Goal: Task Accomplishment & Management: Use online tool/utility

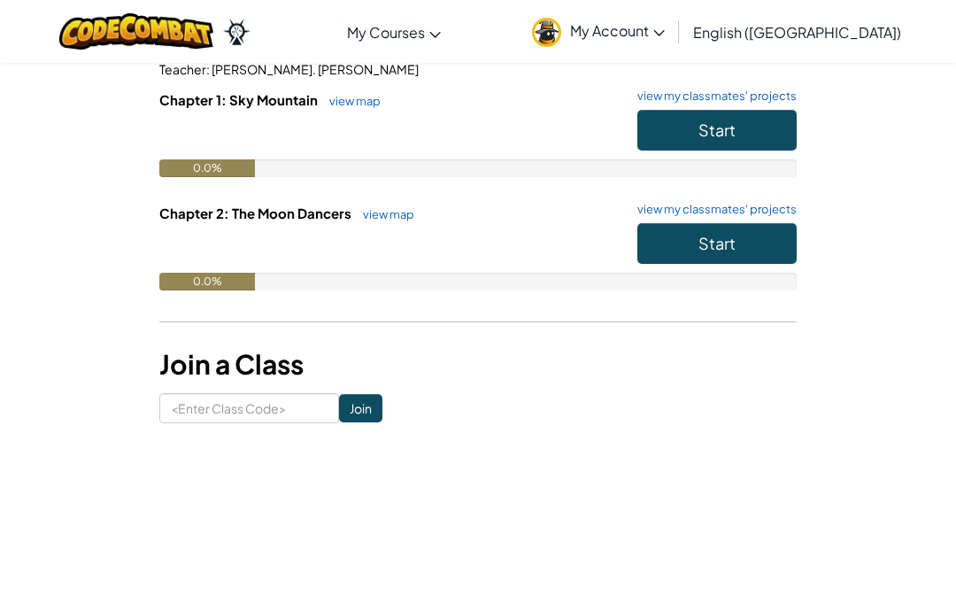
scroll to position [164, 0]
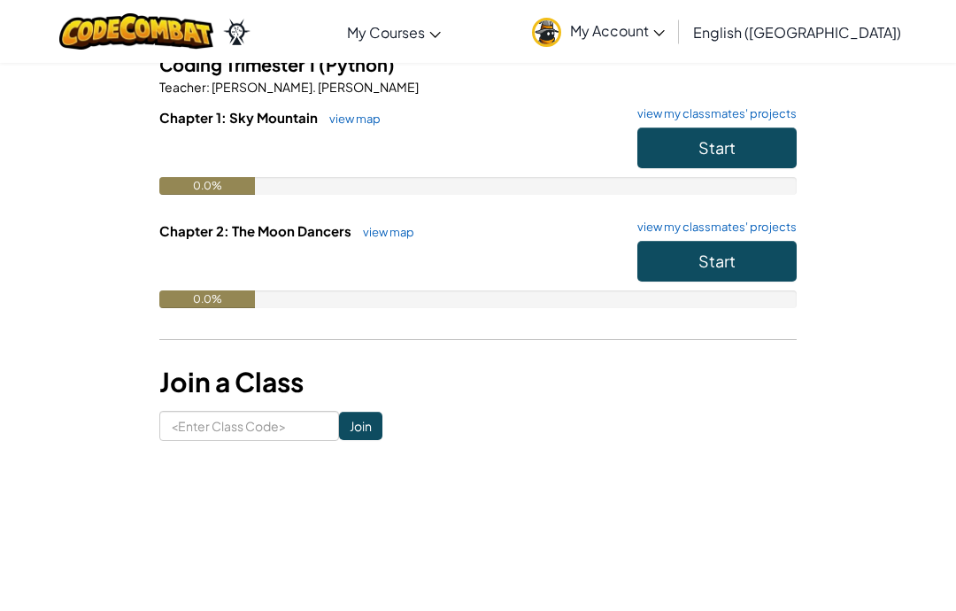
click at [755, 139] on button "Start" at bounding box center [717, 148] width 159 height 41
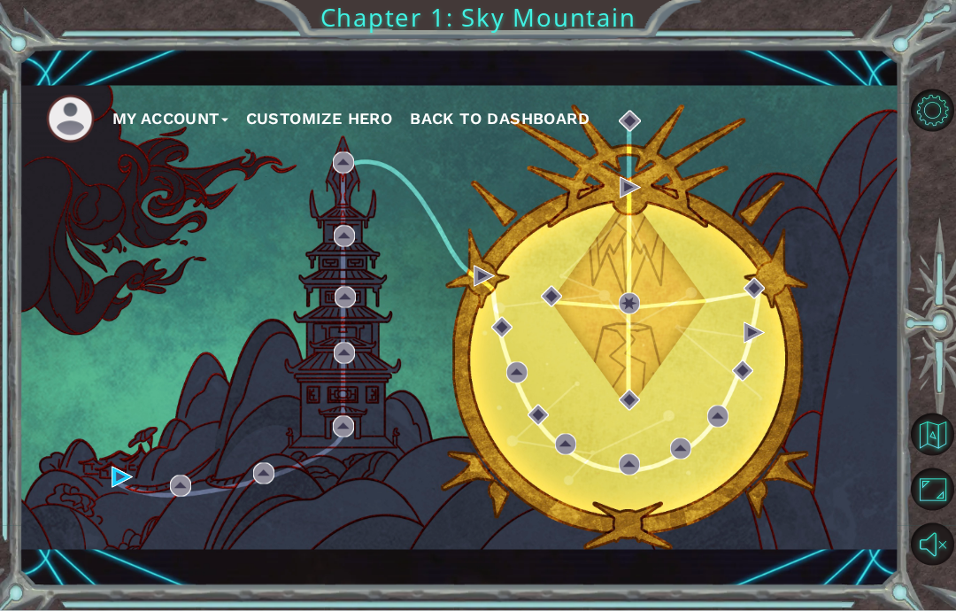
scroll to position [57, 0]
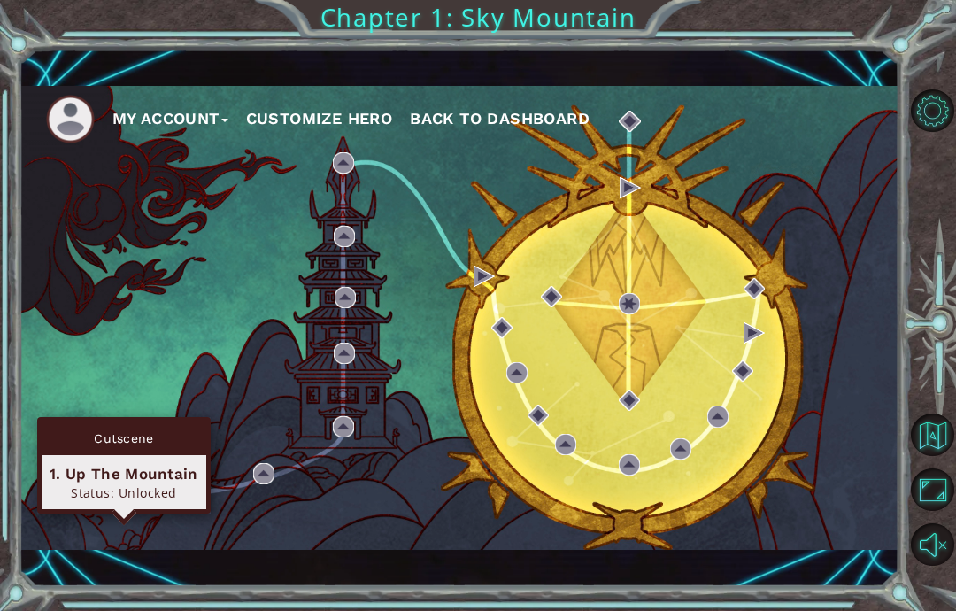
click at [117, 478] on img at bounding box center [122, 477] width 21 height 21
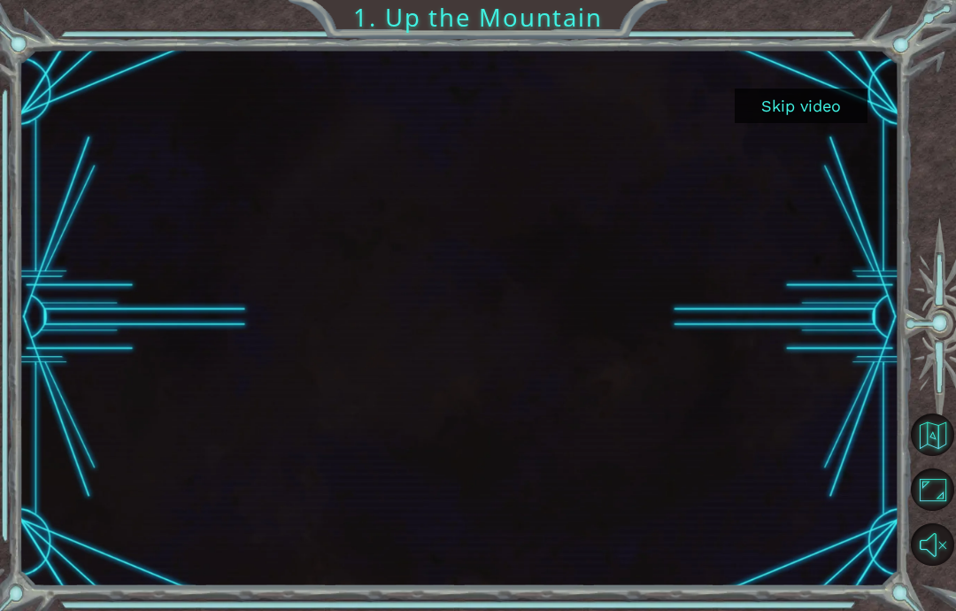
scroll to position [71, 0]
click at [840, 100] on button "Skip video" at bounding box center [801, 106] width 133 height 35
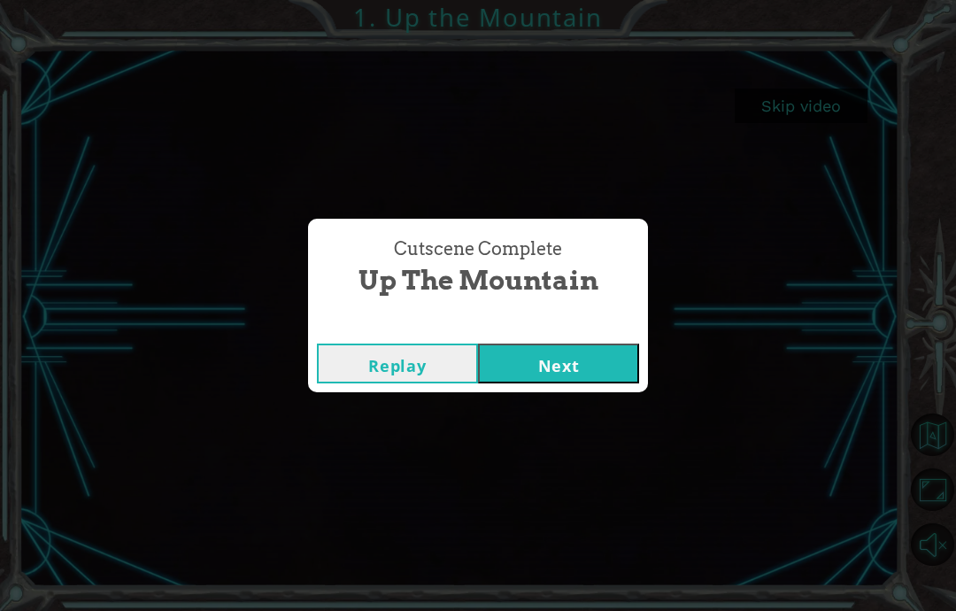
click at [555, 373] on button "Next" at bounding box center [558, 364] width 161 height 40
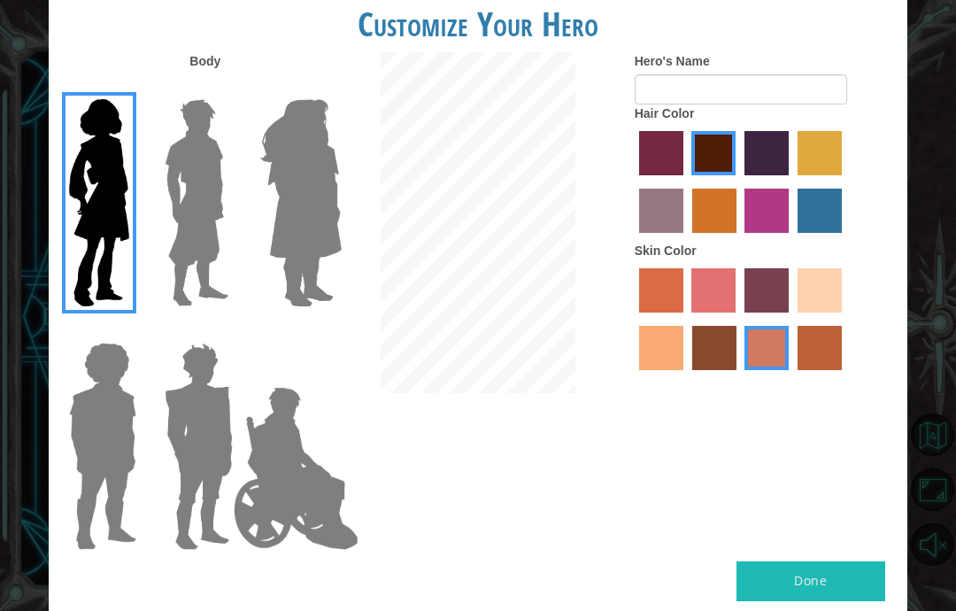
click at [219, 293] on img at bounding box center [197, 202] width 79 height 221
click at [227, 88] on input "Hero Lars" at bounding box center [227, 88] width 0 height 0
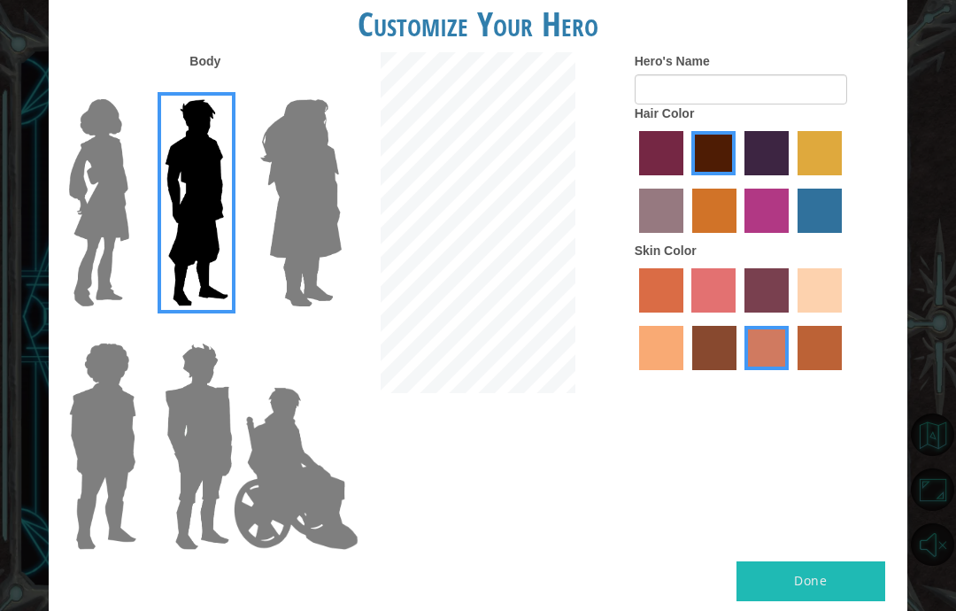
click at [187, 414] on img at bounding box center [199, 446] width 82 height 221
click at [227, 331] on input "Hero Garnet" at bounding box center [227, 331] width 0 height 0
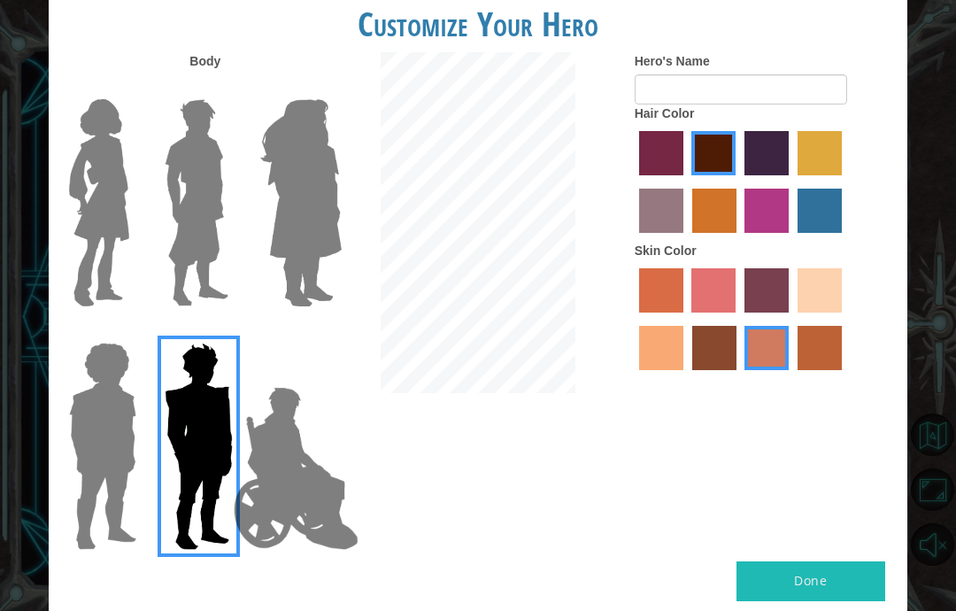
click at [228, 196] on img at bounding box center [197, 202] width 79 height 221
click at [227, 88] on input "Hero Lars" at bounding box center [227, 88] width 0 height 0
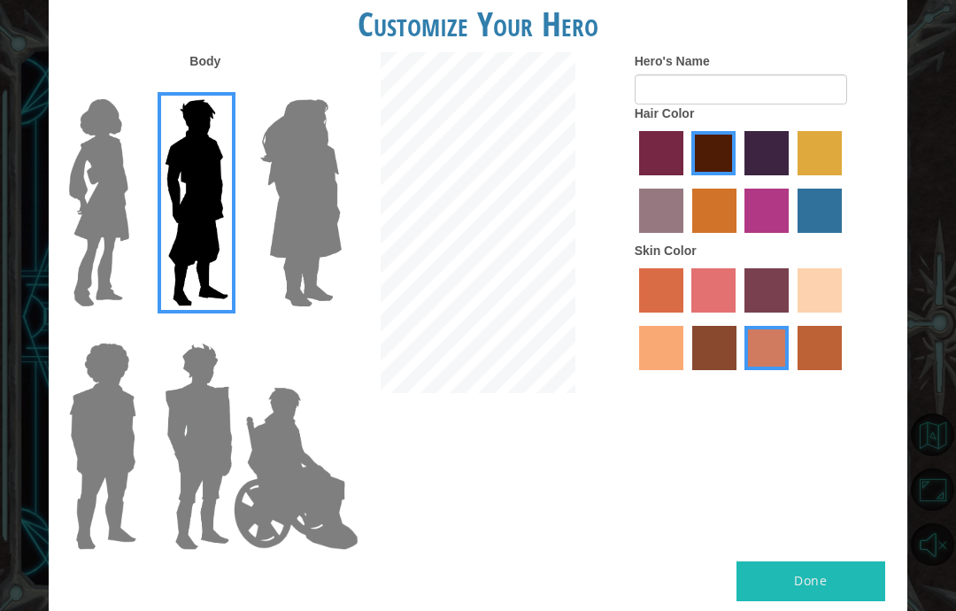
click at [248, 467] on img at bounding box center [296, 468] width 139 height 177
click at [321, 331] on input "Hero Jamie" at bounding box center [321, 331] width 0 height 0
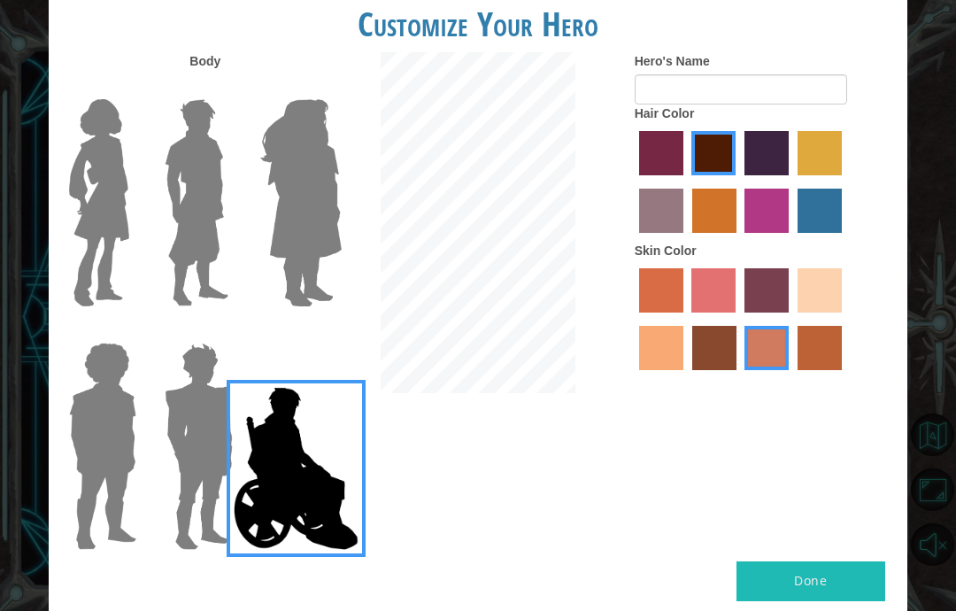
click at [302, 259] on img at bounding box center [301, 202] width 97 height 221
click at [321, 88] on input "Hero Amethyst" at bounding box center [321, 88] width 0 height 0
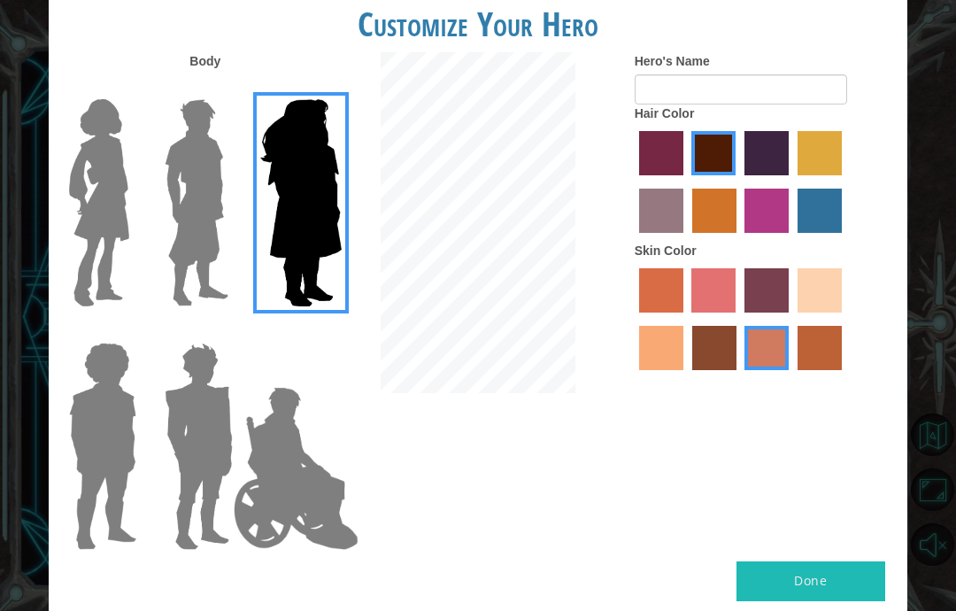
click at [203, 245] on img at bounding box center [197, 202] width 79 height 221
click at [227, 88] on input "Hero Lars" at bounding box center [227, 88] width 0 height 0
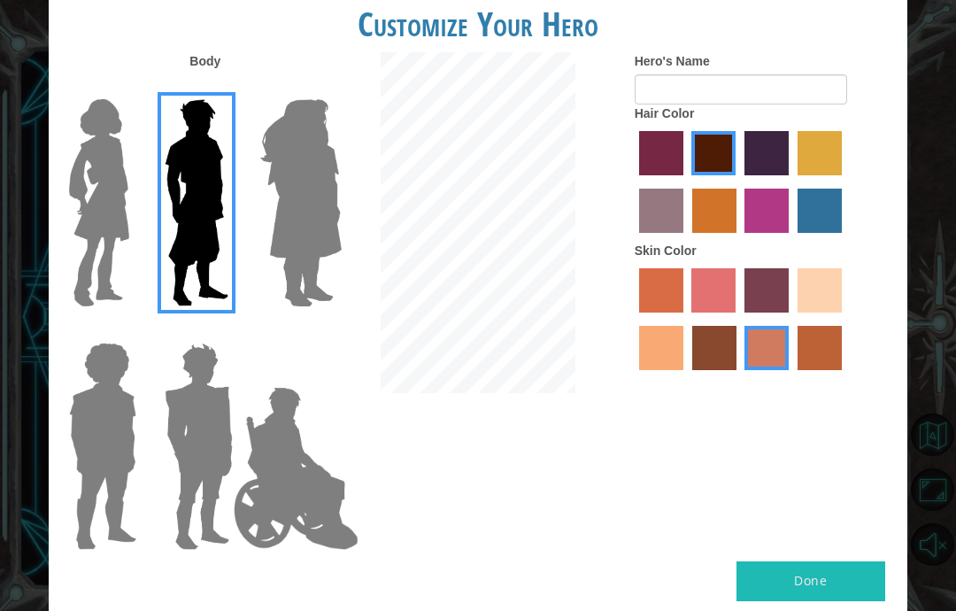
click at [136, 228] on img at bounding box center [99, 202] width 74 height 221
click at [131, 88] on input "Hero Connie" at bounding box center [131, 88] width 0 height 0
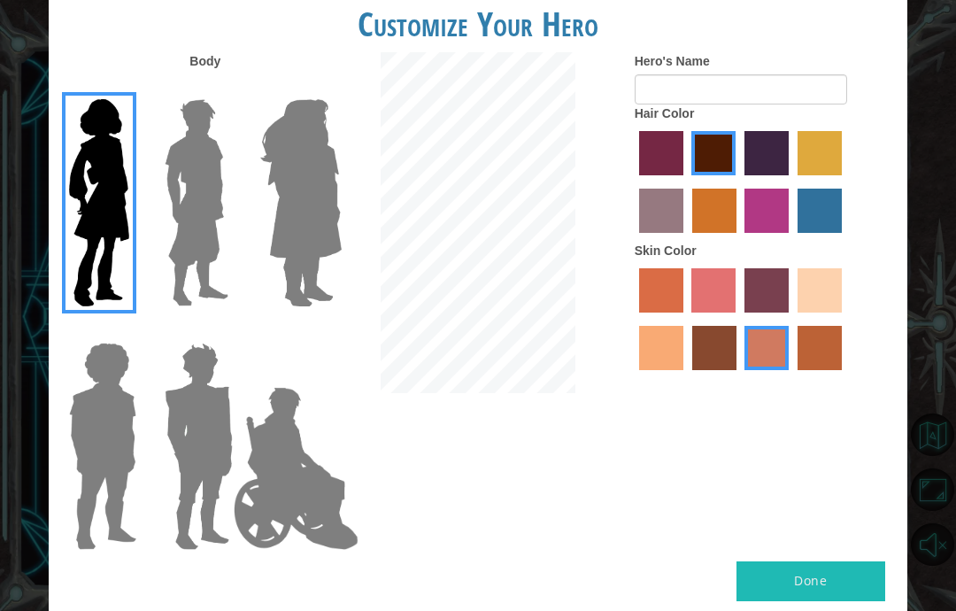
click at [327, 162] on img at bounding box center [301, 202] width 97 height 221
click at [321, 88] on input "Hero Amethyst" at bounding box center [321, 88] width 0 height 0
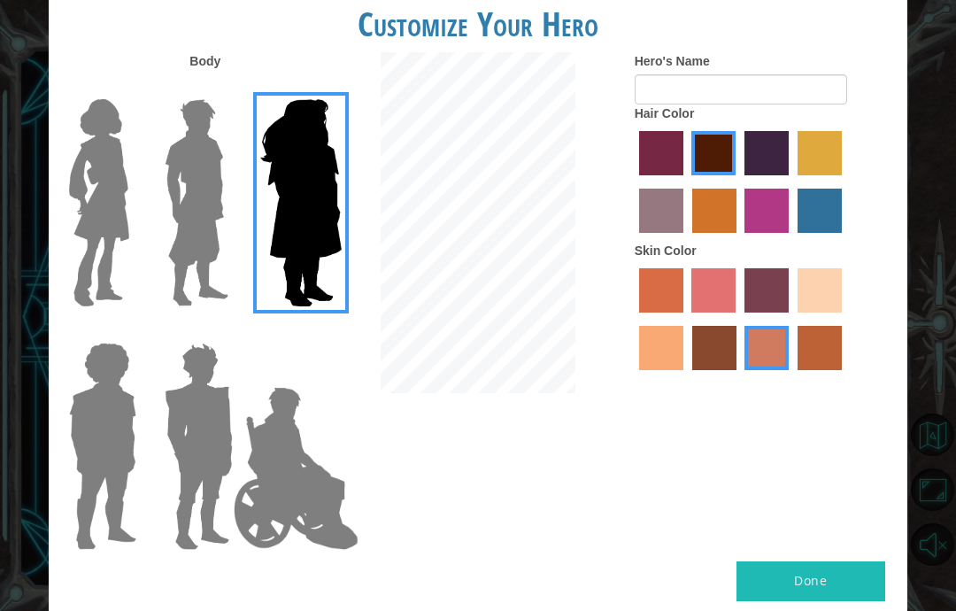
click at [111, 411] on img at bounding box center [102, 446] width 81 height 221
click at [131, 331] on input "Hero Steven" at bounding box center [131, 331] width 0 height 0
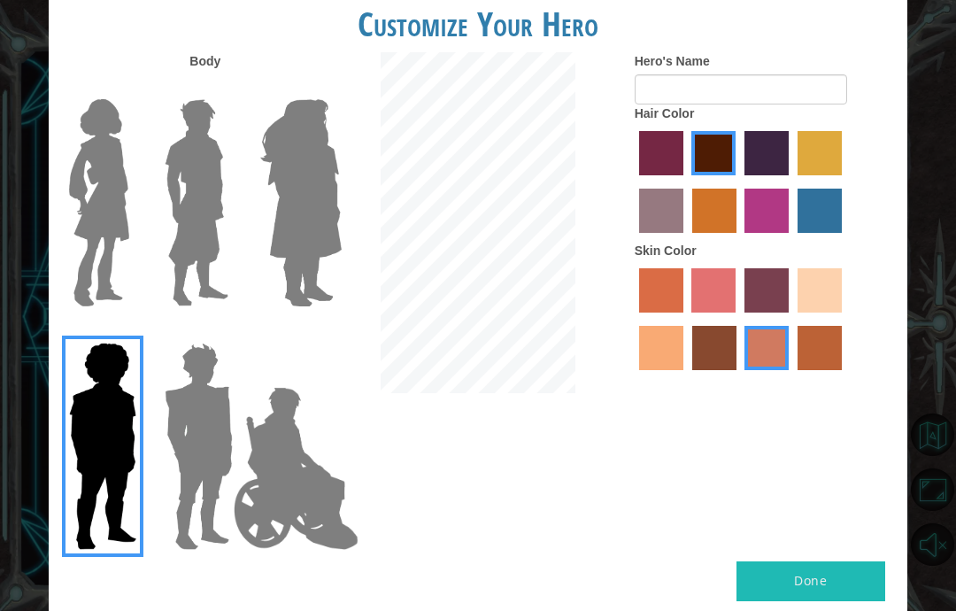
click at [168, 421] on img at bounding box center [199, 446] width 82 height 221
click at [227, 331] on input "Hero Garnet" at bounding box center [227, 331] width 0 height 0
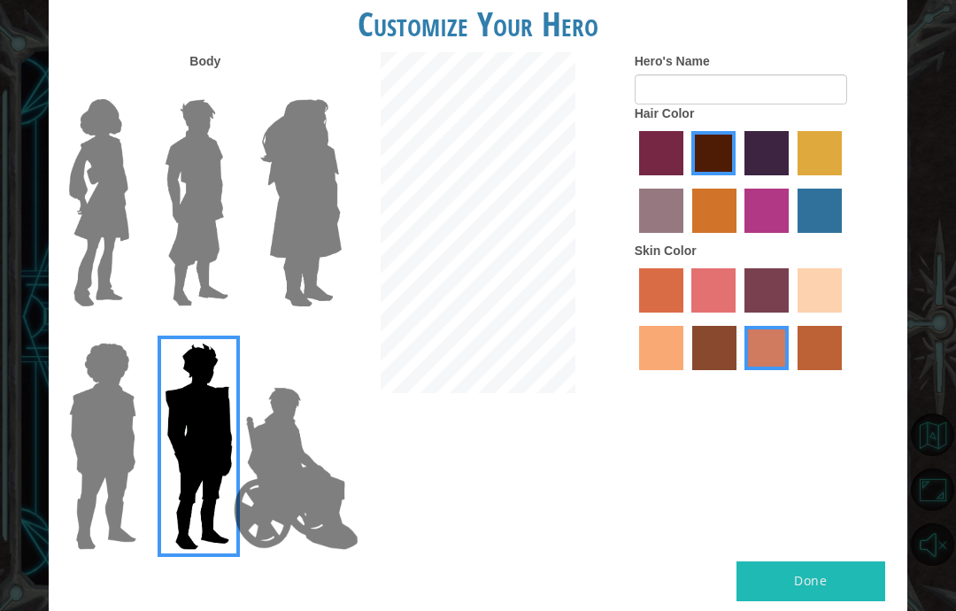
click at [304, 402] on img at bounding box center [296, 468] width 139 height 177
click at [321, 331] on input "Hero Jamie" at bounding box center [321, 331] width 0 height 0
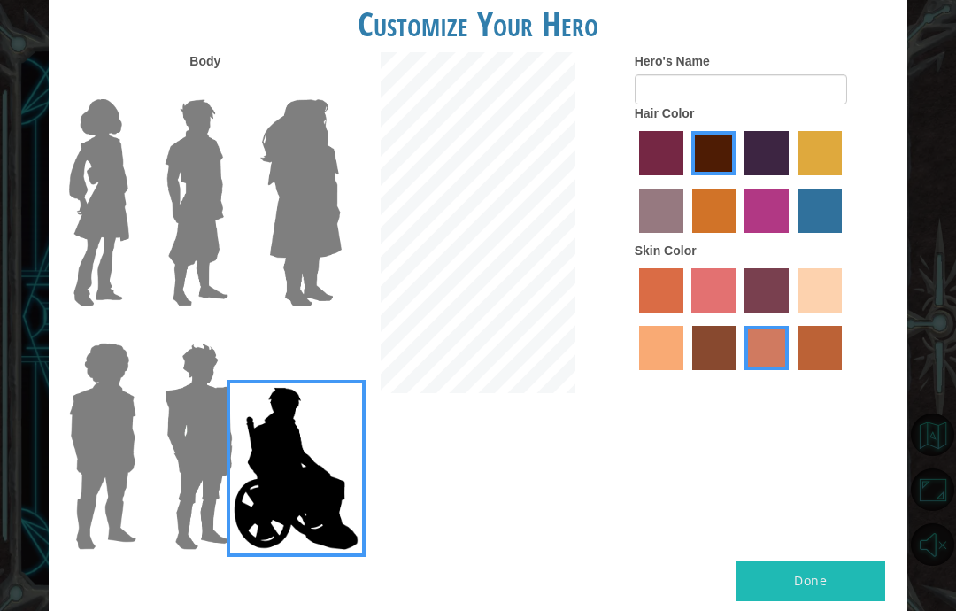
click at [198, 263] on img at bounding box center [197, 202] width 79 height 221
click at [227, 88] on input "Hero Lars" at bounding box center [227, 88] width 0 height 0
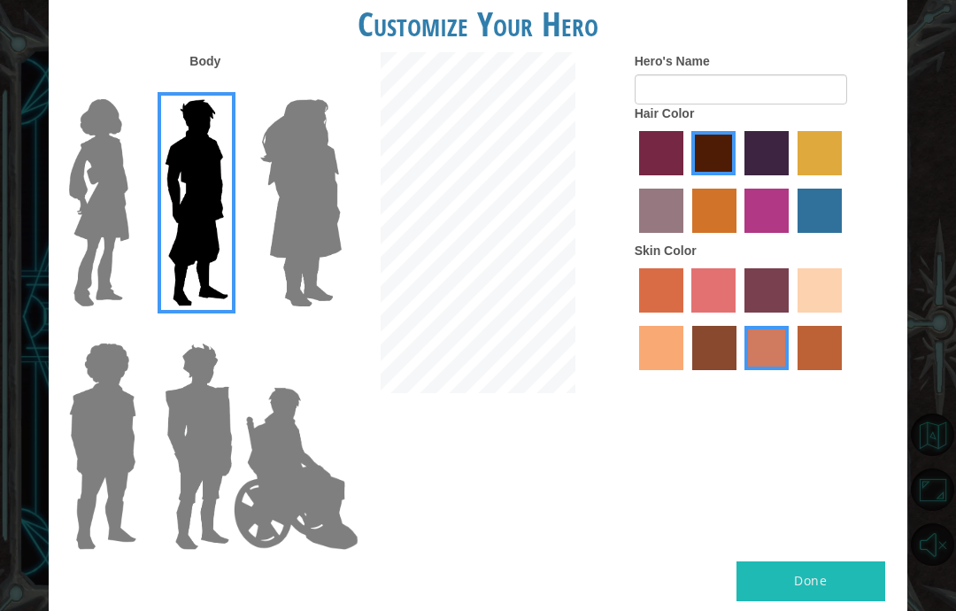
click at [247, 419] on img at bounding box center [296, 468] width 139 height 177
click at [321, 331] on input "Hero Jamie" at bounding box center [321, 331] width 0 height 0
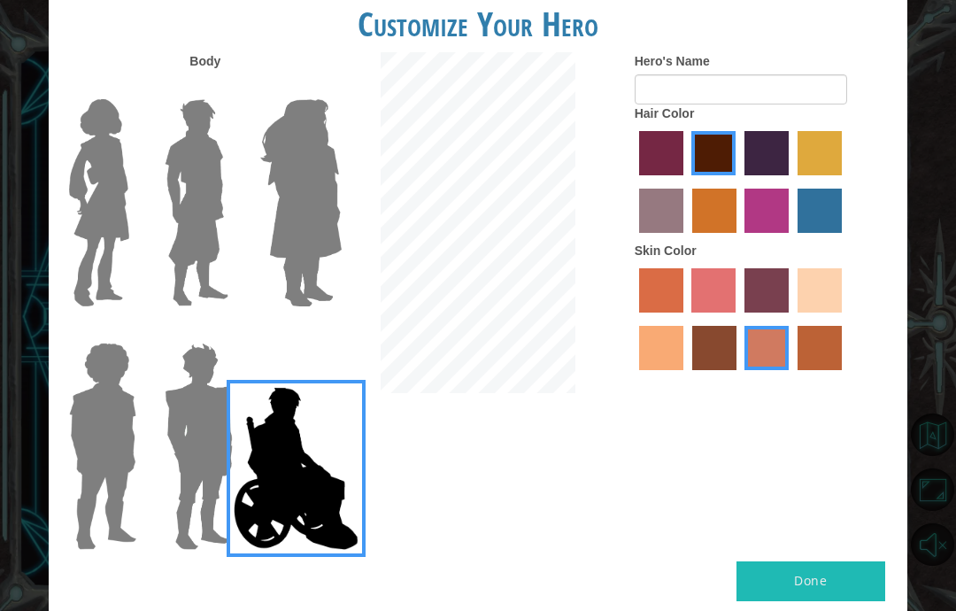
click at [798, 313] on label "sandy beach skin color" at bounding box center [820, 290] width 44 height 44
click at [792, 319] on input "sandy beach skin color" at bounding box center [792, 319] width 0 height 0
radio input "true"
click at [684, 370] on label "tacao skin color" at bounding box center [661, 348] width 44 height 44
click at [845, 319] on input "tacao skin color" at bounding box center [845, 319] width 0 height 0
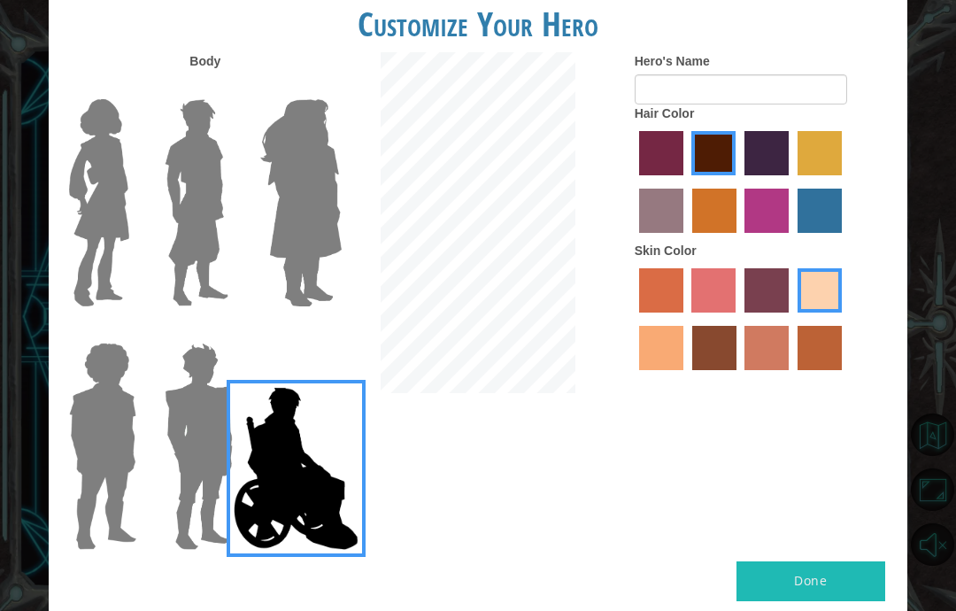
radio input "true"
click at [798, 313] on label "sandy beach skin color" at bounding box center [820, 290] width 44 height 44
click at [792, 319] on input "sandy beach skin color" at bounding box center [792, 319] width 0 height 0
radio input "true"
click at [789, 174] on label "hot purple hair color" at bounding box center [767, 153] width 44 height 44
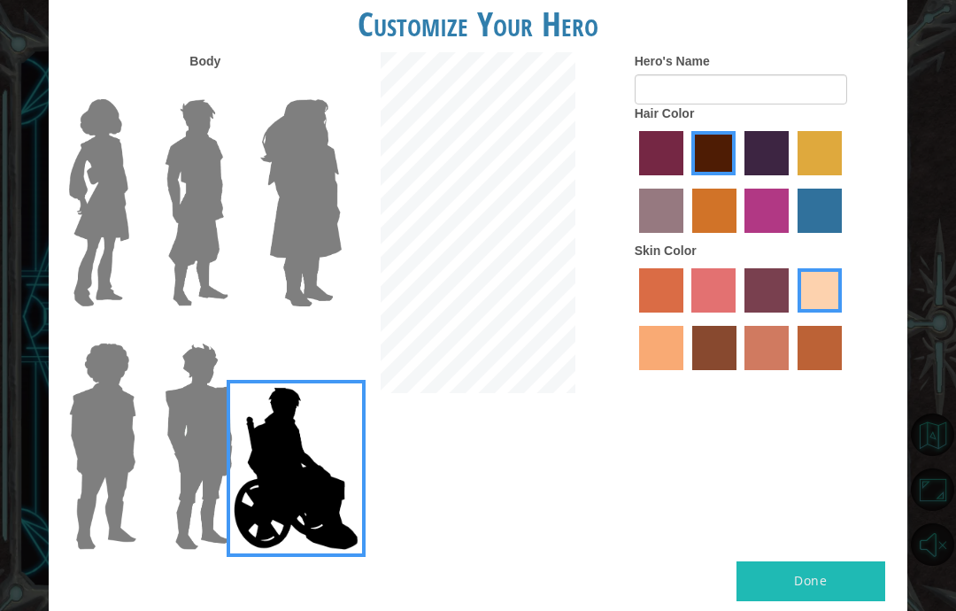
click at [738, 182] on input "hot purple hair color" at bounding box center [738, 182] width 0 height 0
radio input "true"
click at [798, 233] on label "lachmara hair color" at bounding box center [820, 211] width 44 height 44
click at [792, 239] on input "lachmara hair color" at bounding box center [792, 239] width 0 height 0
radio input "true"
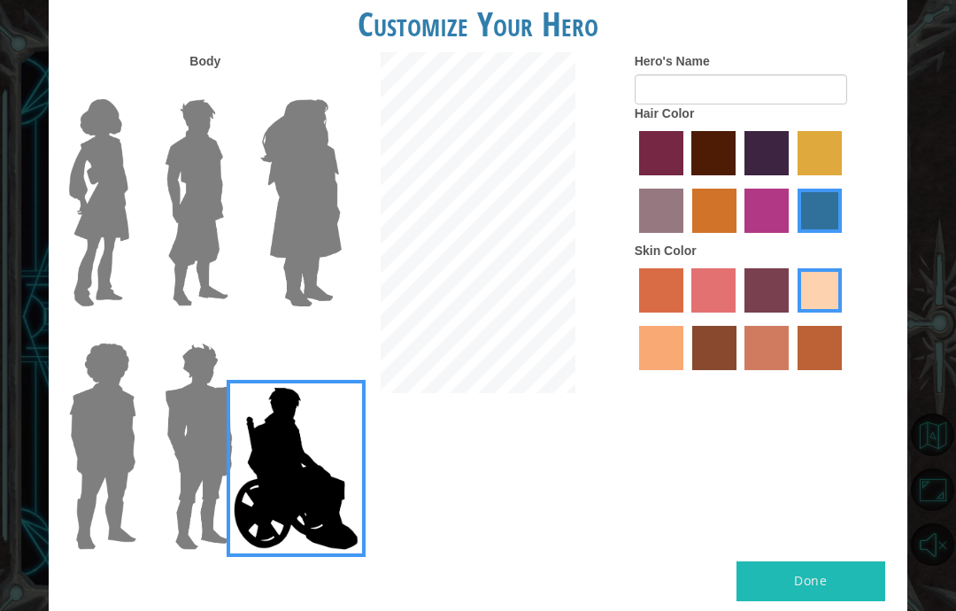
click at [789, 175] on label "hot purple hair color" at bounding box center [767, 153] width 44 height 44
click at [738, 182] on input "hot purple hair color" at bounding box center [738, 182] width 0 height 0
radio input "true"
click at [684, 233] on label "bazaar hair color" at bounding box center [661, 211] width 44 height 44
click at [845, 182] on input "bazaar hair color" at bounding box center [845, 182] width 0 height 0
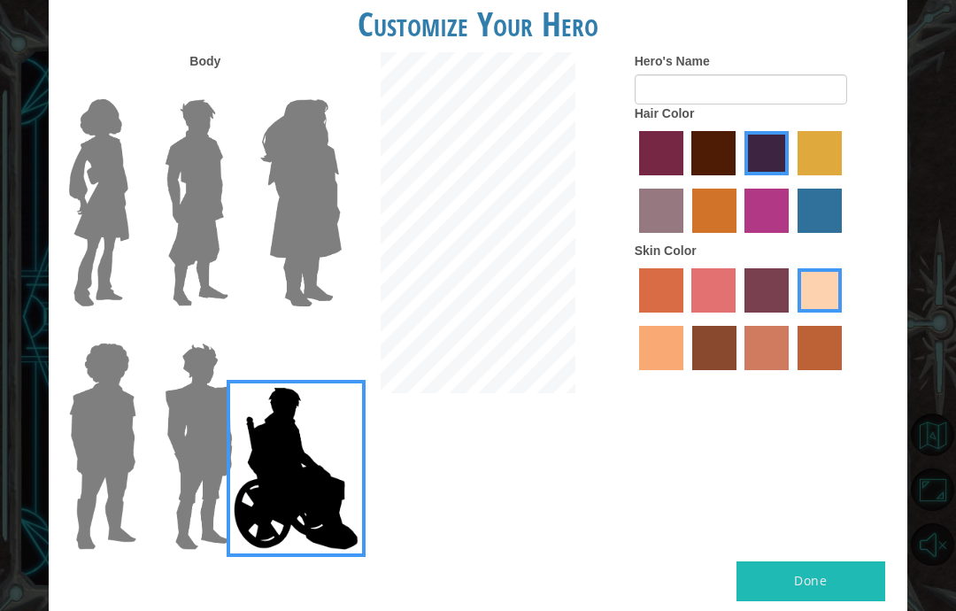
radio input "true"
click at [737, 233] on label "gold drop hair color" at bounding box center [714, 211] width 44 height 44
click at [686, 239] on input "gold drop hair color" at bounding box center [686, 239] width 0 height 0
radio input "true"
click at [789, 210] on label "medium red violet hair color" at bounding box center [767, 211] width 44 height 44
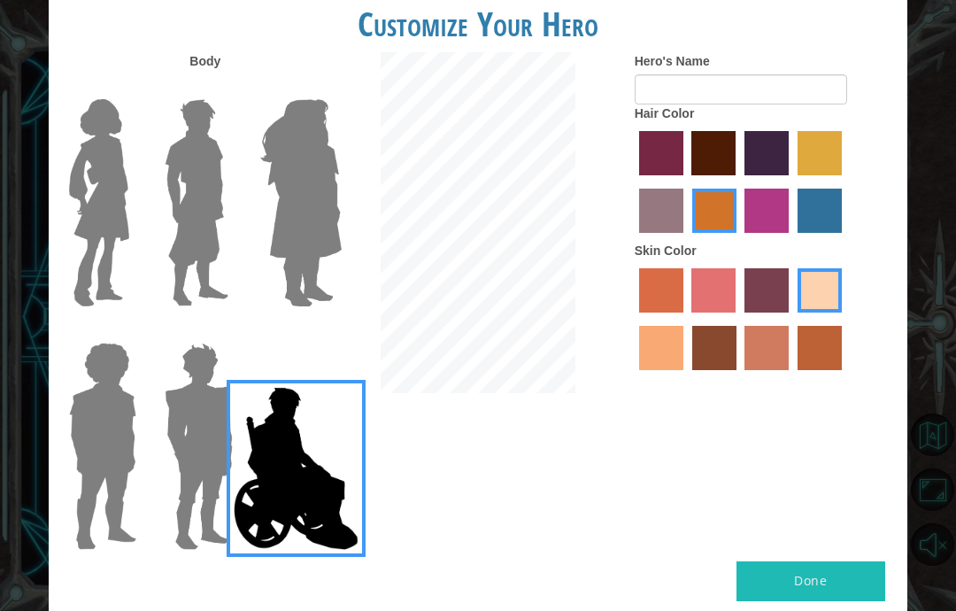
click at [739, 239] on input "medium red violet hair color" at bounding box center [739, 239] width 0 height 0
radio input "true"
click at [789, 174] on label "hot purple hair color" at bounding box center [767, 153] width 44 height 44
click at [738, 182] on input "hot purple hair color" at bounding box center [738, 182] width 0 height 0
radio input "true"
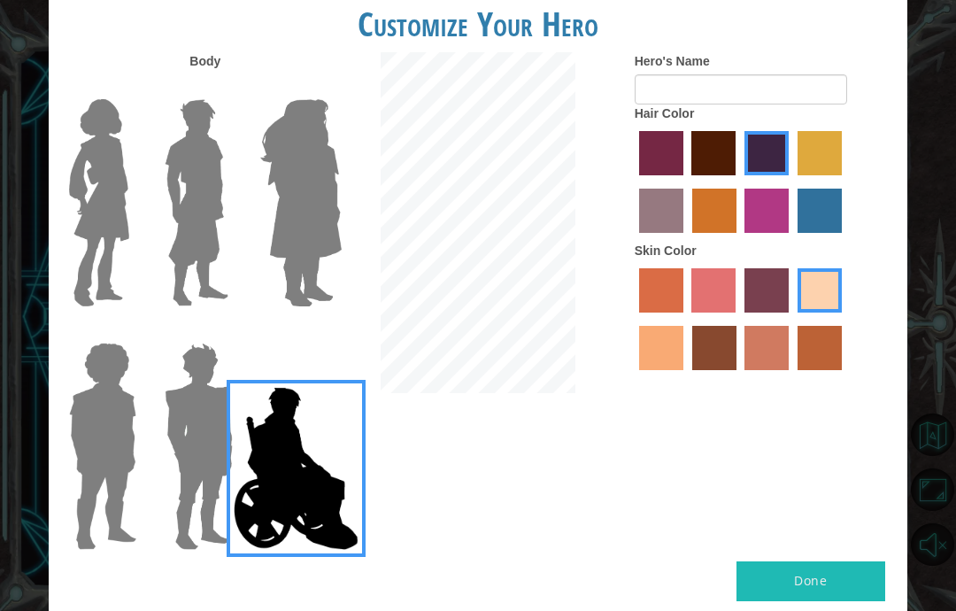
click at [684, 159] on label "paprika hair color" at bounding box center [661, 153] width 44 height 44
click at [633, 182] on input "paprika hair color" at bounding box center [633, 182] width 0 height 0
radio input "true"
click at [789, 174] on label "hot purple hair color" at bounding box center [767, 153] width 44 height 44
click at [738, 182] on input "hot purple hair color" at bounding box center [738, 182] width 0 height 0
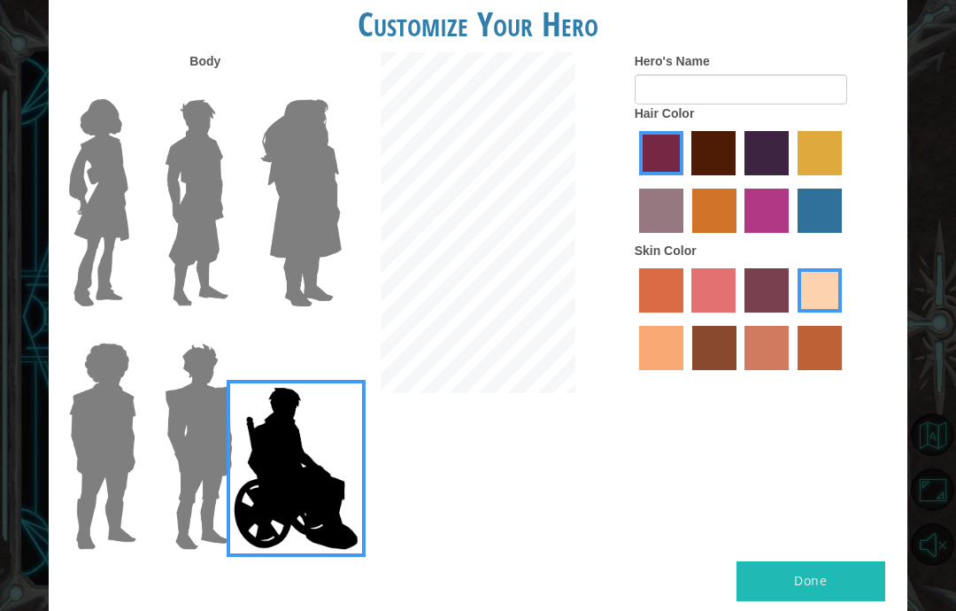
radio input "true"
click at [189, 257] on img at bounding box center [197, 202] width 79 height 221
click at [227, 88] on input "Hero Lars" at bounding box center [227, 88] width 0 height 0
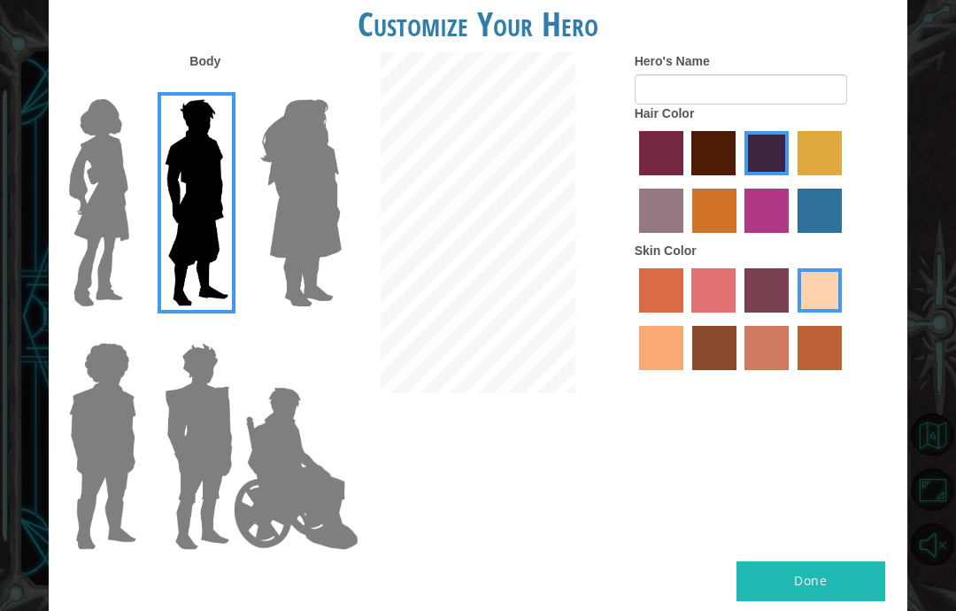
click at [209, 469] on img at bounding box center [199, 446] width 82 height 221
click at [227, 331] on input "Hero Garnet" at bounding box center [227, 331] width 0 height 0
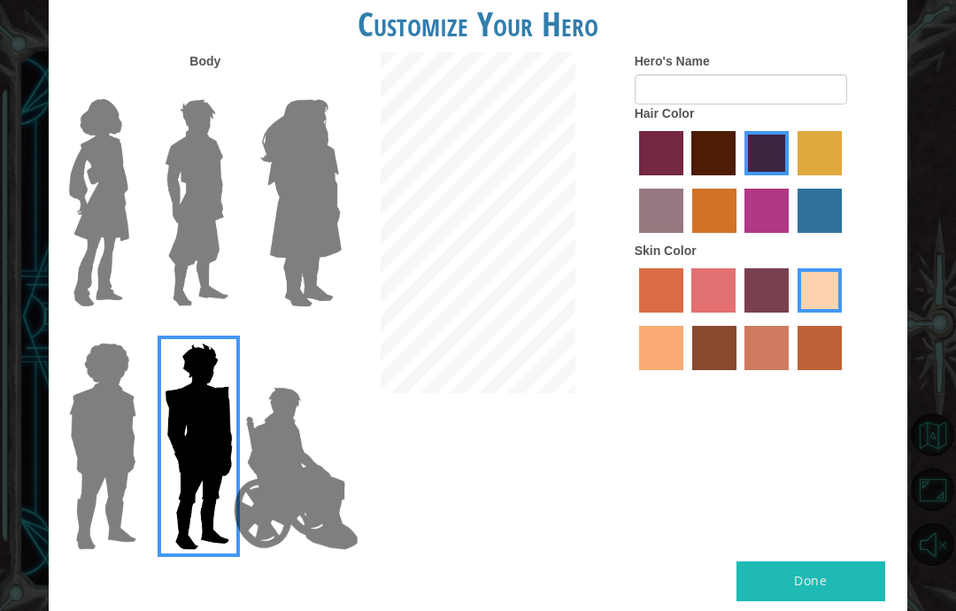
click at [222, 251] on img at bounding box center [197, 202] width 79 height 221
click at [227, 88] on input "Hero Lars" at bounding box center [227, 88] width 0 height 0
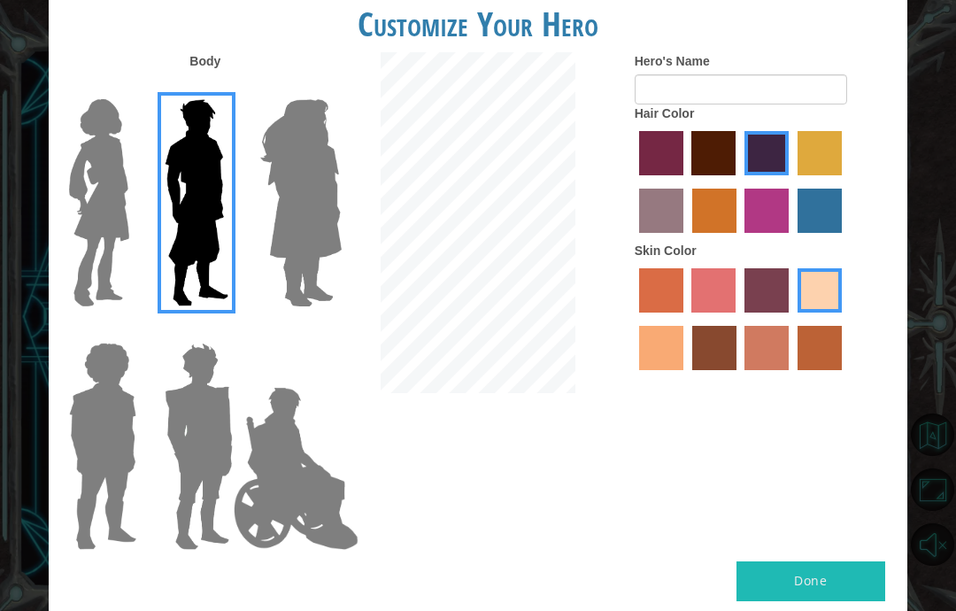
scroll to position [0, 0]
click at [679, 175] on label "paprika hair color" at bounding box center [661, 153] width 44 height 44
click at [633, 182] on input "paprika hair color" at bounding box center [633, 182] width 0 height 0
radio input "true"
click at [789, 175] on label "hot purple hair color" at bounding box center [767, 153] width 44 height 44
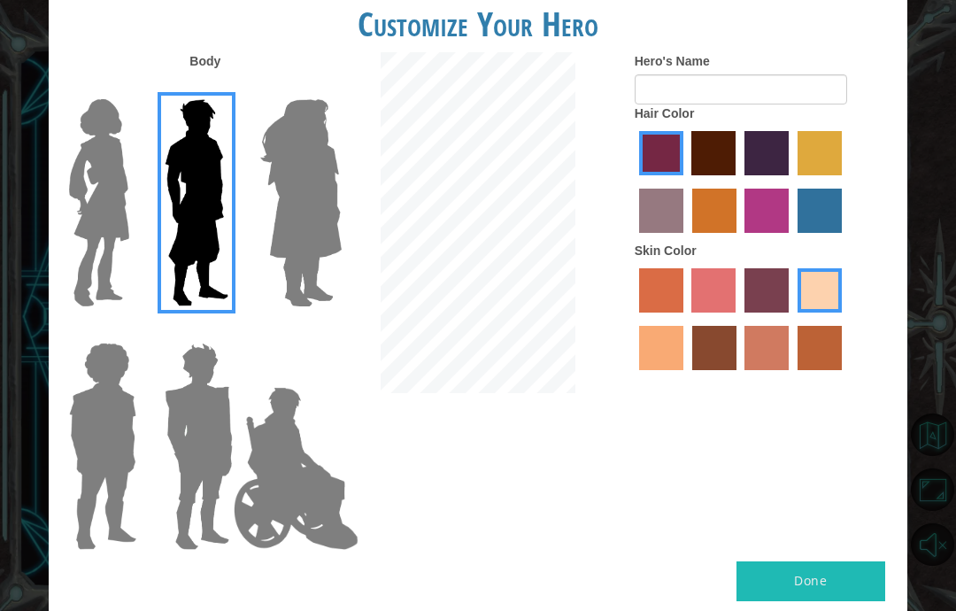
click at [738, 182] on input "hot purple hair color" at bounding box center [738, 182] width 0 height 0
radio input "true"
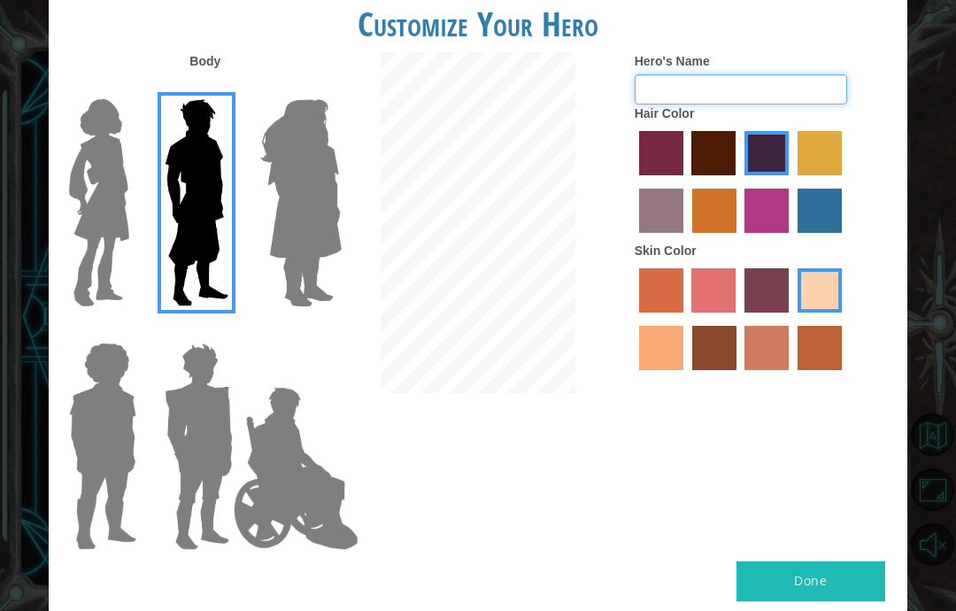
click at [782, 104] on input "Hero's Name" at bounding box center [741, 89] width 213 height 30
click at [349, 450] on img at bounding box center [296, 468] width 139 height 177
click at [321, 331] on input "Hero Jamie" at bounding box center [321, 331] width 0 height 0
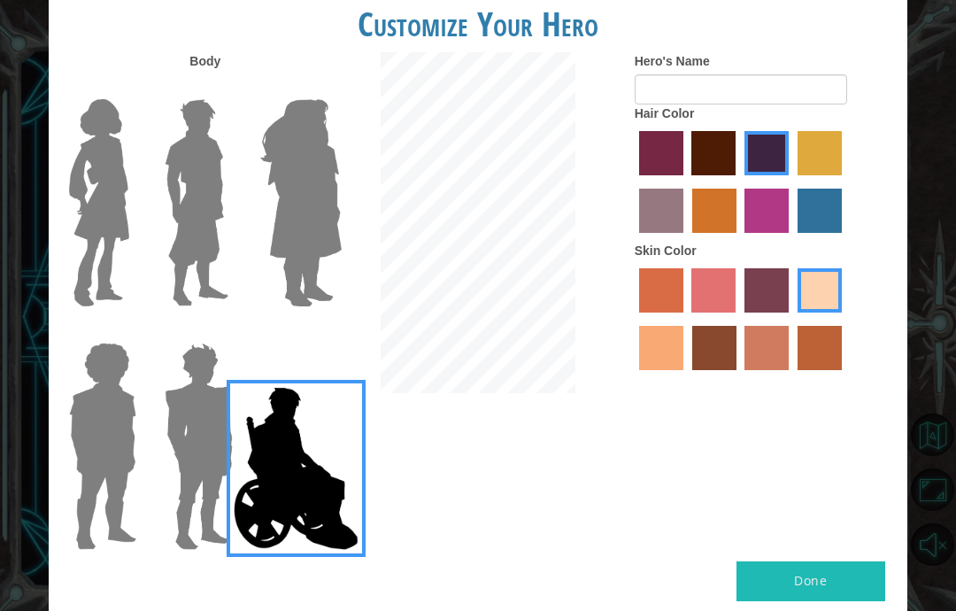
click at [307, 447] on img at bounding box center [296, 468] width 139 height 177
click at [321, 331] on input "Hero Jamie" at bounding box center [321, 331] width 0 height 0
click at [227, 474] on img at bounding box center [296, 468] width 139 height 177
click at [321, 331] on input "Hero Jamie" at bounding box center [321, 331] width 0 height 0
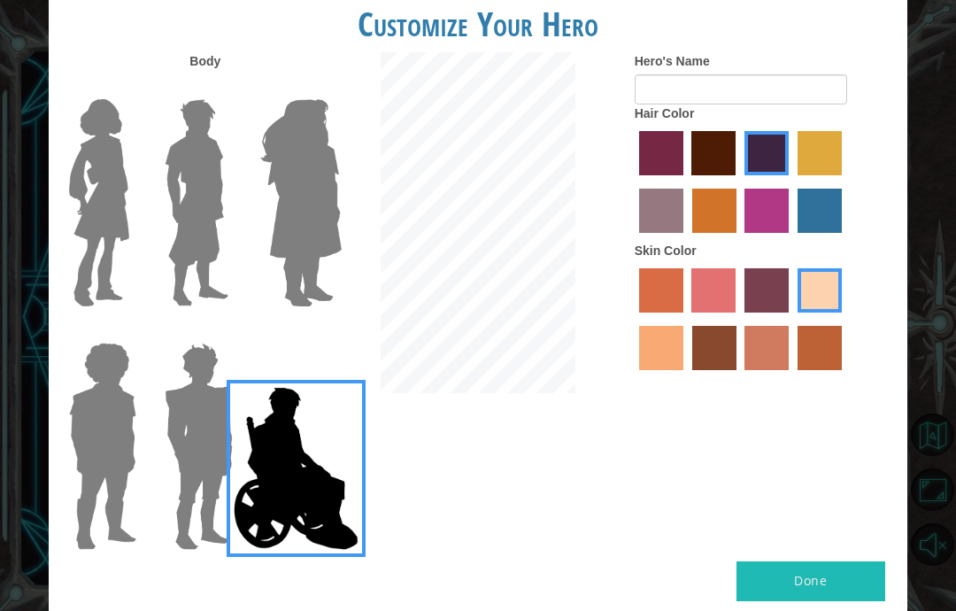
click at [215, 491] on img at bounding box center [199, 446] width 82 height 221
click at [227, 331] on input "Hero Garnet" at bounding box center [227, 331] width 0 height 0
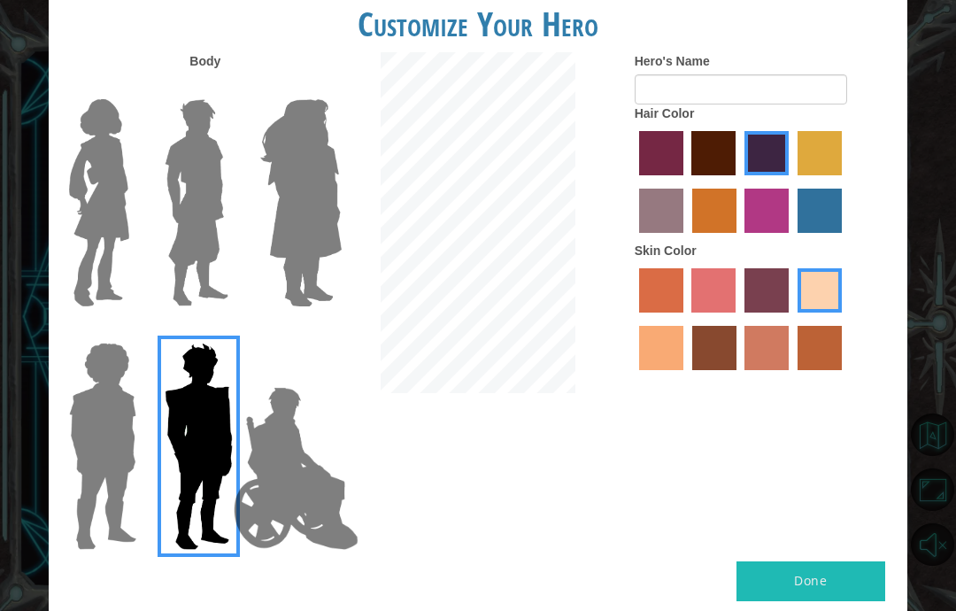
click at [204, 244] on img at bounding box center [197, 202] width 79 height 221
click at [227, 88] on input "Hero Lars" at bounding box center [227, 88] width 0 height 0
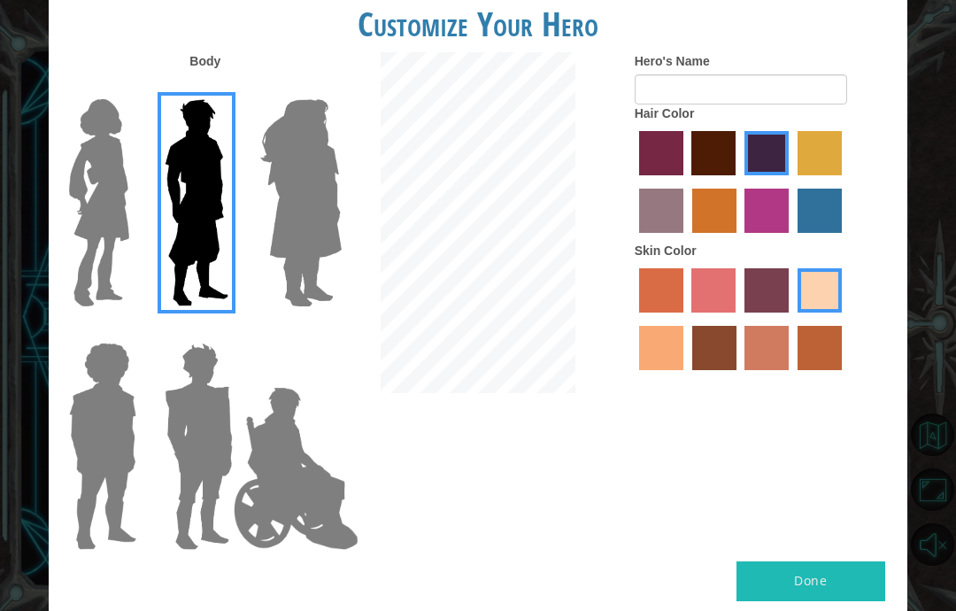
click at [81, 256] on img at bounding box center [99, 202] width 74 height 221
click at [131, 88] on input "Hero Connie" at bounding box center [131, 88] width 0 height 0
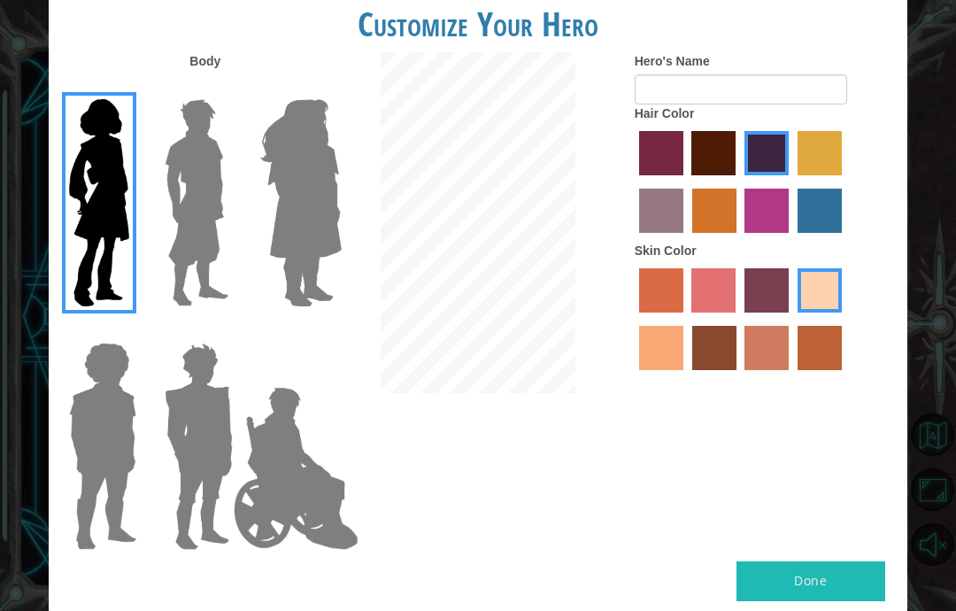
click at [89, 430] on img at bounding box center [102, 446] width 81 height 221
click at [131, 331] on input "Hero Steven" at bounding box center [131, 331] width 0 height 0
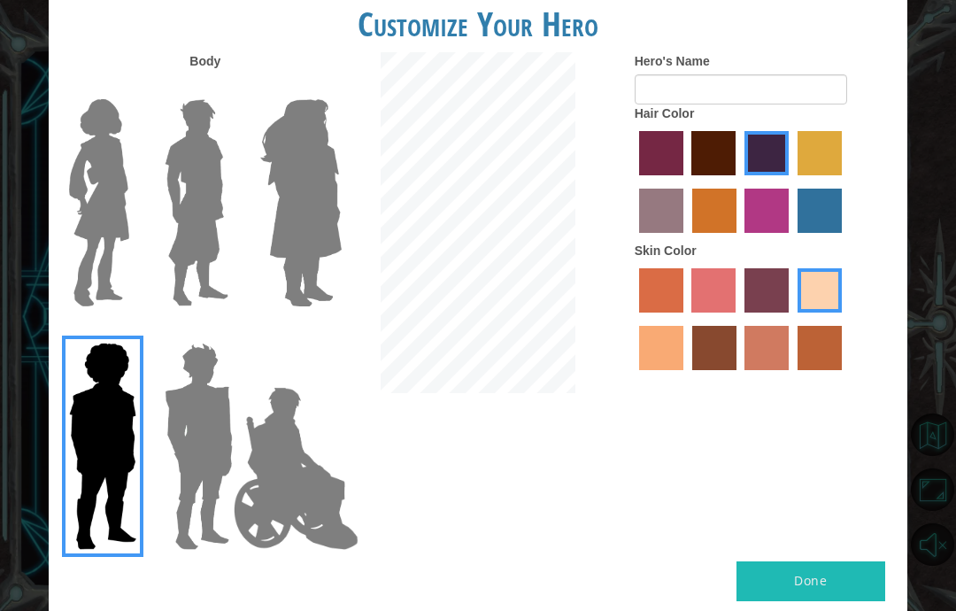
click at [296, 456] on img at bounding box center [296, 468] width 139 height 177
click at [321, 331] on input "Hero Jamie" at bounding box center [321, 331] width 0 height 0
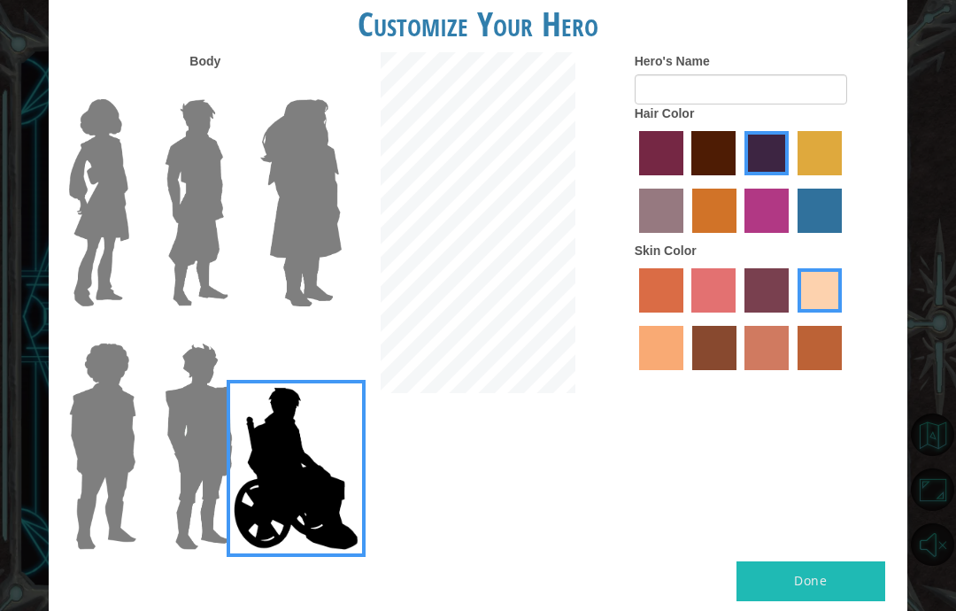
click at [233, 262] on img at bounding box center [197, 202] width 79 height 221
click at [227, 88] on input "Hero Lars" at bounding box center [227, 88] width 0 height 0
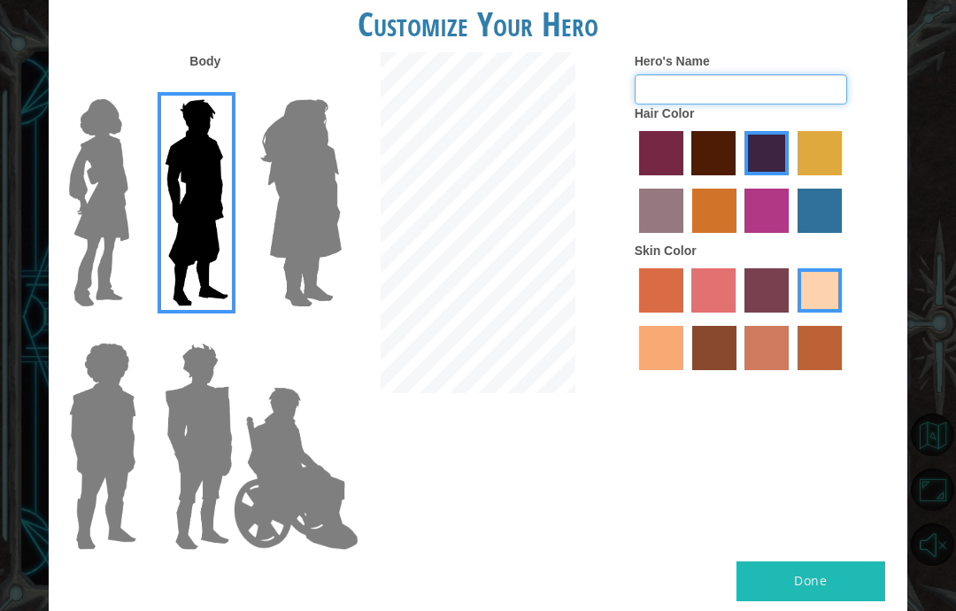
click at [768, 104] on input "Hero's Name" at bounding box center [741, 89] width 213 height 30
click at [917, 337] on div "Customize Your Hero Body Hero's Name Monkey D Hair Color Skin Color Done" at bounding box center [478, 305] width 956 height 611
click at [819, 92] on input "Monkey D" at bounding box center [741, 89] width 213 height 30
click at [779, 104] on input "Monkey D" at bounding box center [741, 89] width 213 height 30
type input "M"
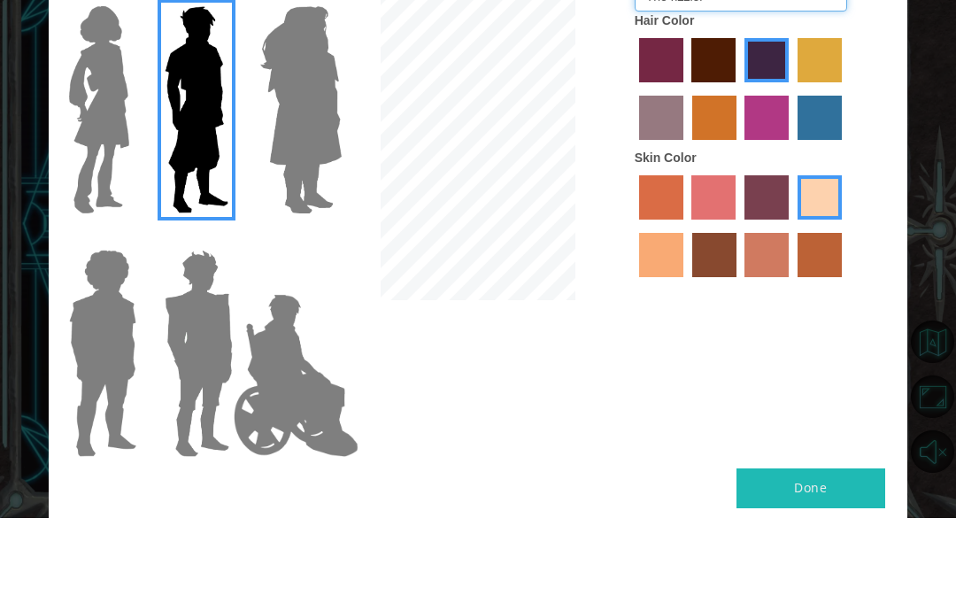
scroll to position [56, 0]
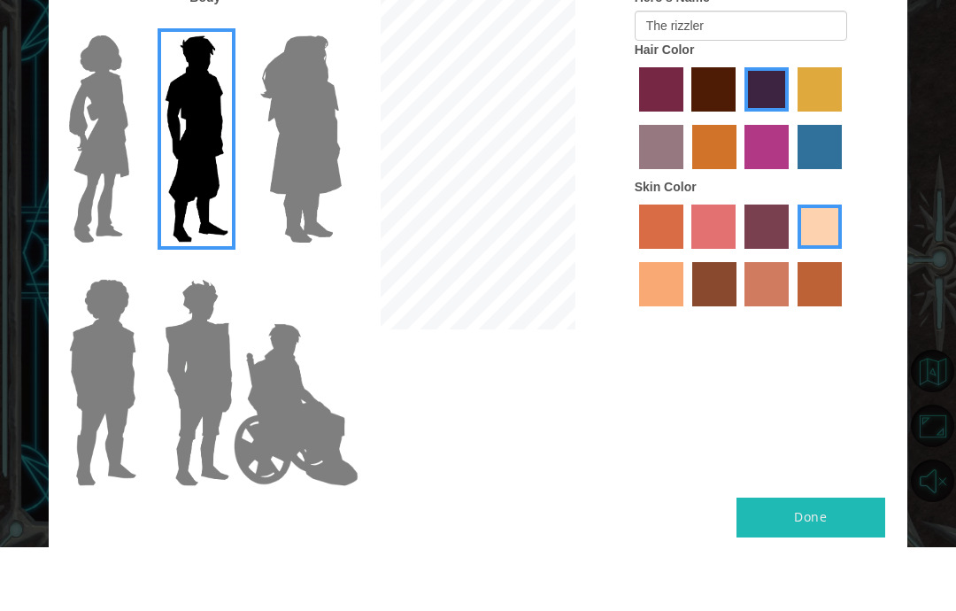
click at [49, 415] on div at bounding box center [97, 439] width 96 height 243
click at [43, 397] on div "Customize Your Hero Body Hero's Name The rizzler Hair Color Skin Color Done" at bounding box center [478, 305] width 956 height 611
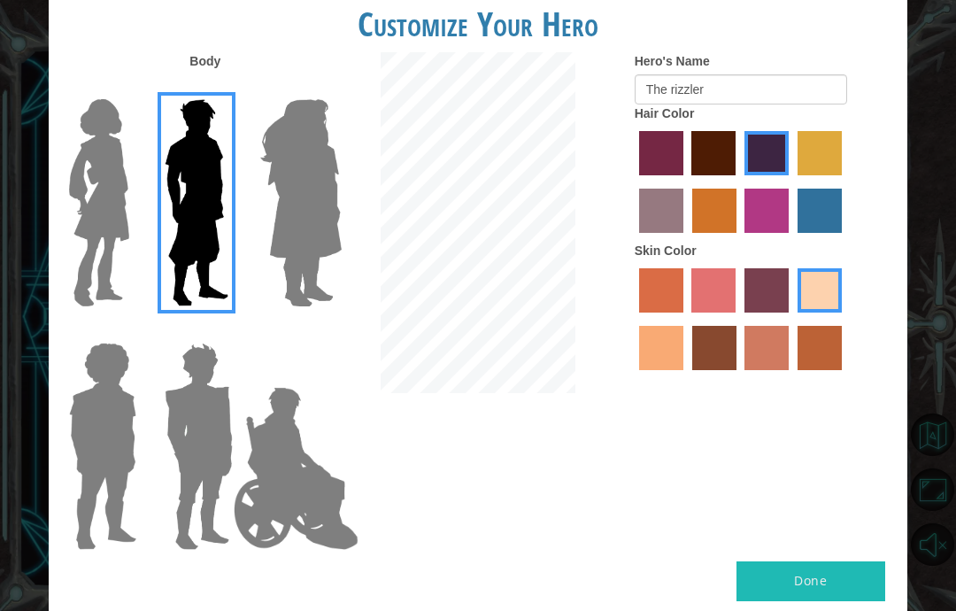
scroll to position [71, 0]
click at [781, 104] on input "The rizzler" at bounding box center [741, 89] width 213 height 30
type input "T"
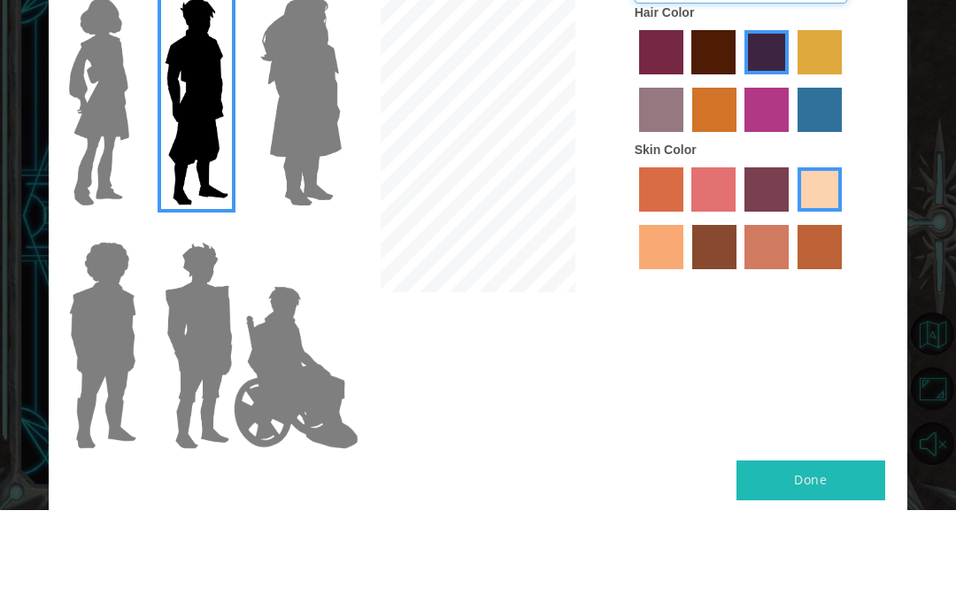
type input "Teriaki_chiken"
click at [684, 189] on label "bazaar hair color" at bounding box center [661, 211] width 44 height 44
click at [845, 182] on input "bazaar hair color" at bounding box center [845, 182] width 0 height 0
radio input "true"
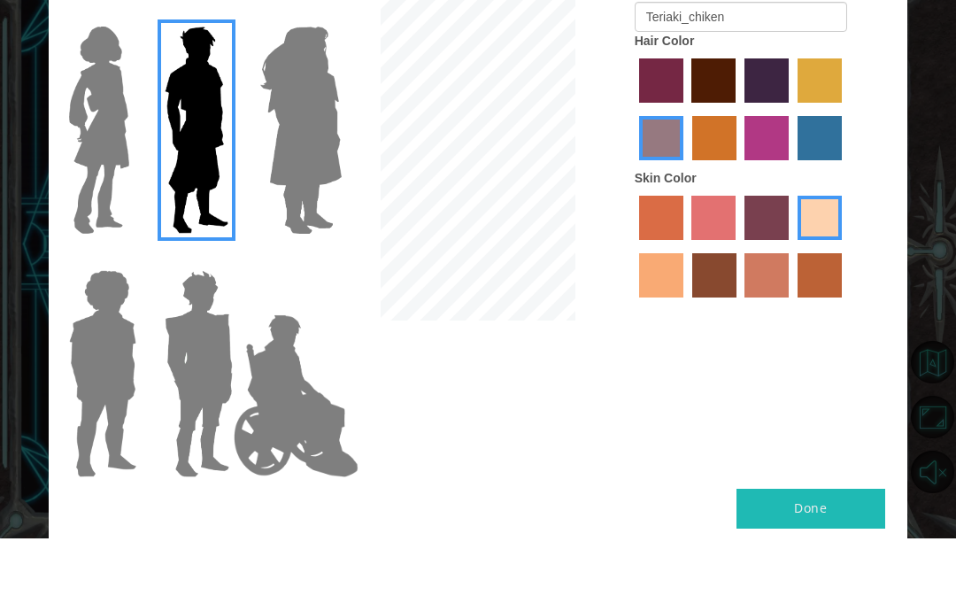
scroll to position [70, 0]
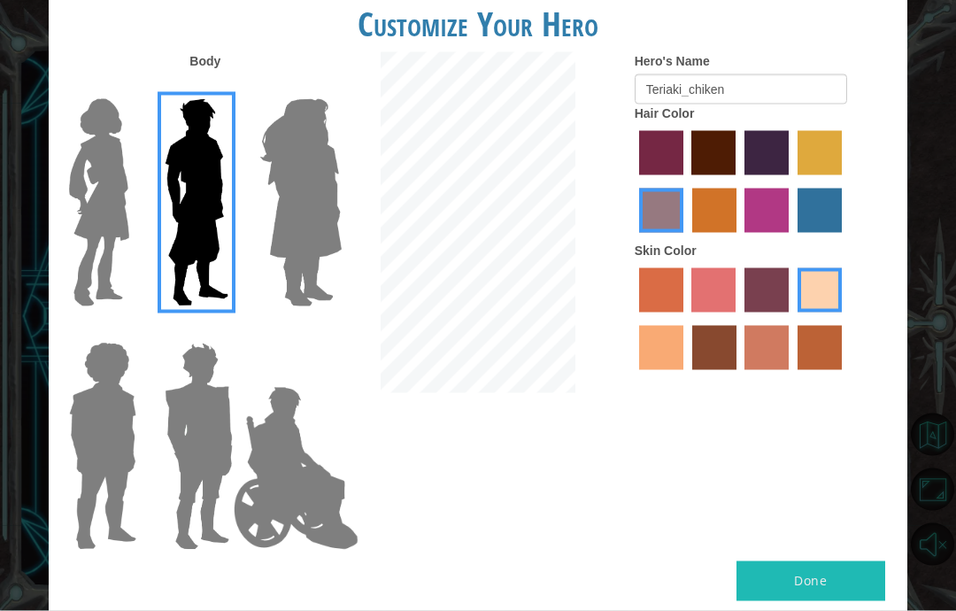
click at [798, 233] on label "lachmara hair color" at bounding box center [820, 211] width 44 height 44
click at [792, 239] on input "lachmara hair color" at bounding box center [792, 239] width 0 height 0
radio input "true"
click at [684, 370] on label "tacao skin color" at bounding box center [661, 348] width 44 height 44
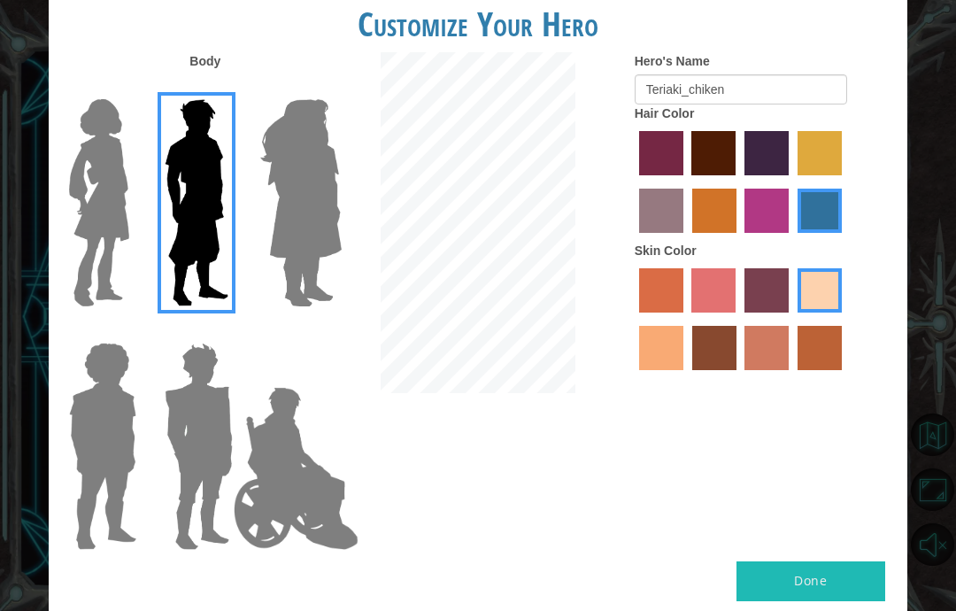
click at [845, 319] on input "tacao skin color" at bounding box center [845, 319] width 0 height 0
radio input "true"
click at [737, 370] on label "karma skin color" at bounding box center [714, 348] width 44 height 44
click at [686, 376] on input "karma skin color" at bounding box center [686, 376] width 0 height 0
radio input "true"
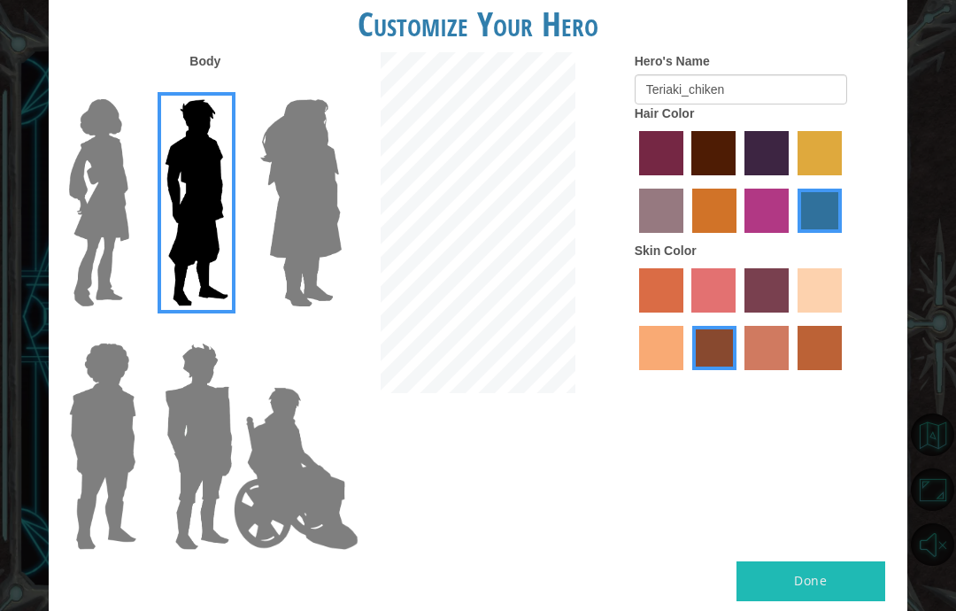
click at [815, 17] on div "Customize Your Hero" at bounding box center [478, 20] width 859 height 64
click at [789, 370] on label "burning sand skin color" at bounding box center [767, 348] width 44 height 44
click at [739, 376] on input "burning sand skin color" at bounding box center [739, 376] width 0 height 0
radio input "true"
click at [789, 313] on label "tosca skin color" at bounding box center [767, 290] width 44 height 44
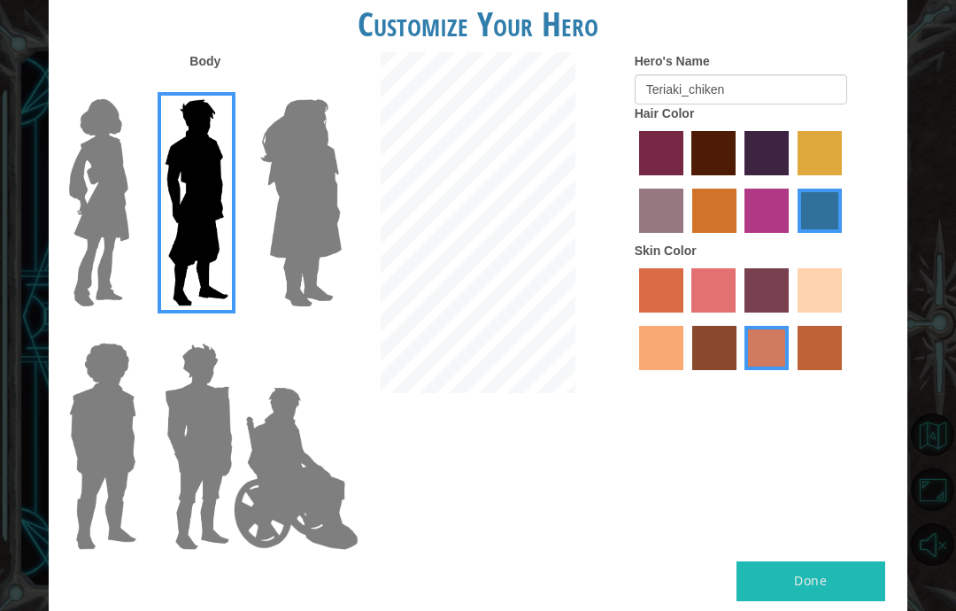
click at [738, 319] on input "tosca skin color" at bounding box center [738, 319] width 0 height 0
radio input "true"
click at [732, 313] on label "froly skin color" at bounding box center [714, 290] width 44 height 44
click at [686, 319] on input "froly skin color" at bounding box center [686, 319] width 0 height 0
radio input "true"
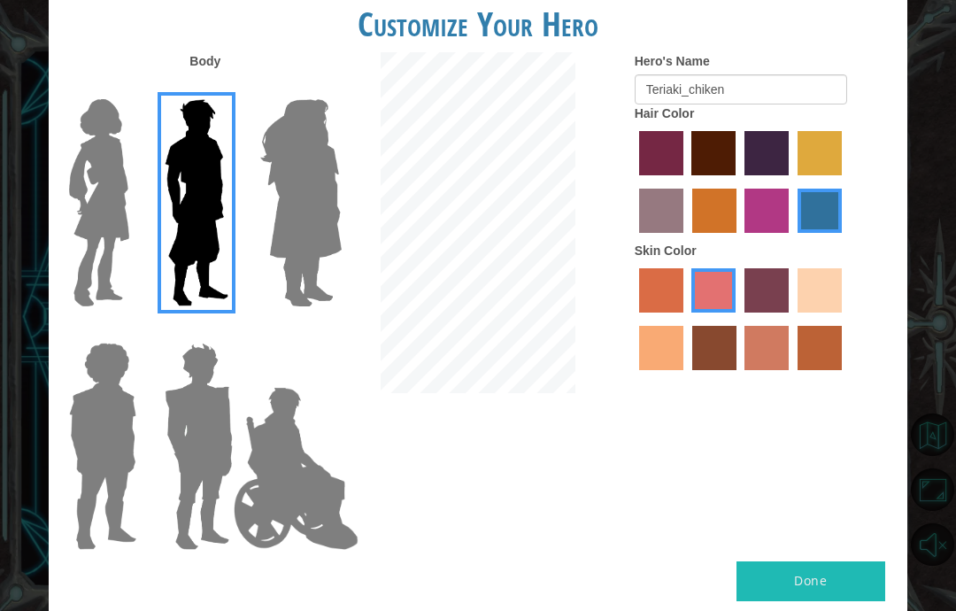
click at [821, 12] on div "Customize Your Hero" at bounding box center [478, 20] width 859 height 64
click at [760, 379] on div at bounding box center [764, 321] width 259 height 115
click at [768, 379] on div at bounding box center [764, 321] width 259 height 115
click at [684, 370] on label "tacao skin color" at bounding box center [661, 348] width 44 height 44
click at [845, 319] on input "tacao skin color" at bounding box center [845, 319] width 0 height 0
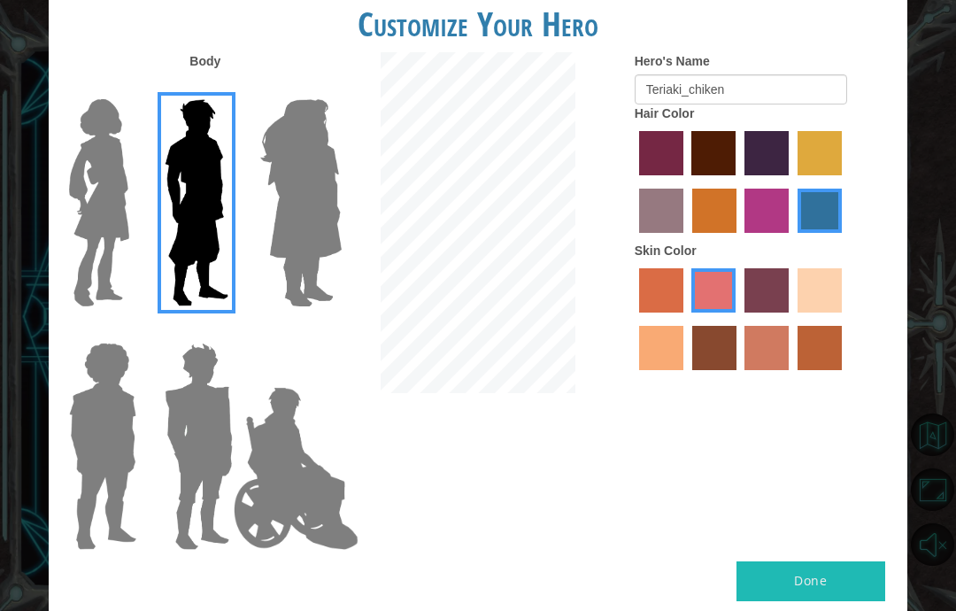
radio input "true"
click at [798, 313] on label "sandy beach skin color" at bounding box center [820, 290] width 44 height 44
click at [792, 319] on input "sandy beach skin color" at bounding box center [792, 319] width 0 height 0
radio input "true"
click at [684, 229] on label "bazaar hair color" at bounding box center [661, 211] width 44 height 44
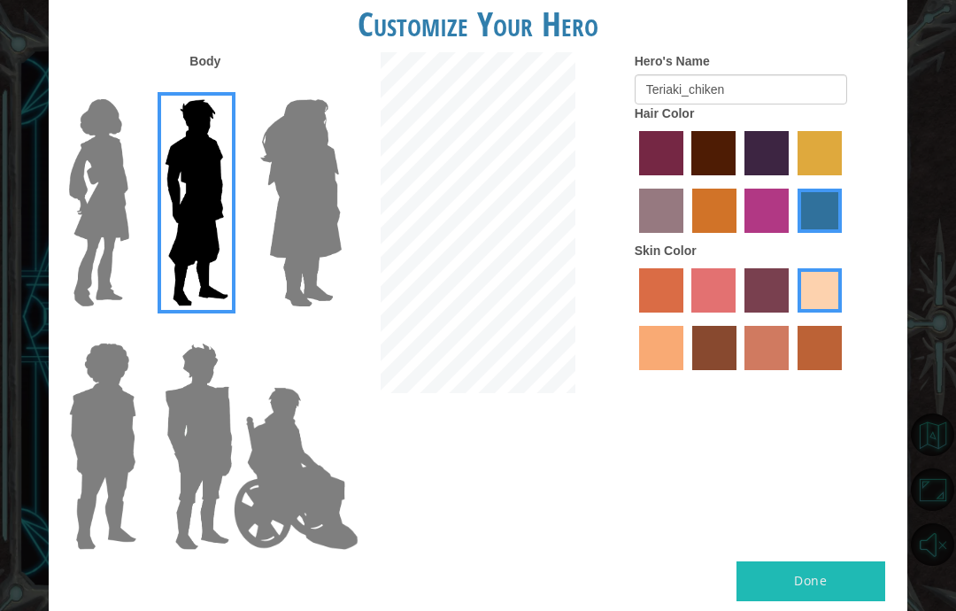
click at [845, 182] on input "bazaar hair color" at bounding box center [845, 182] width 0 height 0
radio input "true"
click at [840, 43] on h1 "Customize Your Hero" at bounding box center [478, 23] width 859 height 37
click at [788, 566] on button "Done" at bounding box center [811, 581] width 149 height 40
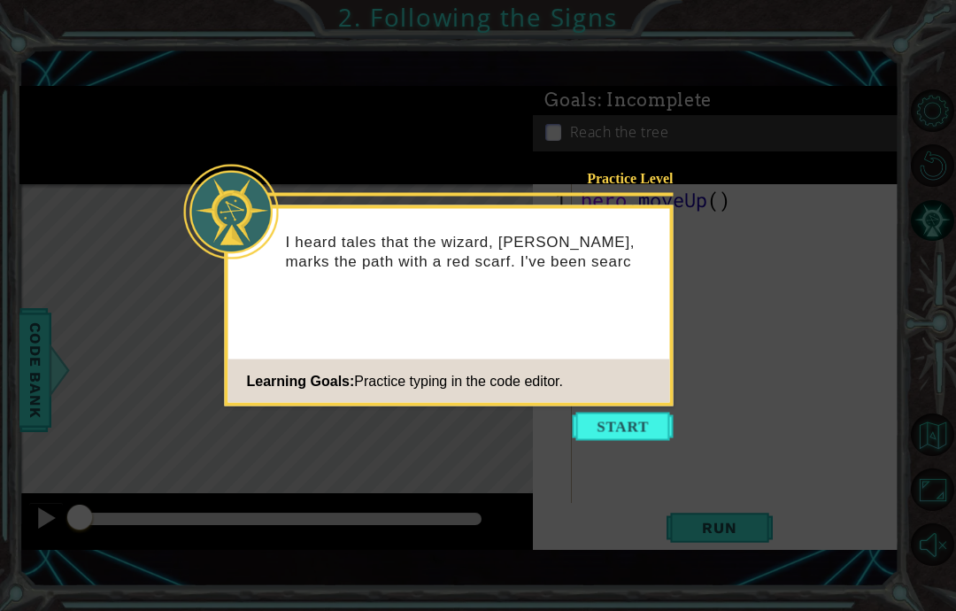
scroll to position [11, 0]
click at [625, 419] on button "Start" at bounding box center [623, 427] width 101 height 28
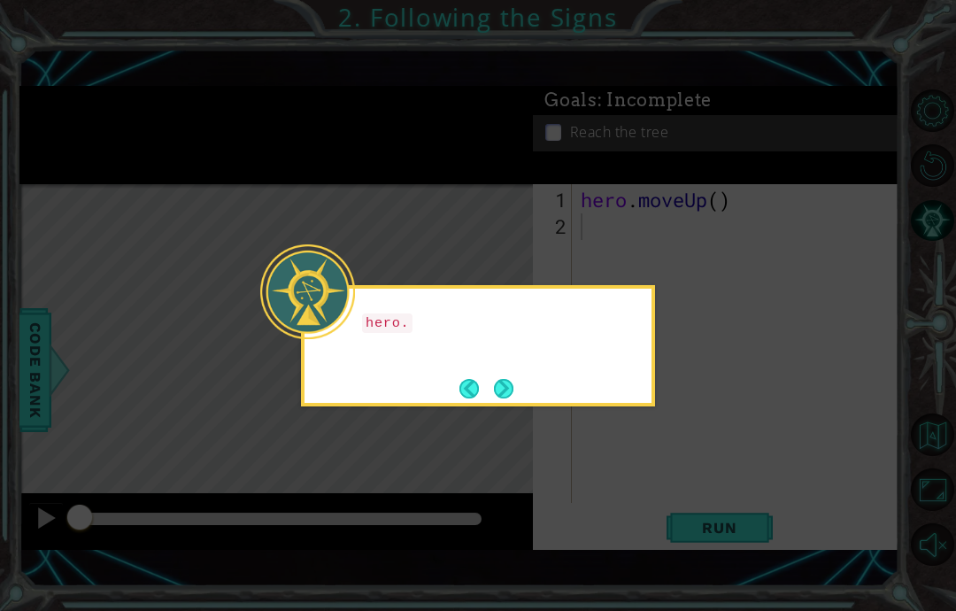
scroll to position [12, 0]
click at [677, 282] on icon at bounding box center [478, 305] width 956 height 611
click at [698, 283] on icon at bounding box center [478, 305] width 956 height 611
click at [488, 379] on button "Back" at bounding box center [477, 388] width 35 height 19
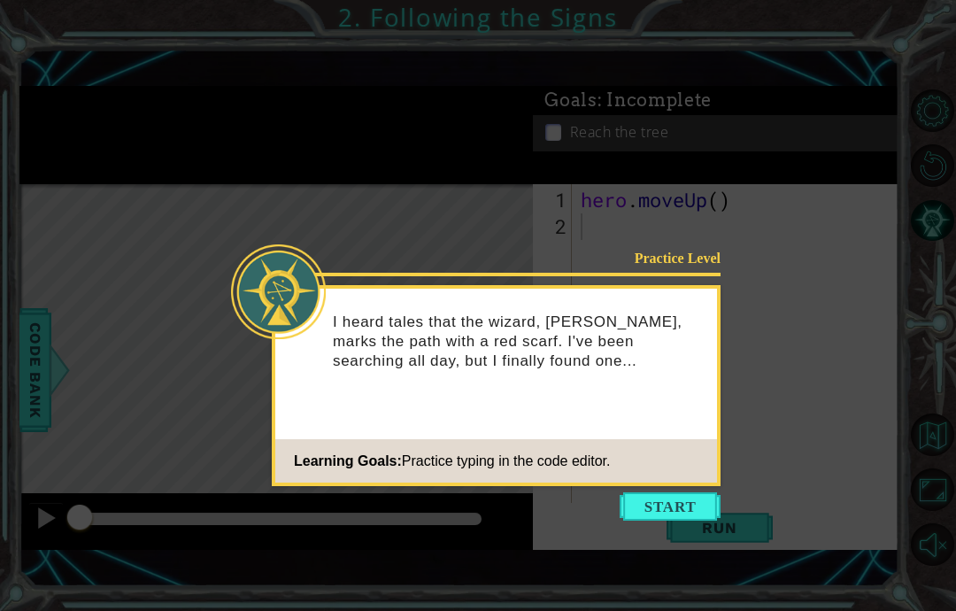
click at [662, 492] on button "Start" at bounding box center [670, 506] width 101 height 28
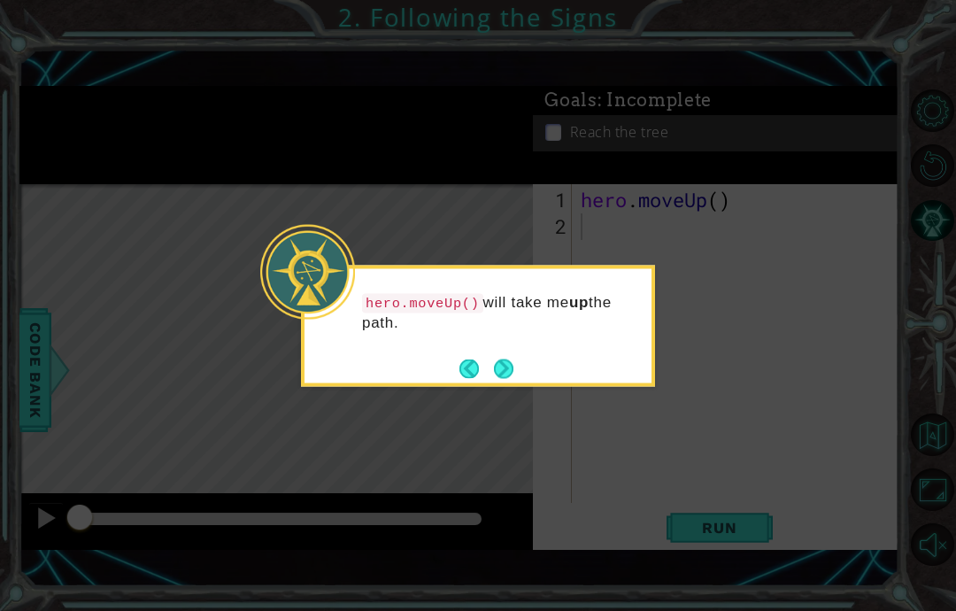
click at [501, 367] on button "Next" at bounding box center [504, 369] width 20 height 20
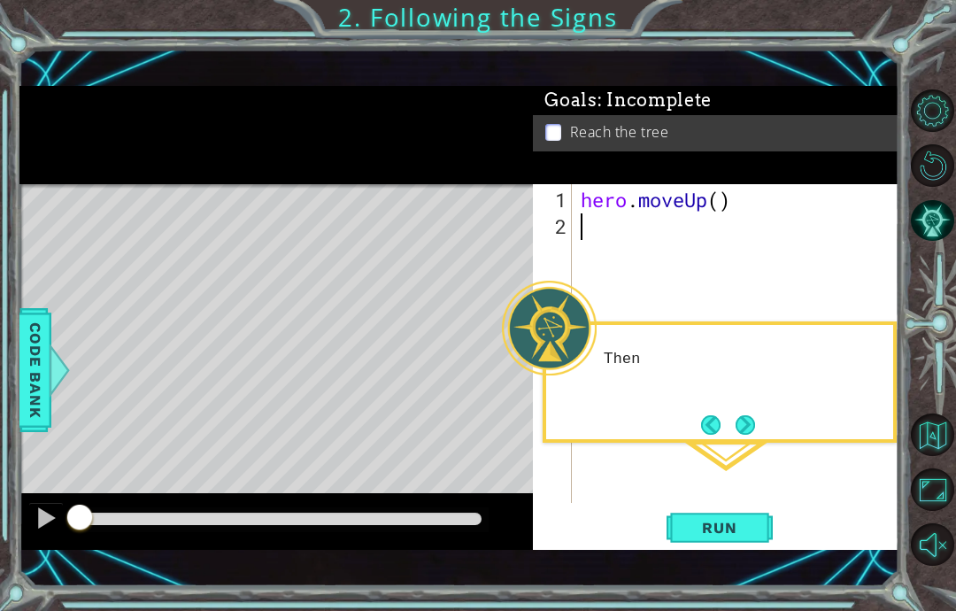
scroll to position [11, 0]
click at [613, 394] on div "Then I hit the RUN" at bounding box center [720, 381] width 354 height 121
click at [746, 422] on button "Next" at bounding box center [745, 424] width 19 height 19
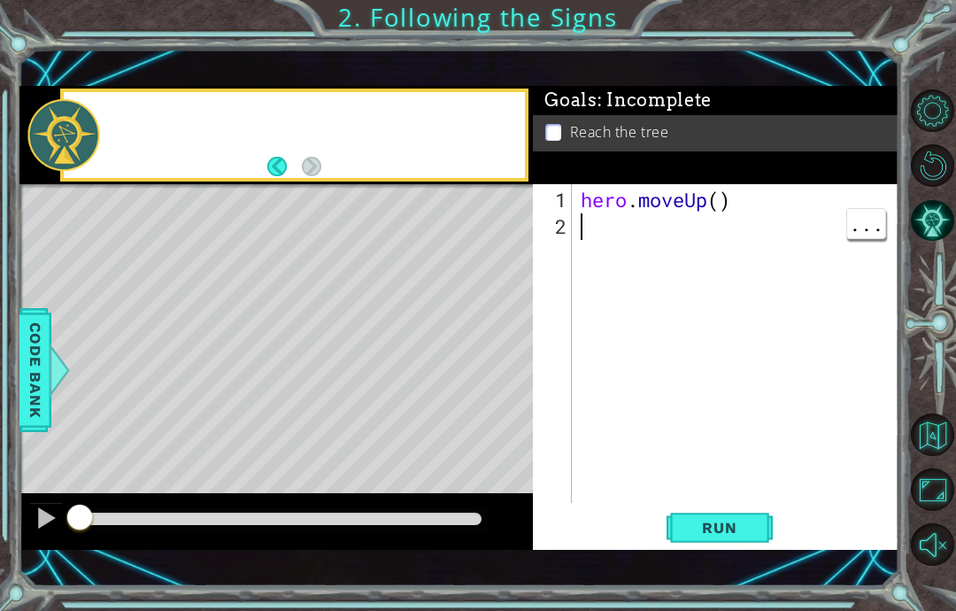
click at [751, 405] on div "hero . moveUp ( )" at bounding box center [740, 373] width 327 height 372
click at [293, 174] on button "Back" at bounding box center [284, 166] width 35 height 19
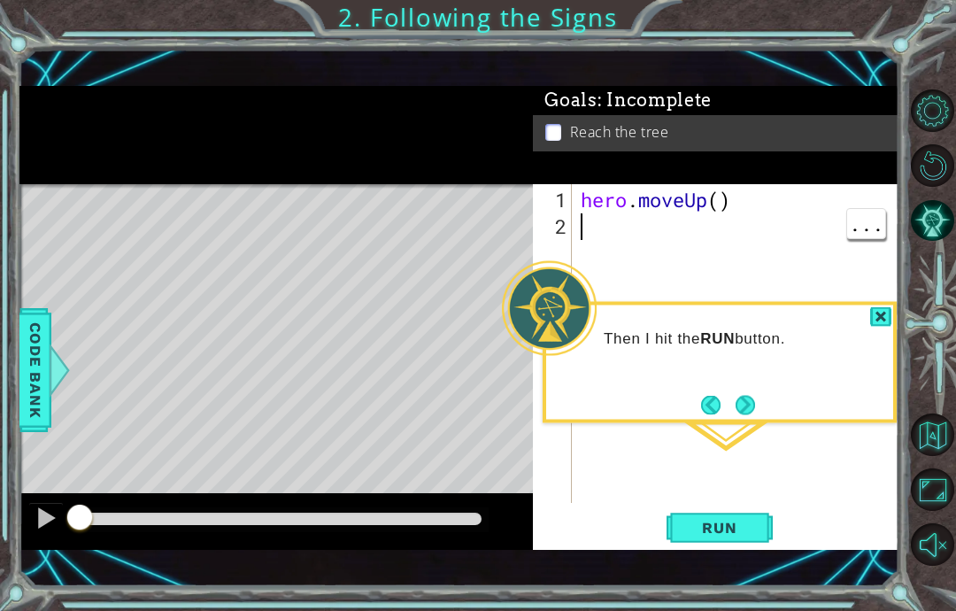
click at [321, 182] on div at bounding box center [276, 135] width 514 height 99
click at [742, 395] on button "Next" at bounding box center [746, 405] width 20 height 20
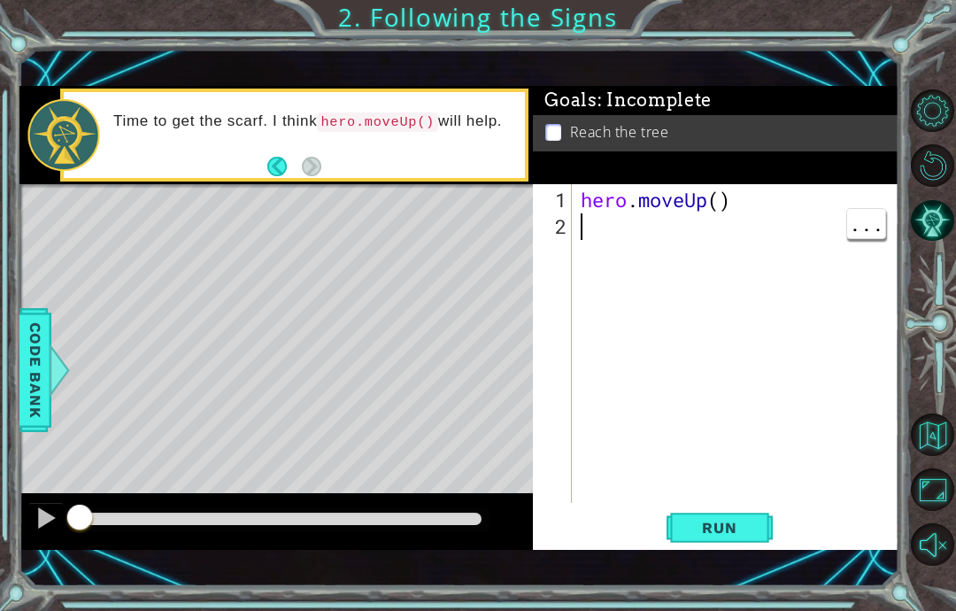
click at [759, 345] on div "hero . moveUp ( )" at bounding box center [740, 373] width 327 height 372
type textarea "abcde fg"
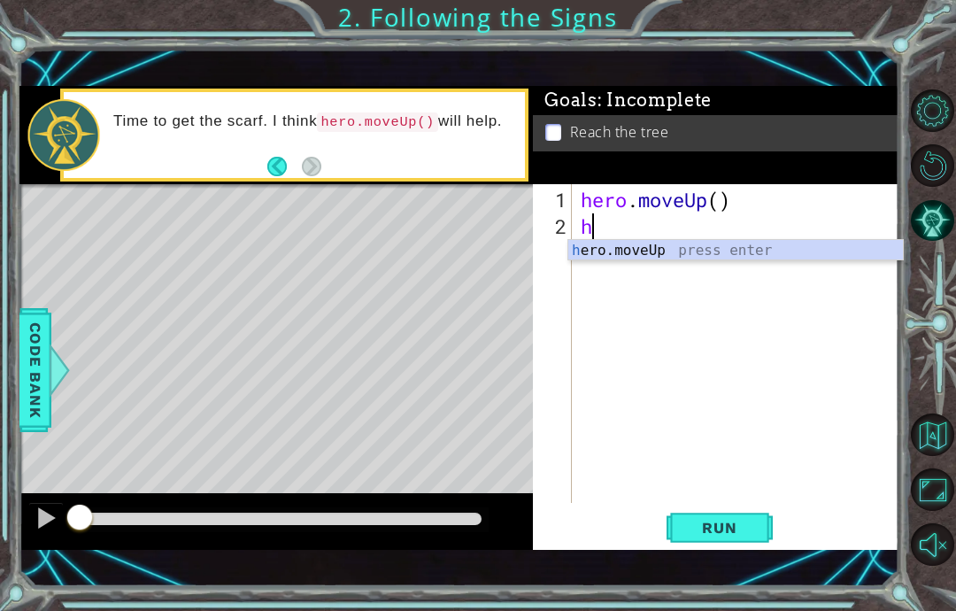
scroll to position [31, 43]
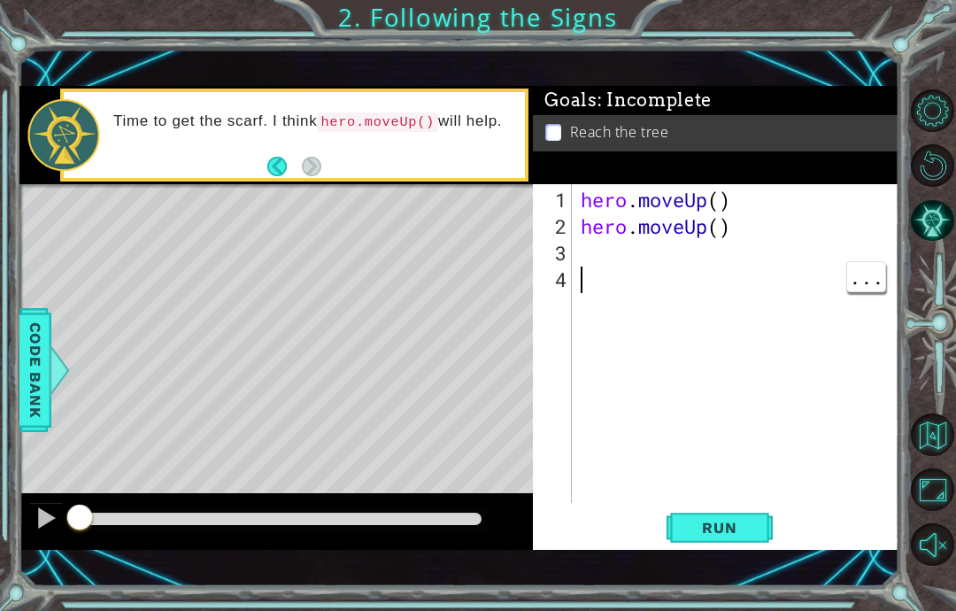
click at [892, 406] on div "hero . moveUp ( ) hero . moveUp ( )" at bounding box center [740, 373] width 327 height 372
click at [914, 333] on div at bounding box center [934, 327] width 43 height 159
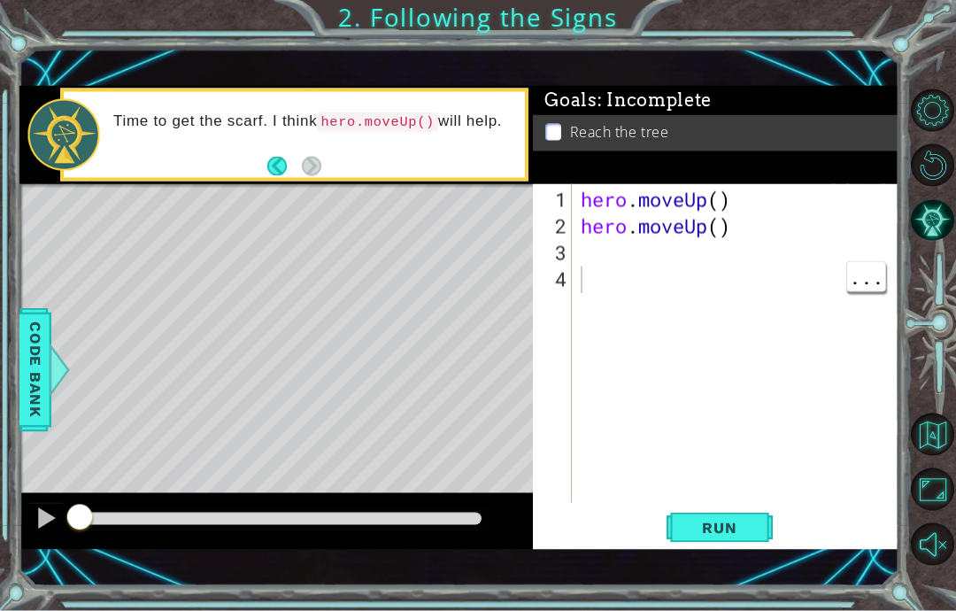
click at [762, 541] on button "Run" at bounding box center [720, 528] width 106 height 36
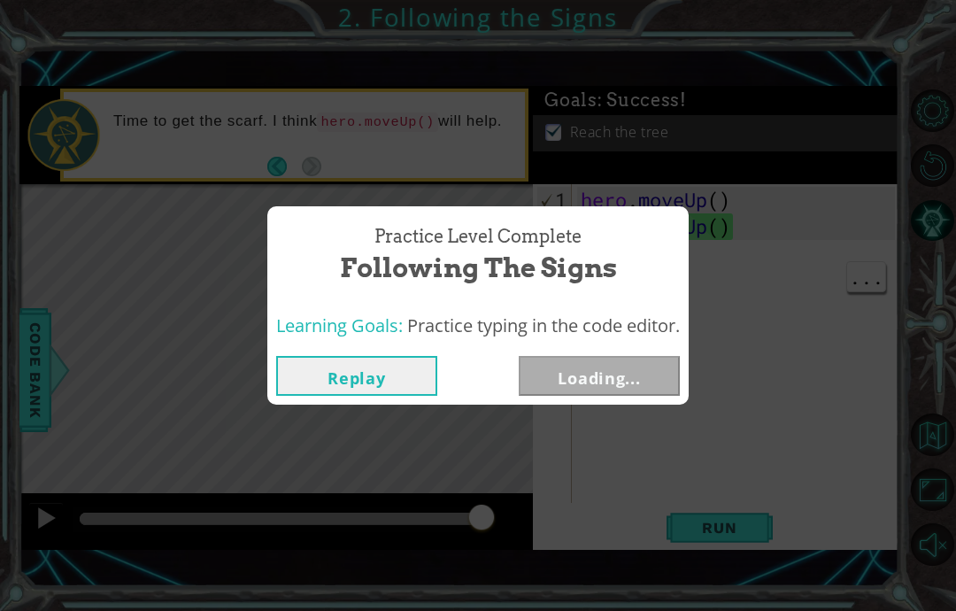
scroll to position [12, 0]
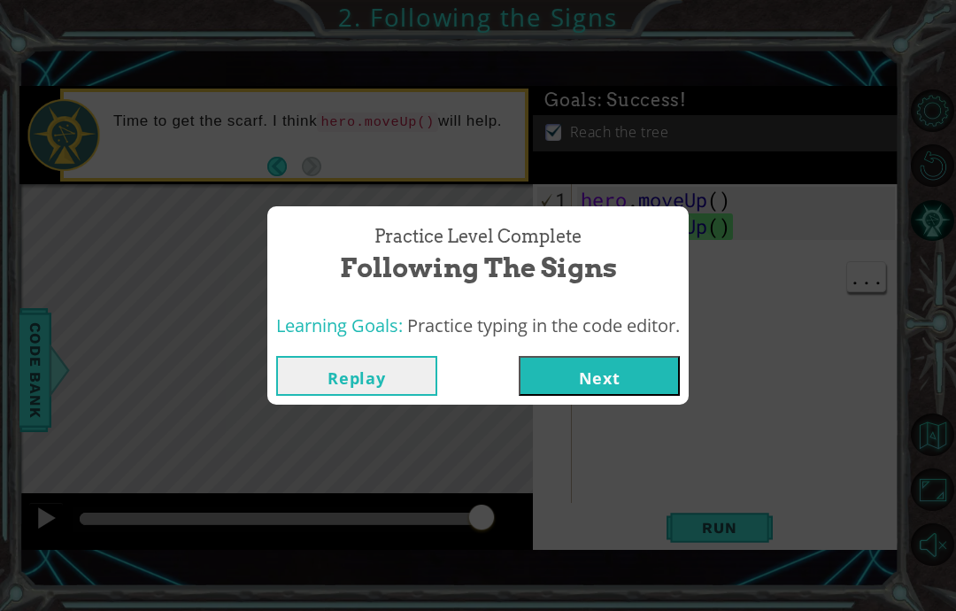
click at [680, 366] on button "Next" at bounding box center [599, 376] width 161 height 40
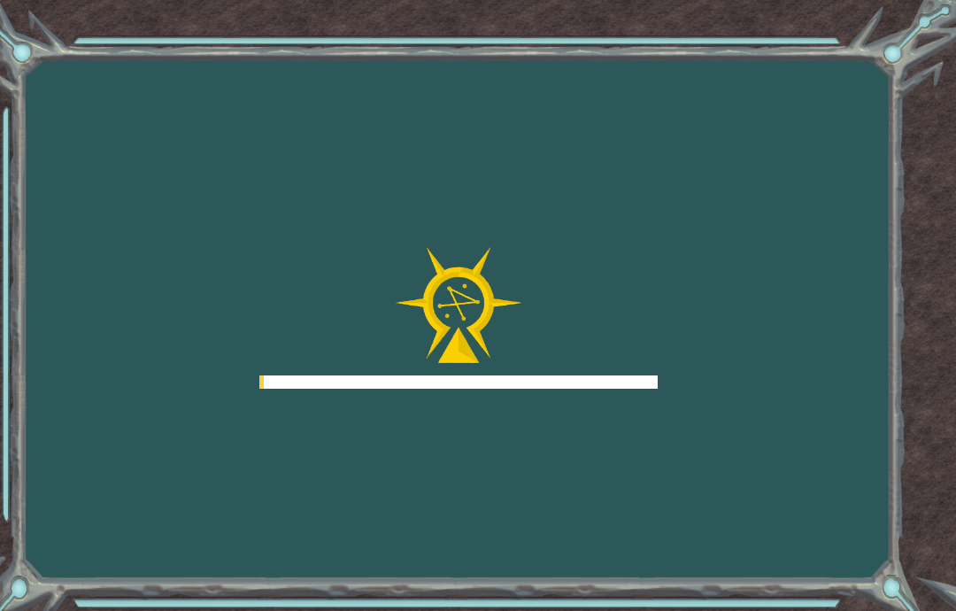
click at [669, 390] on div "Goals Error loading from server. Try refreshing the page. You'll need to join a…" at bounding box center [478, 305] width 956 height 611
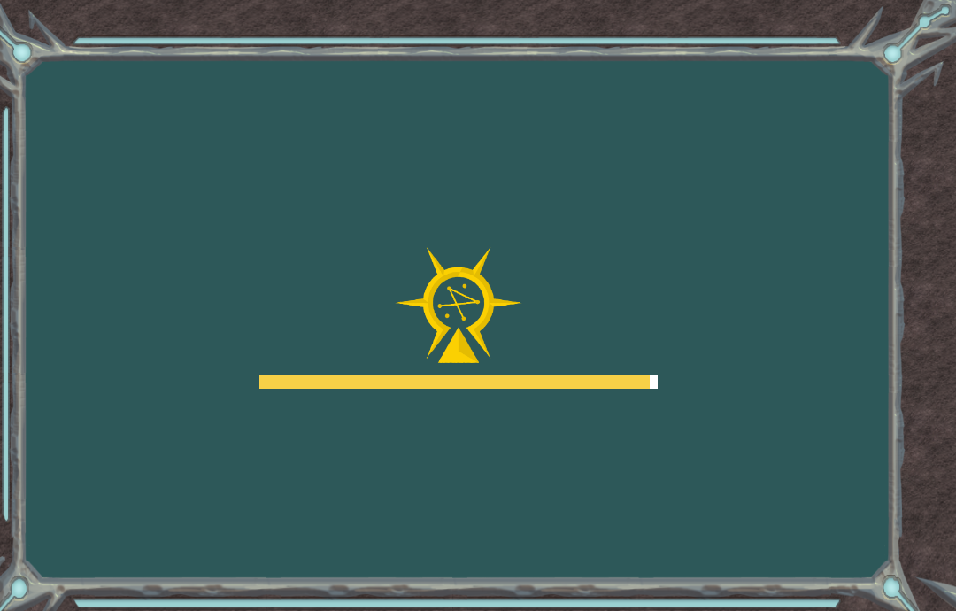
click at [683, 462] on div "Goals Error loading from server. Try refreshing the page. You'll need to join a…" at bounding box center [478, 305] width 956 height 611
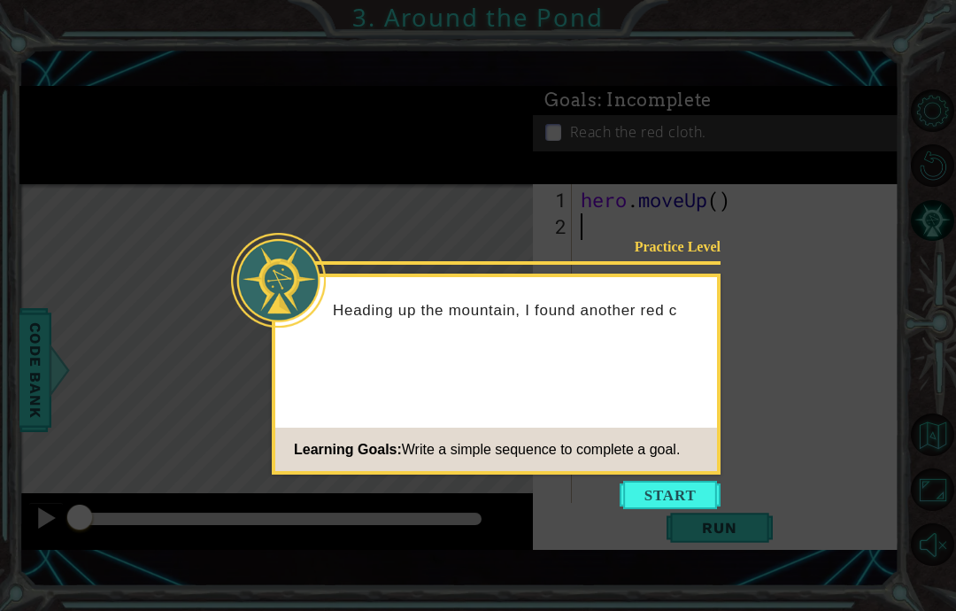
click at [646, 496] on button "Start" at bounding box center [670, 495] width 101 height 28
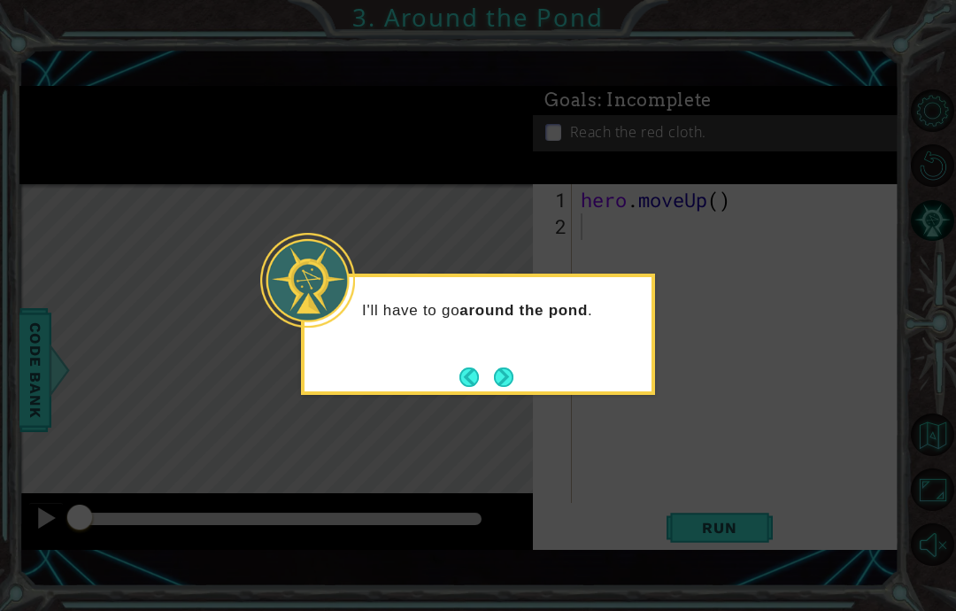
click at [491, 385] on button "Back" at bounding box center [477, 376] width 35 height 19
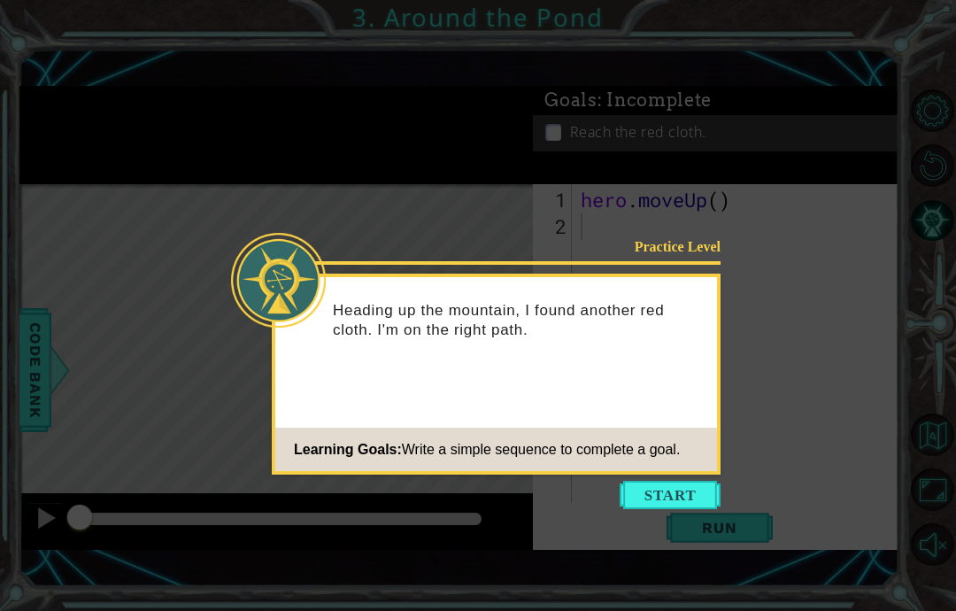
click at [506, 383] on div "Practice Level Heading up the mountain, I found another red cloth. I'm on the r…" at bounding box center [496, 374] width 449 height 201
click at [591, 486] on icon at bounding box center [478, 305] width 956 height 611
click at [637, 484] on icon at bounding box center [478, 305] width 956 height 611
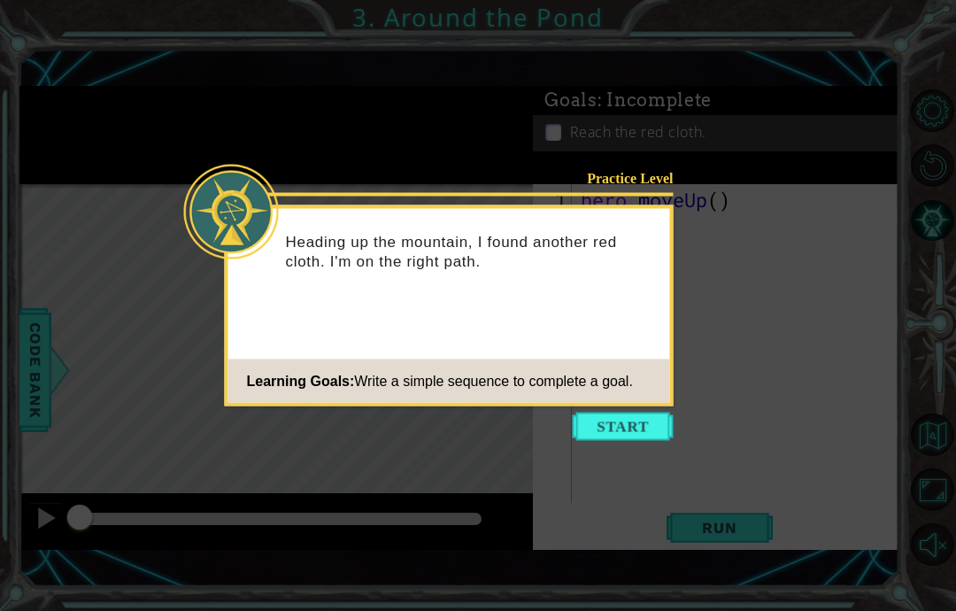
click at [625, 421] on button "Start" at bounding box center [623, 427] width 101 height 28
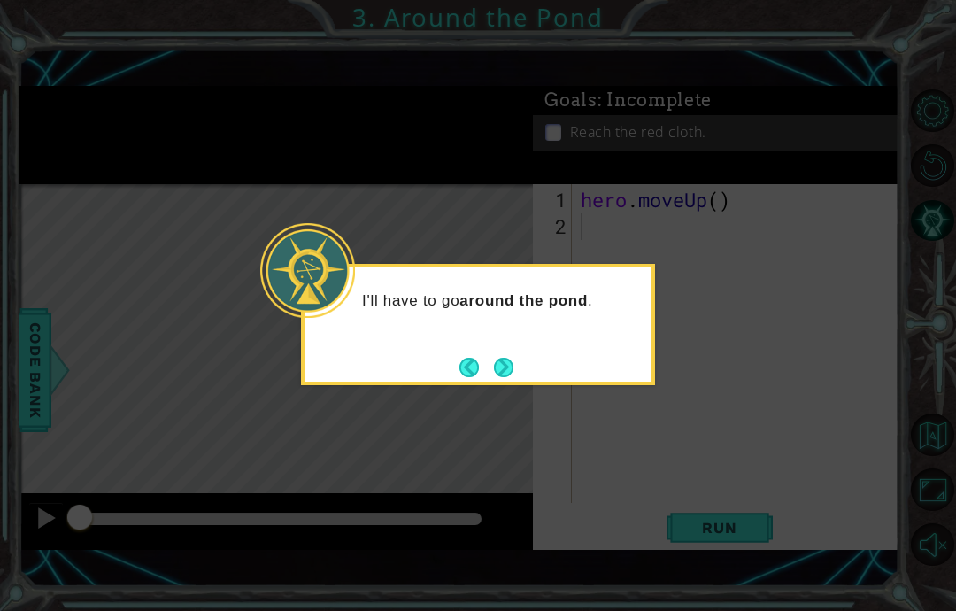
click at [510, 359] on button "Next" at bounding box center [504, 367] width 22 height 22
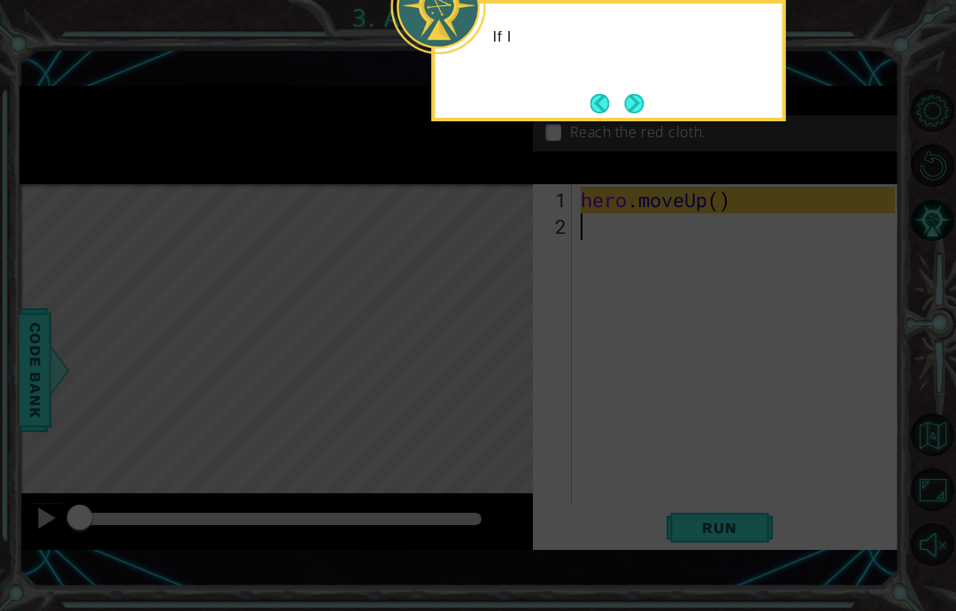
click at [509, 373] on icon at bounding box center [478, 143] width 956 height 936
click at [602, 112] on button "Back" at bounding box center [608, 103] width 35 height 19
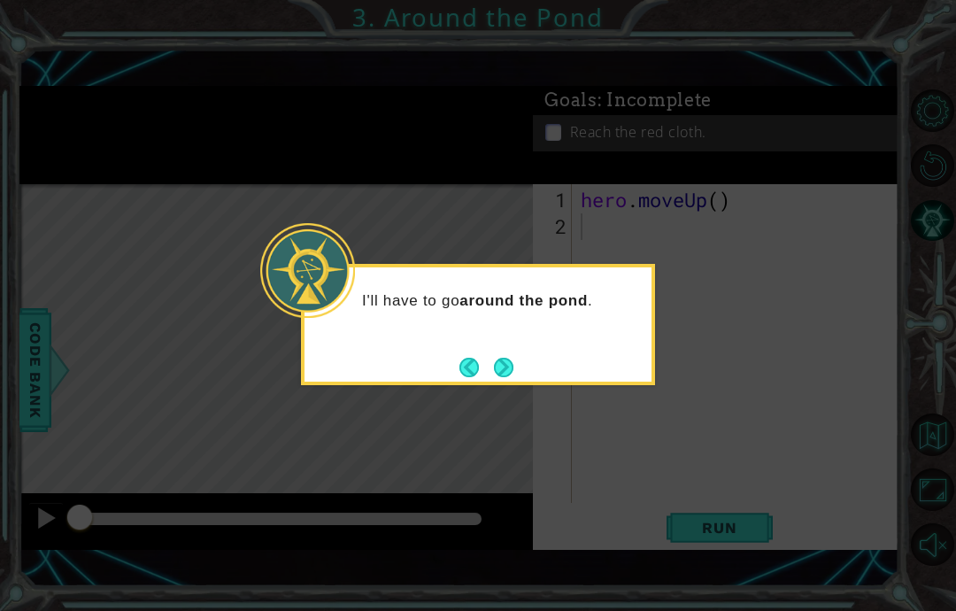
click at [631, 117] on icon at bounding box center [478, 305] width 956 height 611
click at [475, 375] on button "Back" at bounding box center [477, 367] width 35 height 19
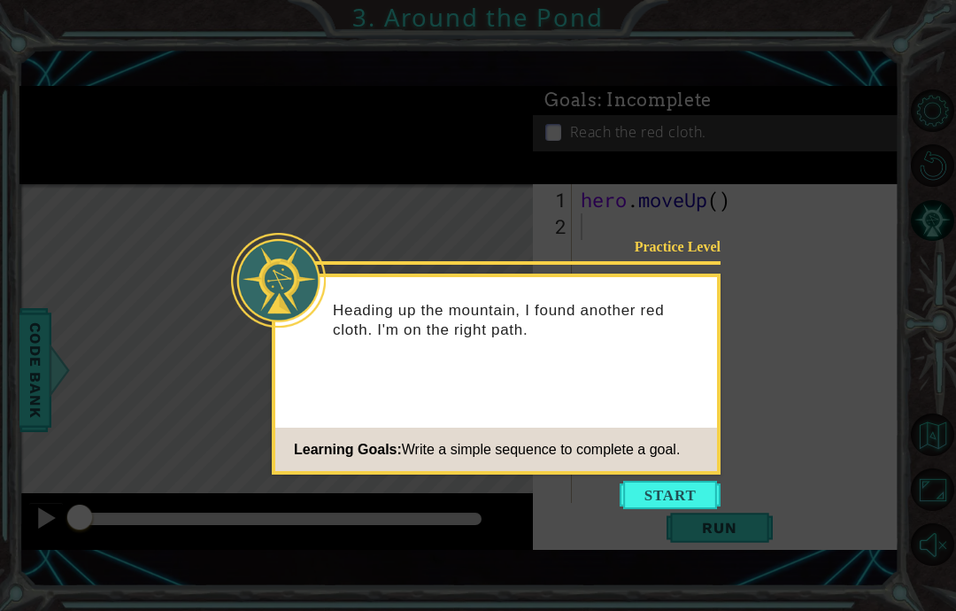
click at [473, 350] on div "Heading up the mountain, I found another red cloth. I'm on the right path." at bounding box center [496, 328] width 442 height 89
click at [649, 466] on icon at bounding box center [478, 305] width 956 height 611
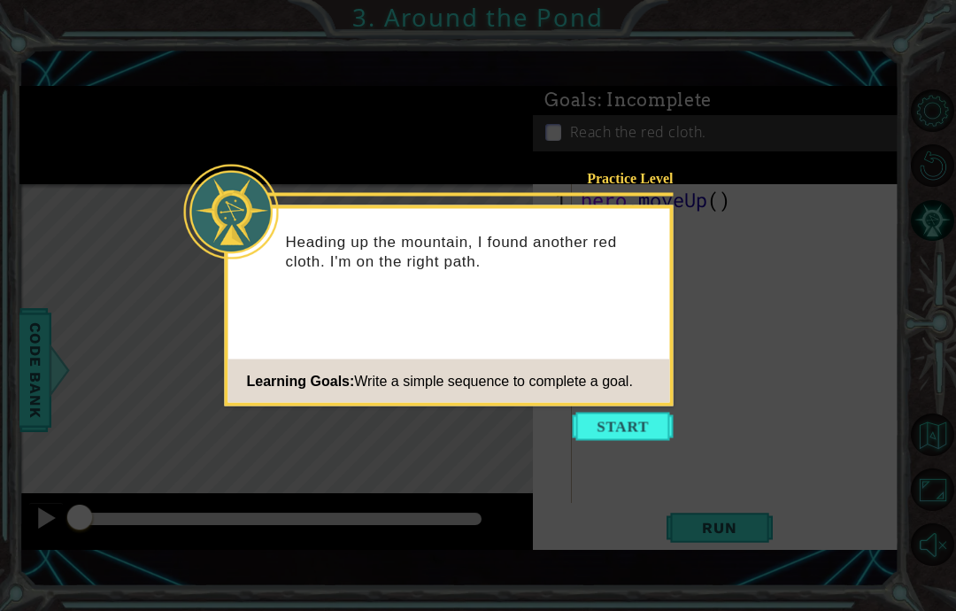
click at [654, 499] on icon at bounding box center [478, 305] width 956 height 611
click at [598, 428] on button "Start" at bounding box center [623, 427] width 101 height 28
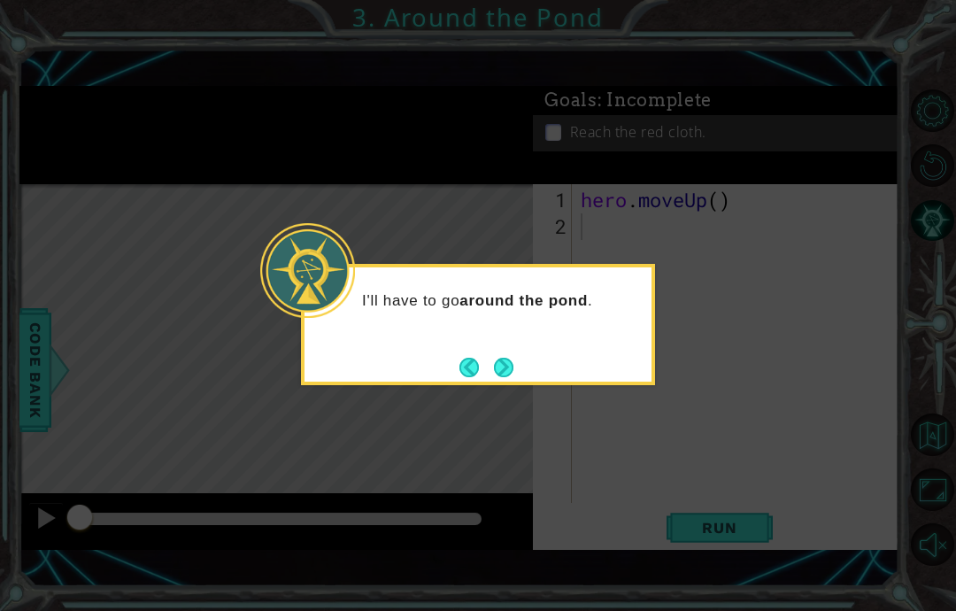
click at [496, 376] on icon at bounding box center [478, 305] width 956 height 611
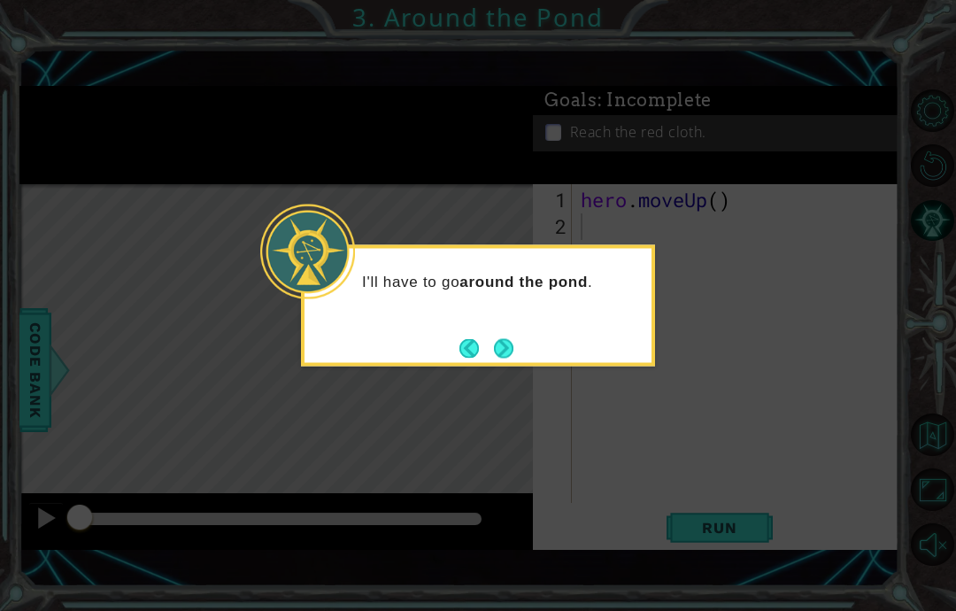
click at [505, 339] on button "Next" at bounding box center [503, 347] width 19 height 19
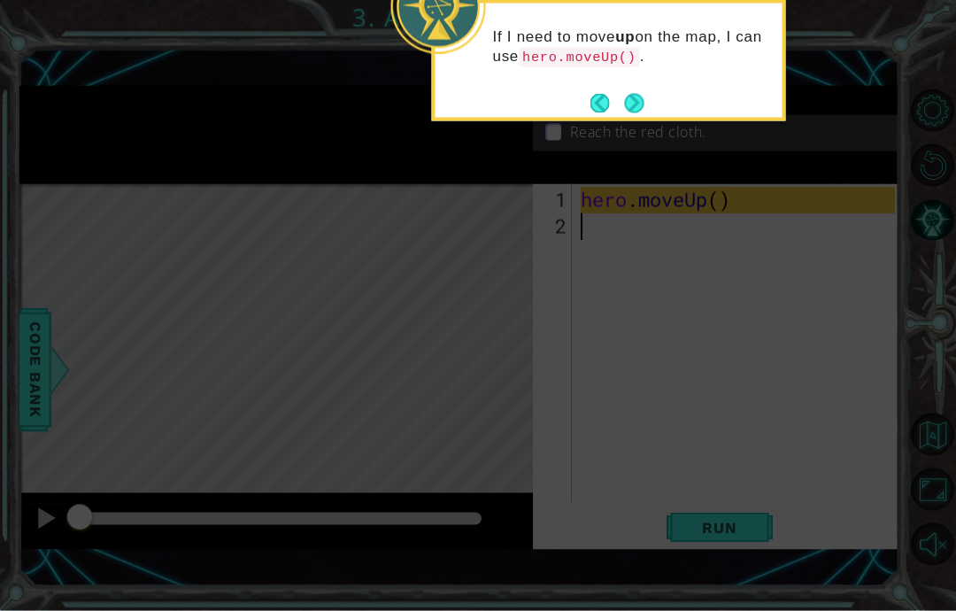
scroll to position [71, 0]
click at [606, 94] on button "Back" at bounding box center [608, 103] width 35 height 19
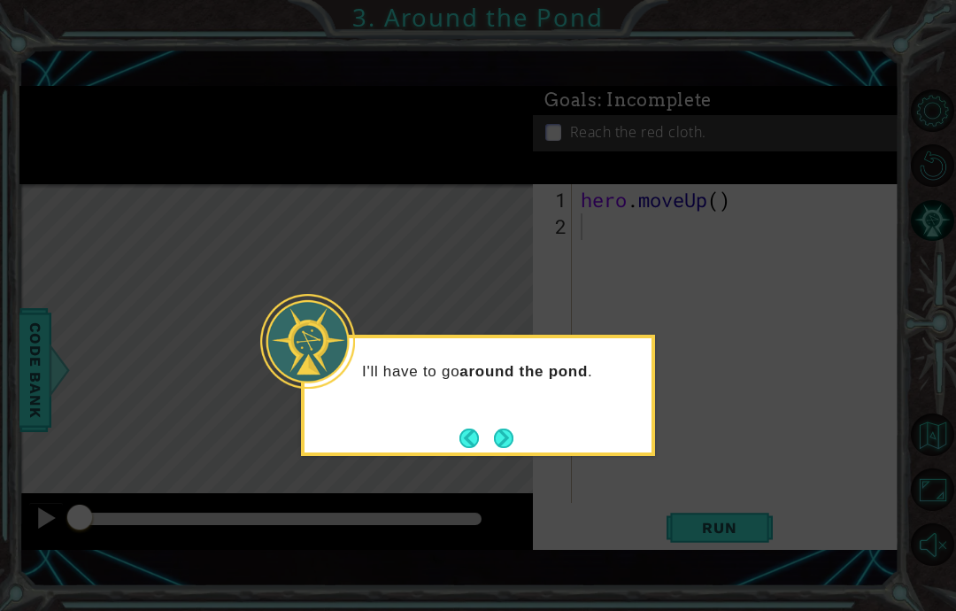
click at [511, 429] on button "Next" at bounding box center [503, 438] width 19 height 19
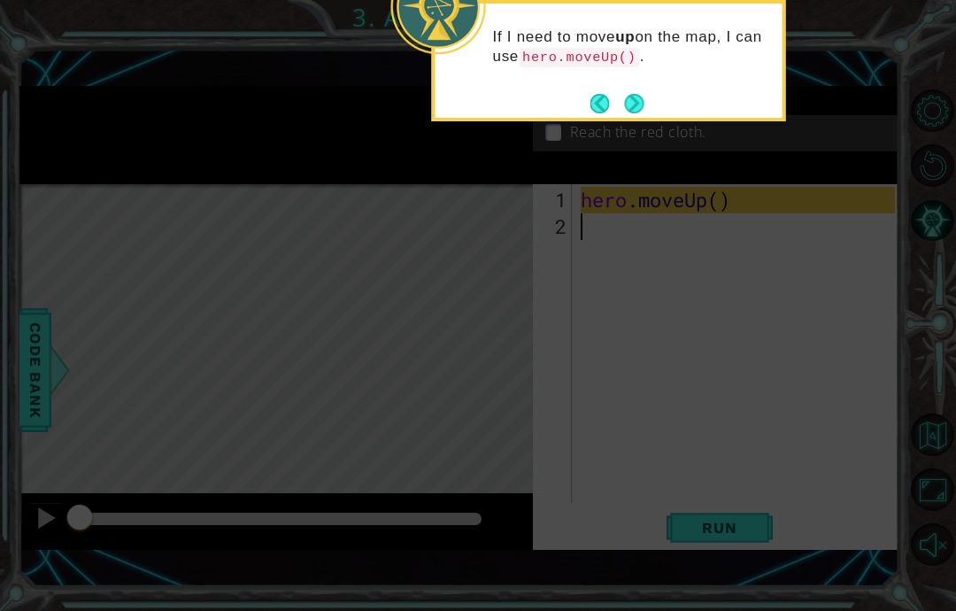
click at [507, 375] on icon at bounding box center [478, 143] width 956 height 936
click at [641, 94] on button "Next" at bounding box center [633, 103] width 19 height 19
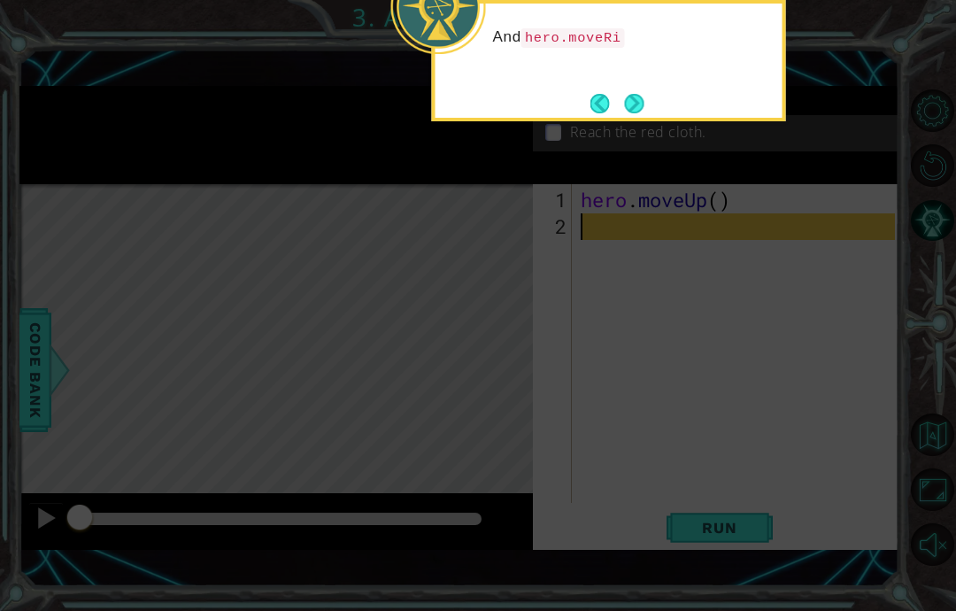
click at [637, 94] on button "Next" at bounding box center [633, 103] width 19 height 19
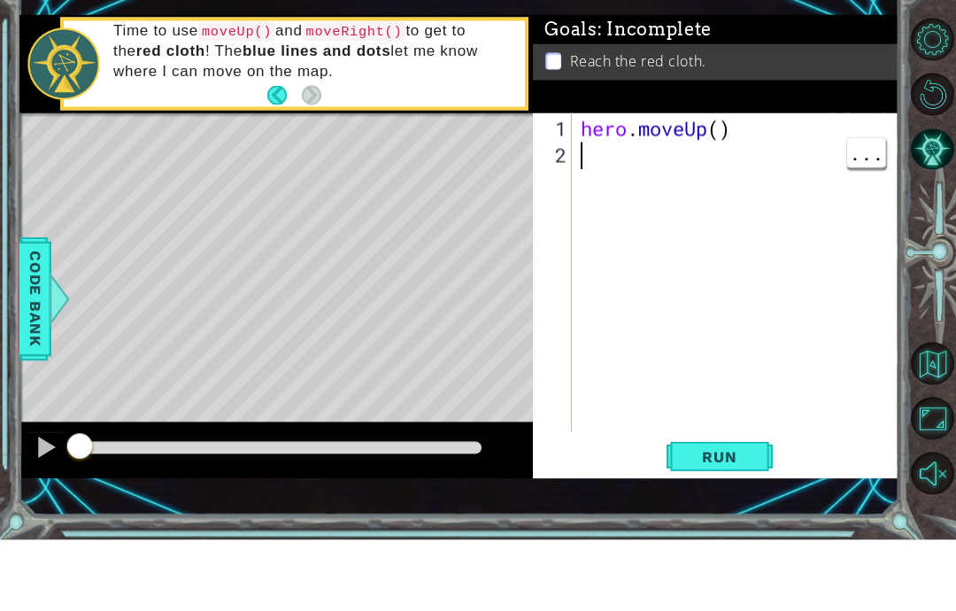
click at [598, 187] on div "hero . moveUp ( )" at bounding box center [740, 373] width 327 height 372
click at [298, 98] on div "Time to use moveUp() and moveRight() to get to the red cloth ! The blue lines a…" at bounding box center [276, 135] width 514 height 99
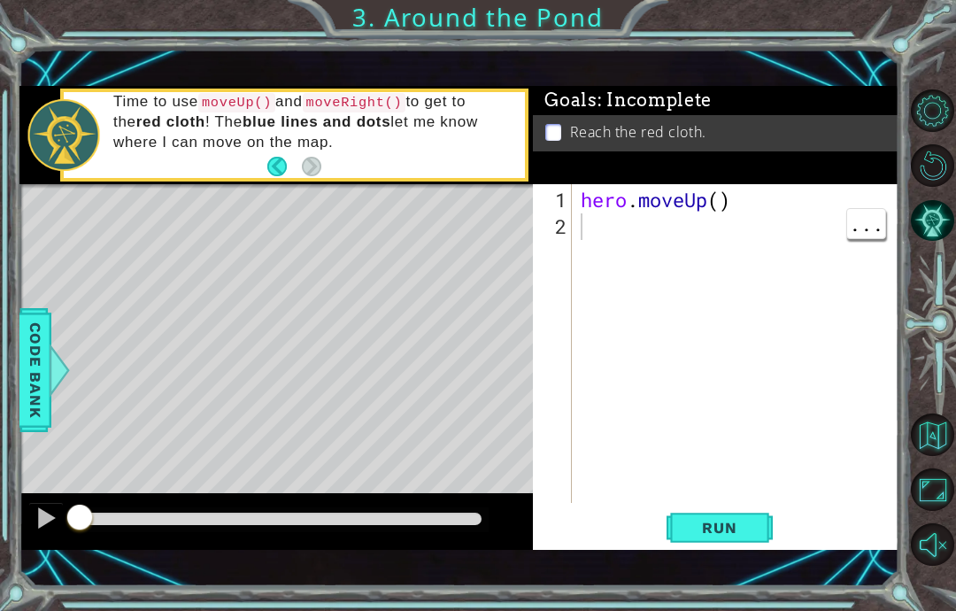
click at [319, 98] on code "moveRight()" at bounding box center [355, 102] width 104 height 19
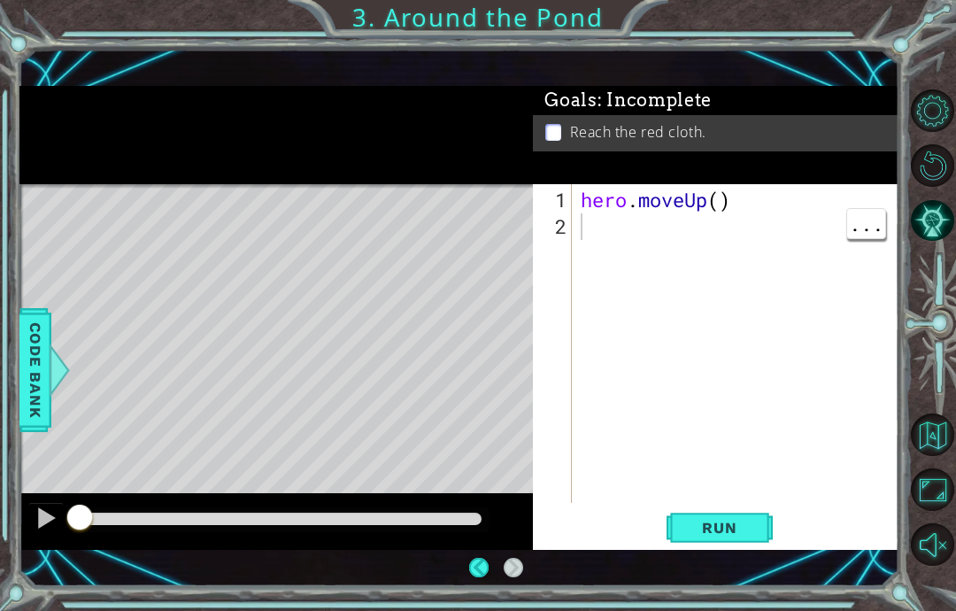
click at [205, 544] on div at bounding box center [276, 521] width 514 height 57
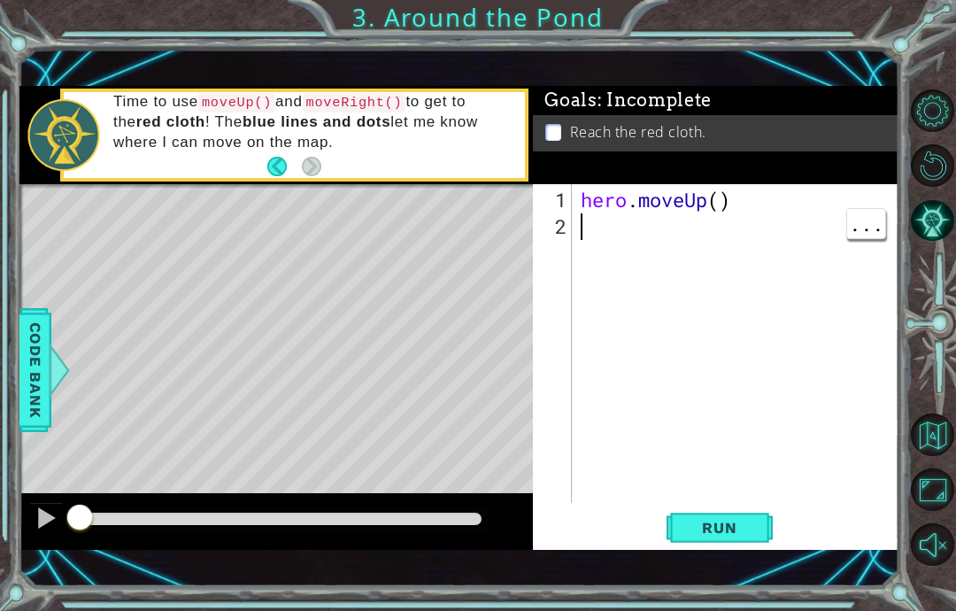
scroll to position [30, 43]
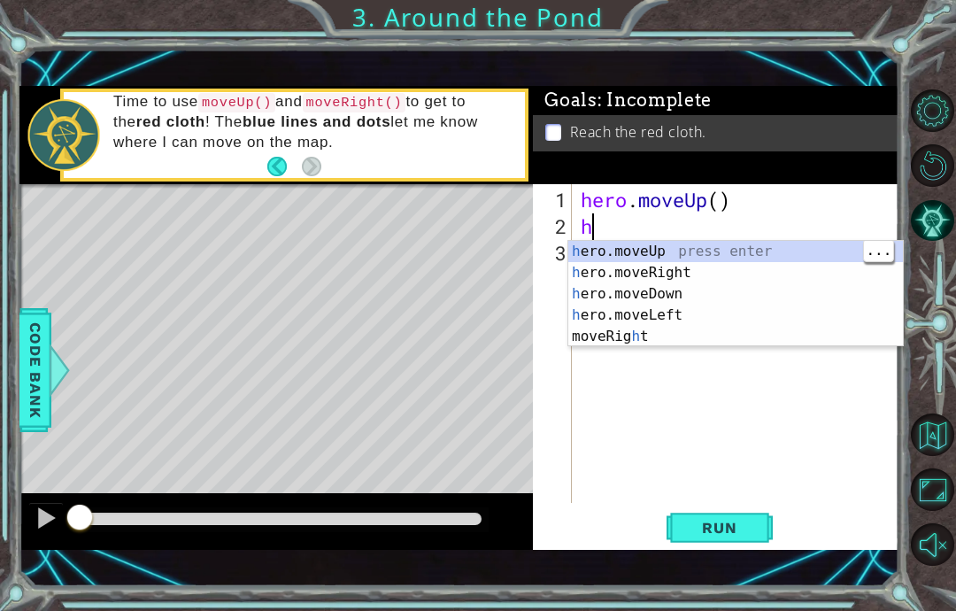
click at [723, 243] on div "h ero.moveUp press enter h ero.moveRight press enter h ero.moveDown press enter…" at bounding box center [735, 315] width 335 height 149
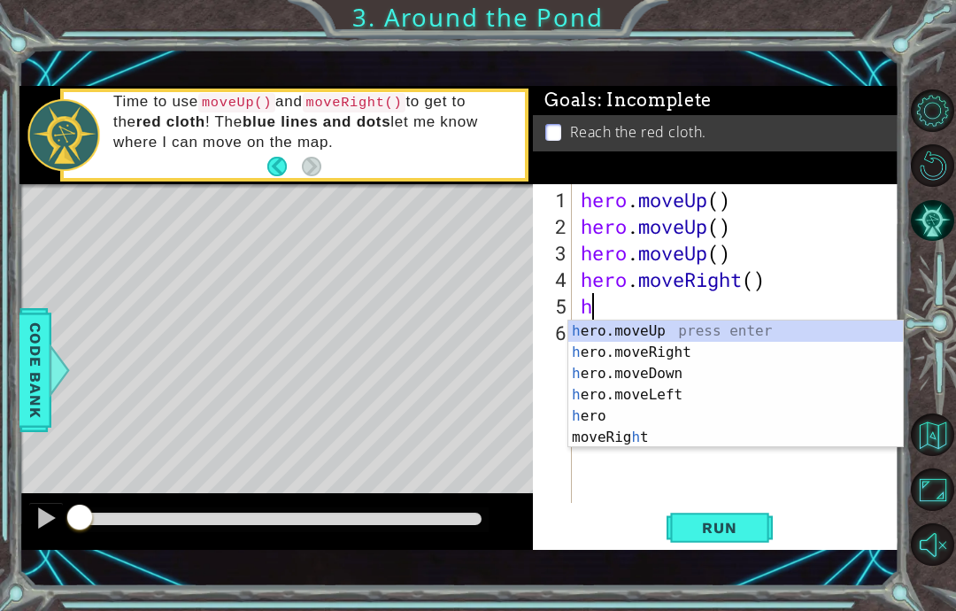
type textarea "abcde fg"
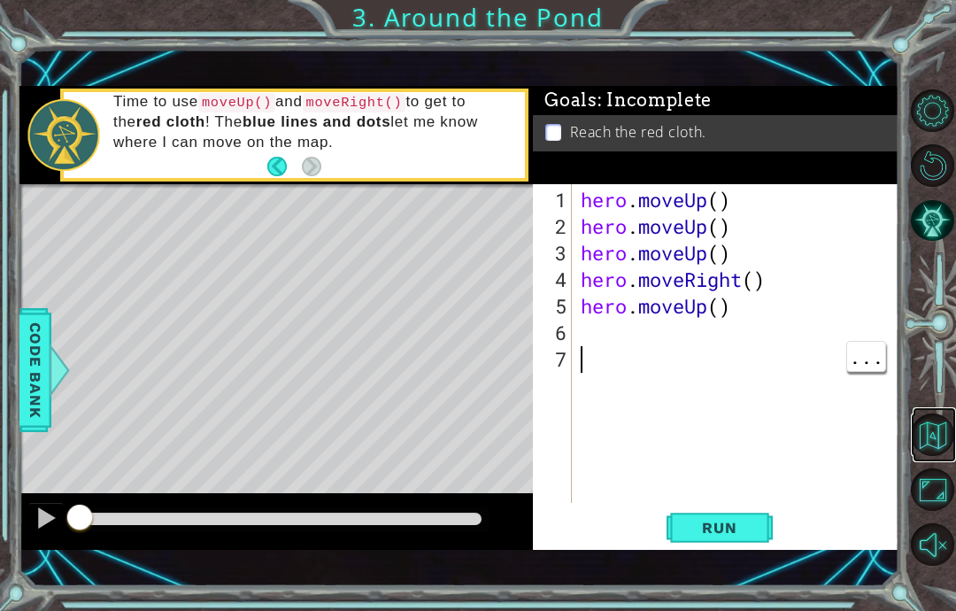
click at [914, 452] on link at bounding box center [934, 434] width 43 height 55
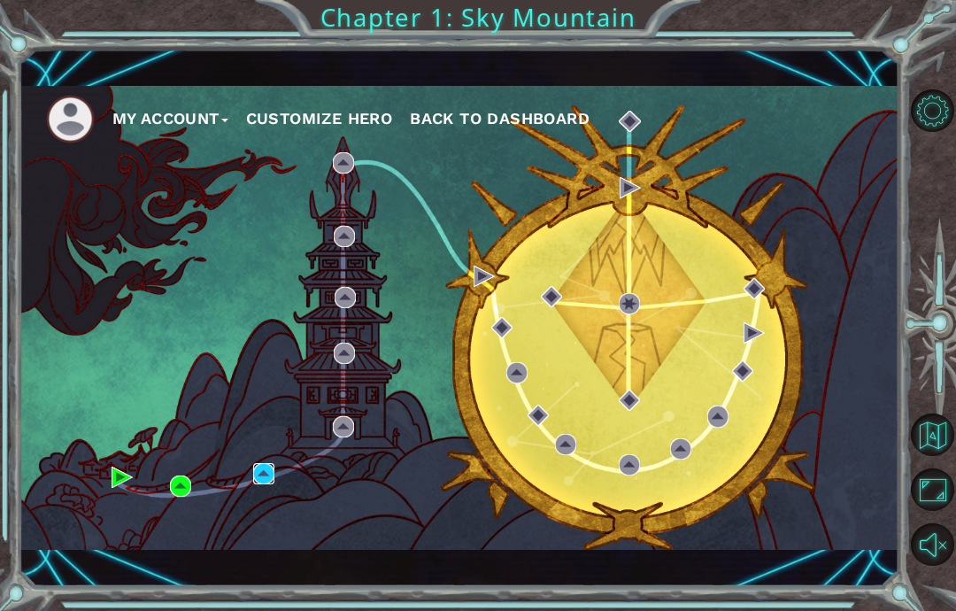
click at [264, 473] on img at bounding box center [263, 473] width 21 height 21
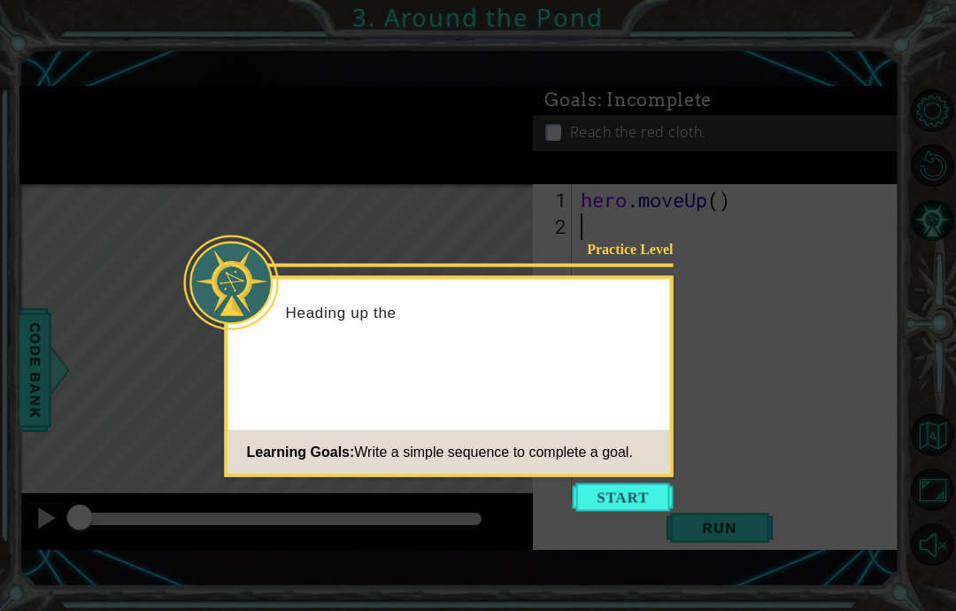
scroll to position [71, 0]
click at [638, 483] on button "Start" at bounding box center [623, 497] width 101 height 28
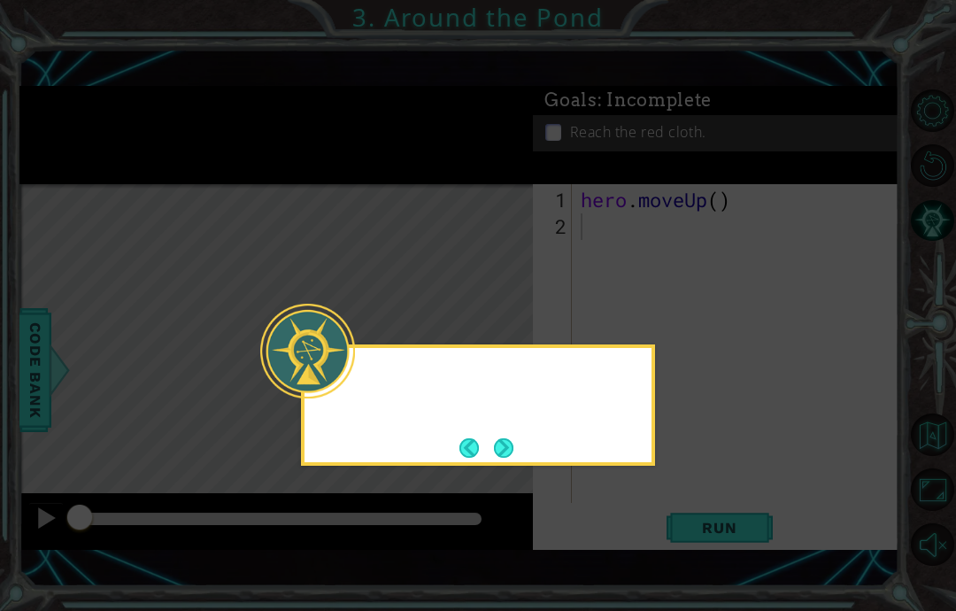
click at [668, 430] on icon at bounding box center [478, 305] width 956 height 611
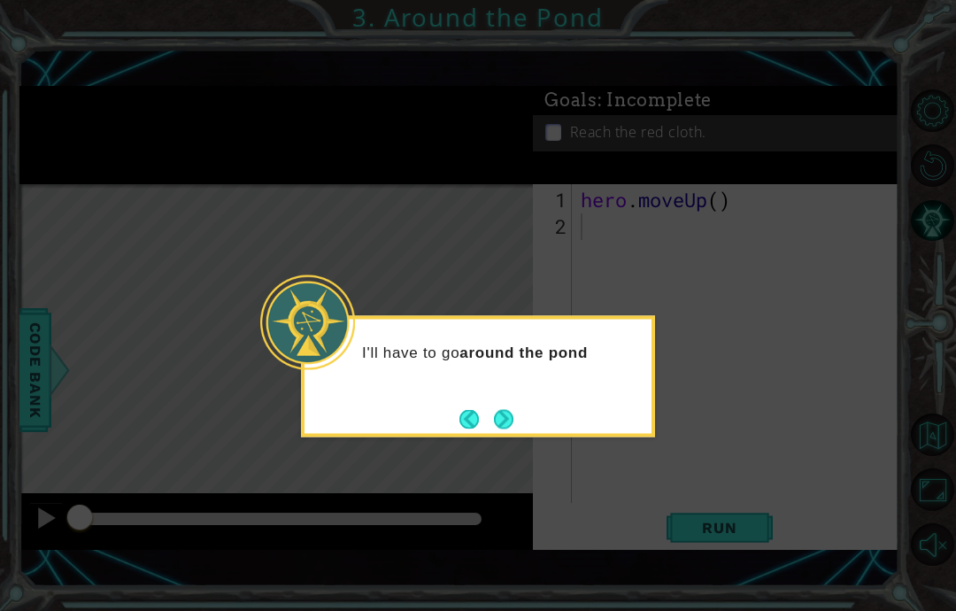
click at [520, 393] on icon at bounding box center [478, 305] width 956 height 611
click at [490, 409] on button "Back" at bounding box center [477, 418] width 35 height 19
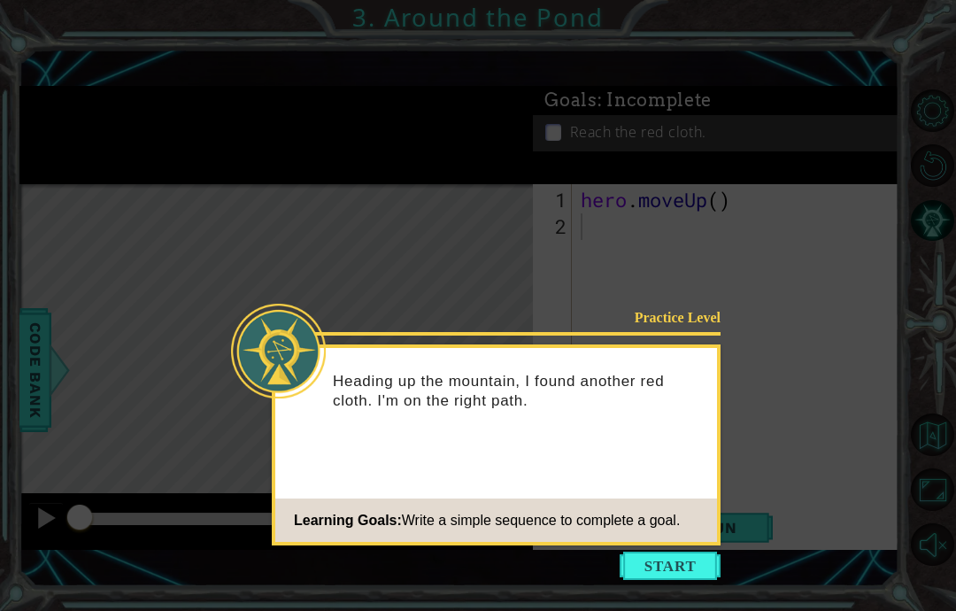
click at [645, 552] on button "Start" at bounding box center [670, 566] width 101 height 28
click at [535, 503] on div "Learning Goals: Write a simple sequence to complete a goal." at bounding box center [477, 520] width 405 height 35
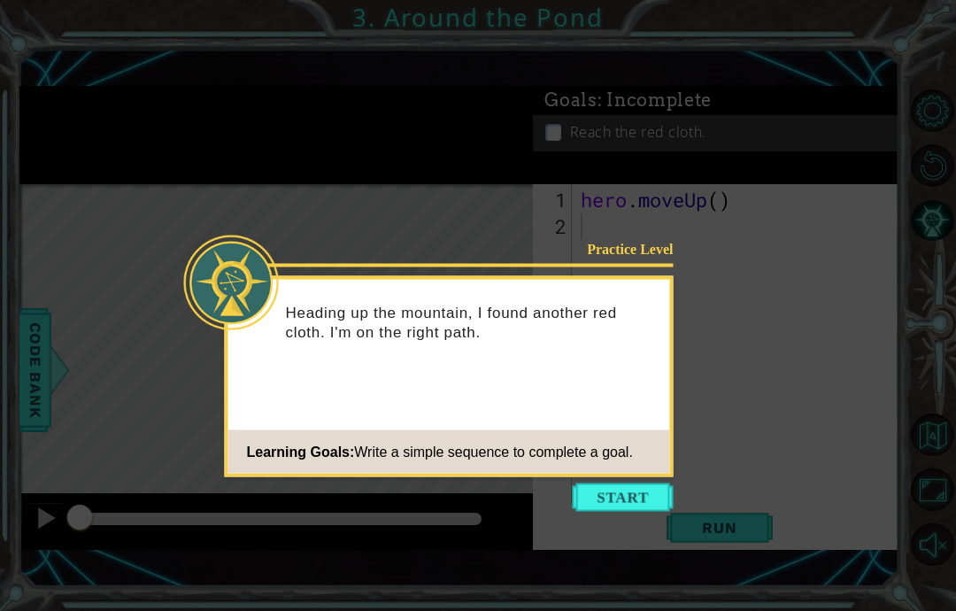
click at [480, 433] on icon at bounding box center [478, 305] width 956 height 611
click at [580, 483] on button "Start" at bounding box center [623, 497] width 101 height 28
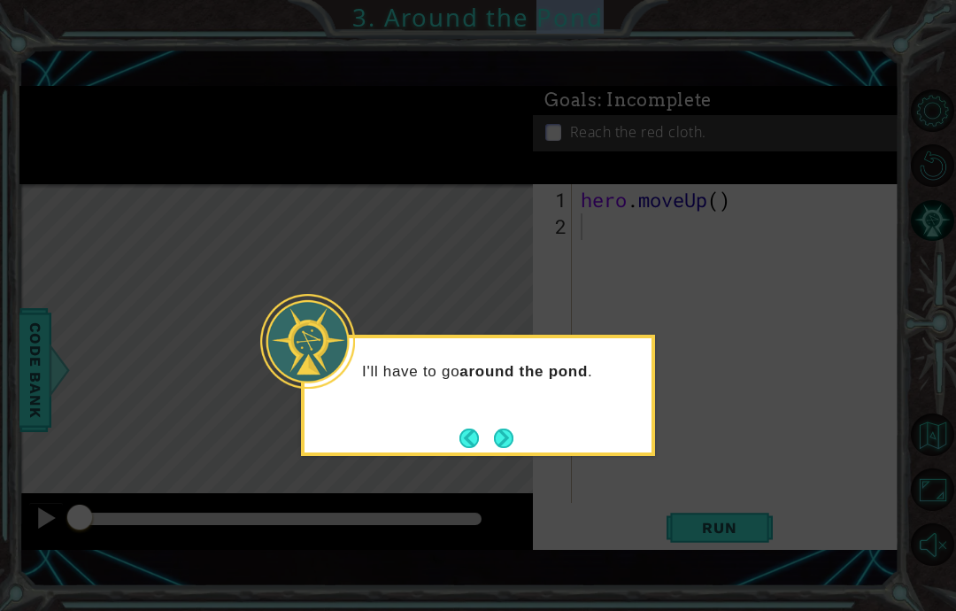
click at [506, 429] on button "Next" at bounding box center [503, 438] width 19 height 19
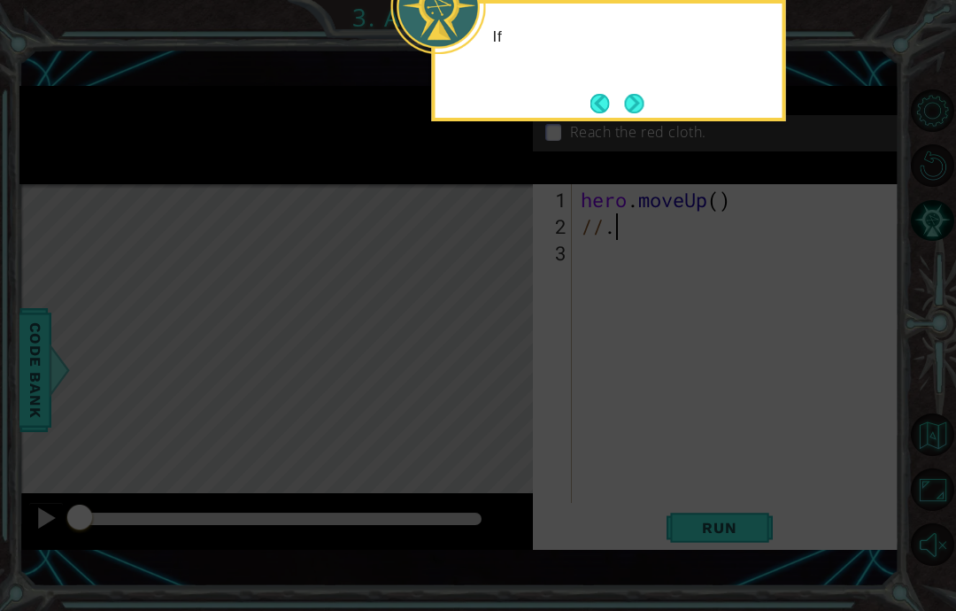
scroll to position [30, 66]
click at [529, 351] on icon at bounding box center [478, 143] width 956 height 936
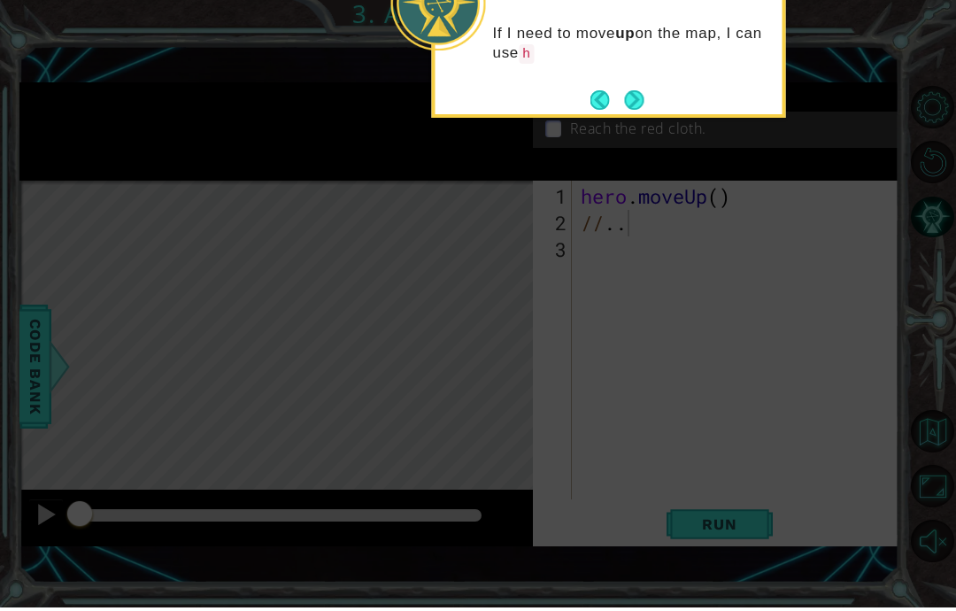
scroll to position [0, 0]
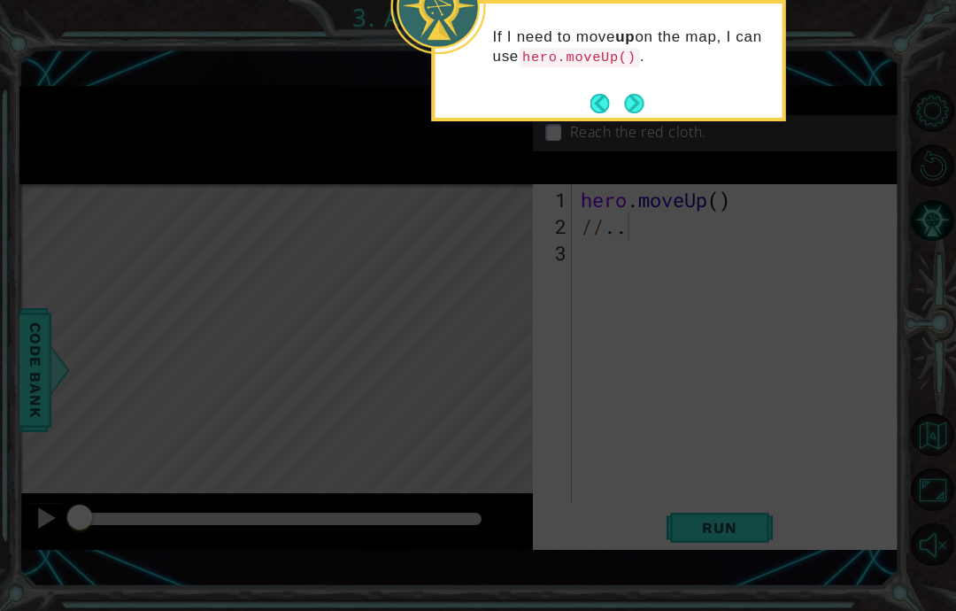
click at [635, 98] on button "Next" at bounding box center [633, 103] width 19 height 19
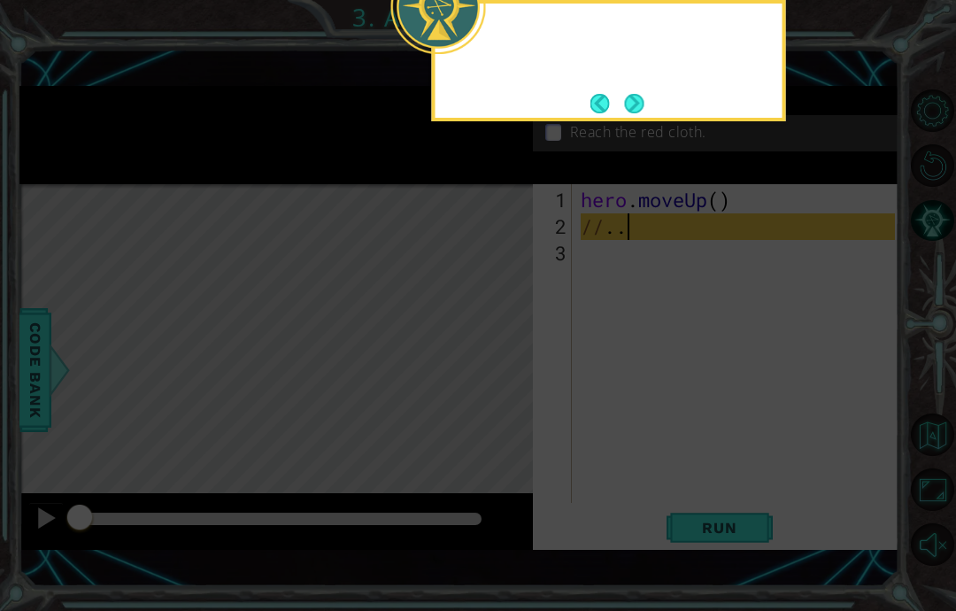
click at [641, 94] on button "Next" at bounding box center [633, 103] width 19 height 19
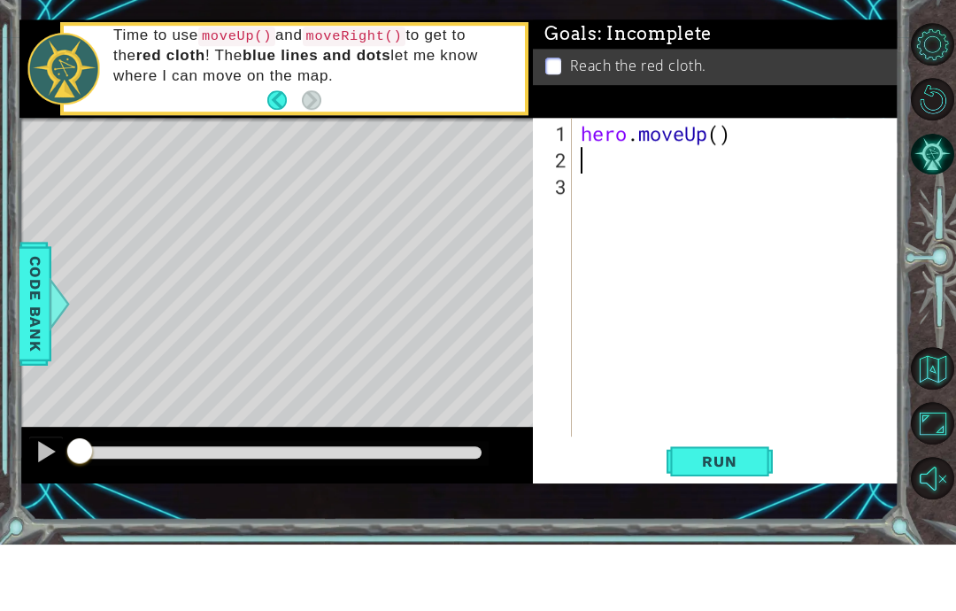
scroll to position [30, 43]
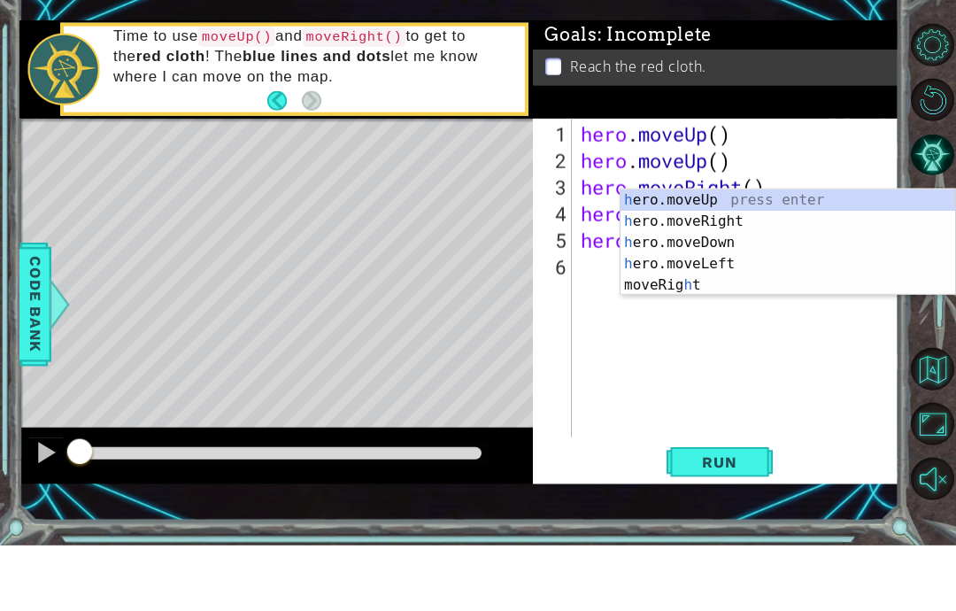
type textarea "abcde fg"
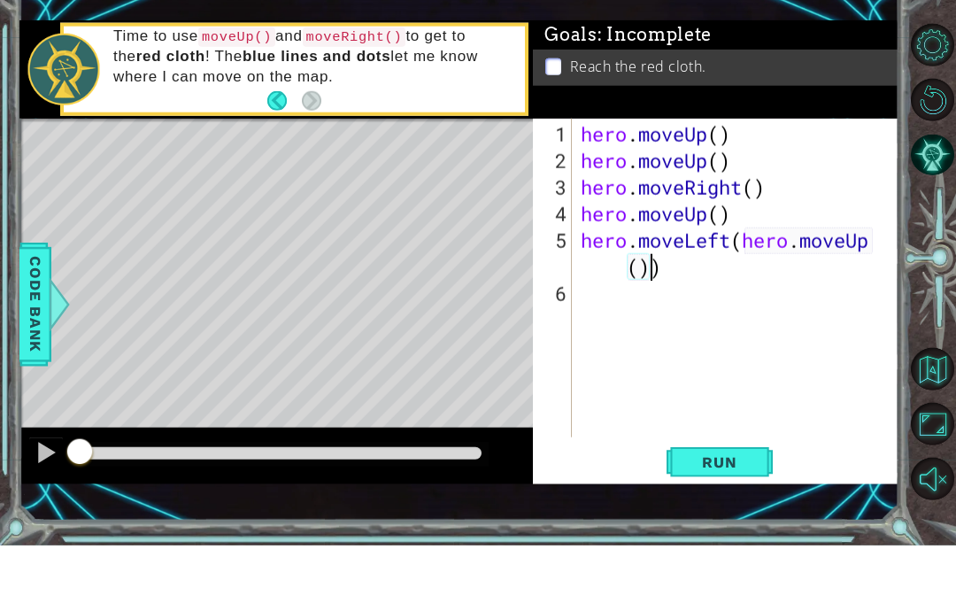
click at [764, 510] on button "Run" at bounding box center [720, 528] width 106 height 36
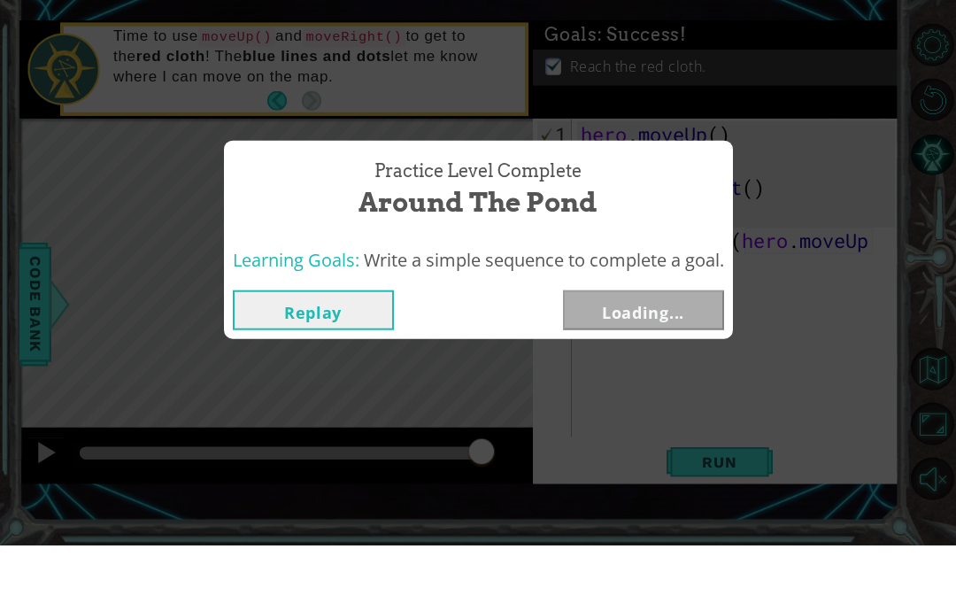
scroll to position [71, 0]
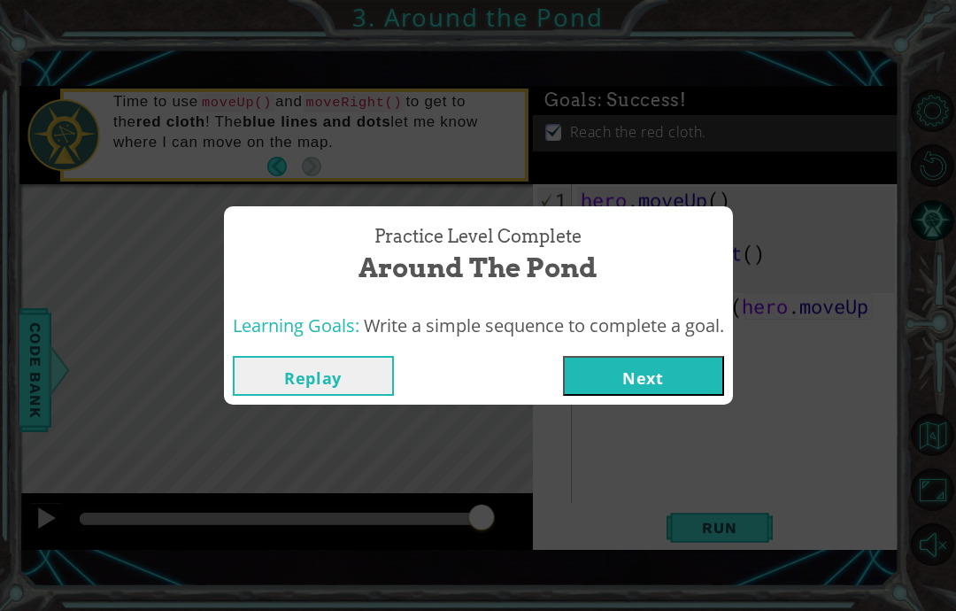
click at [696, 377] on button "Next" at bounding box center [643, 376] width 161 height 40
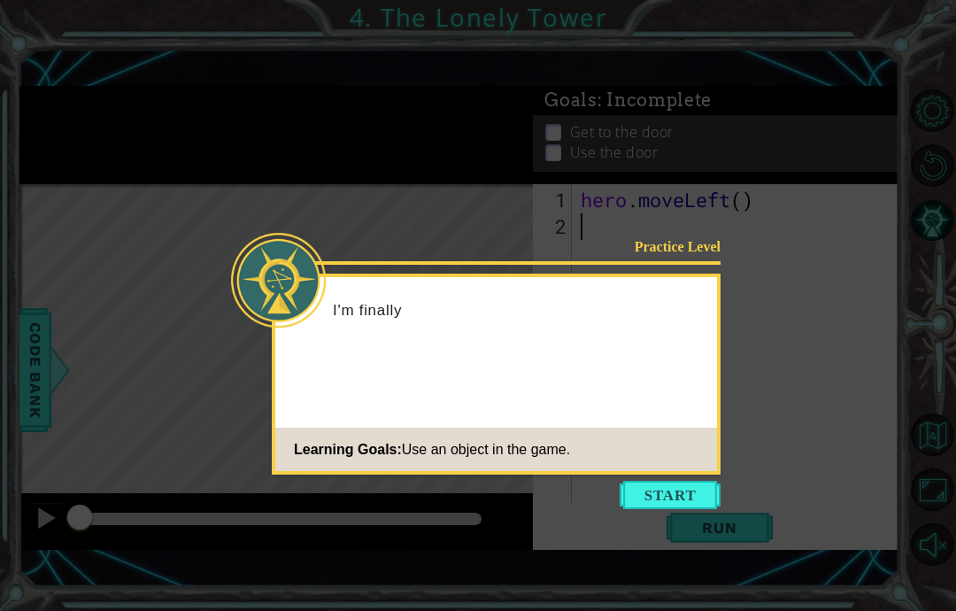
scroll to position [71, 0]
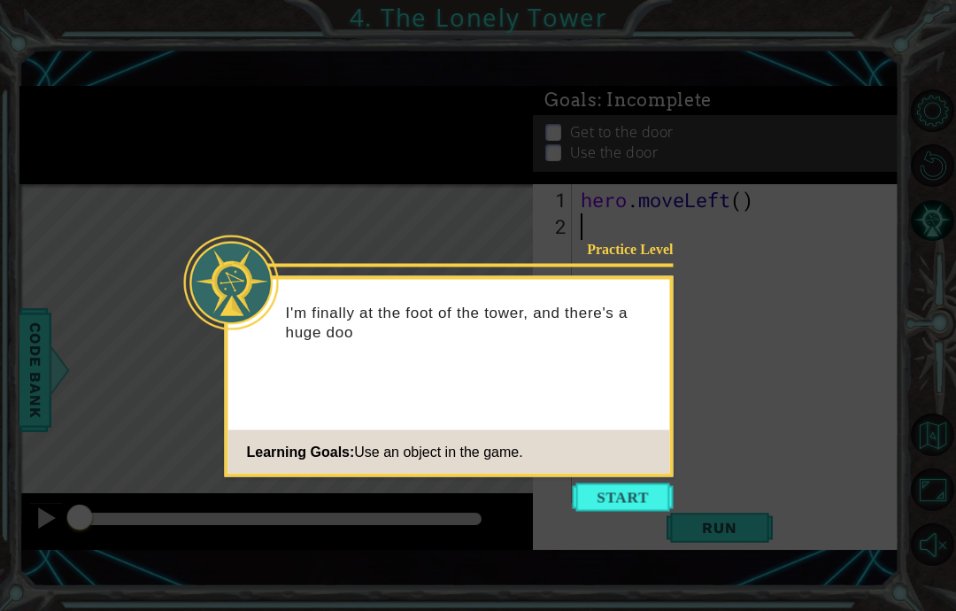
click at [600, 483] on button "Start" at bounding box center [623, 497] width 101 height 28
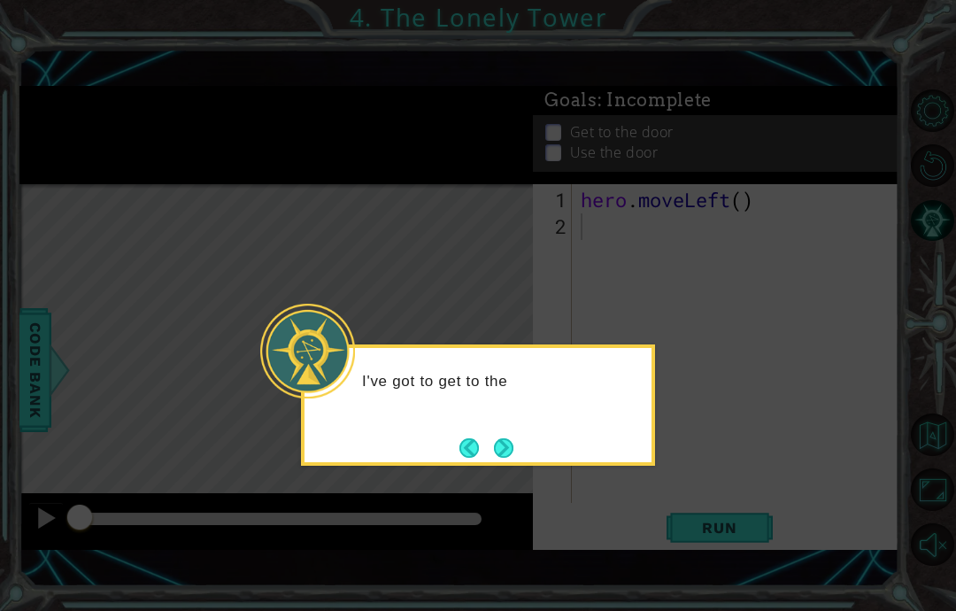
click at [474, 438] on button "Back" at bounding box center [477, 447] width 35 height 19
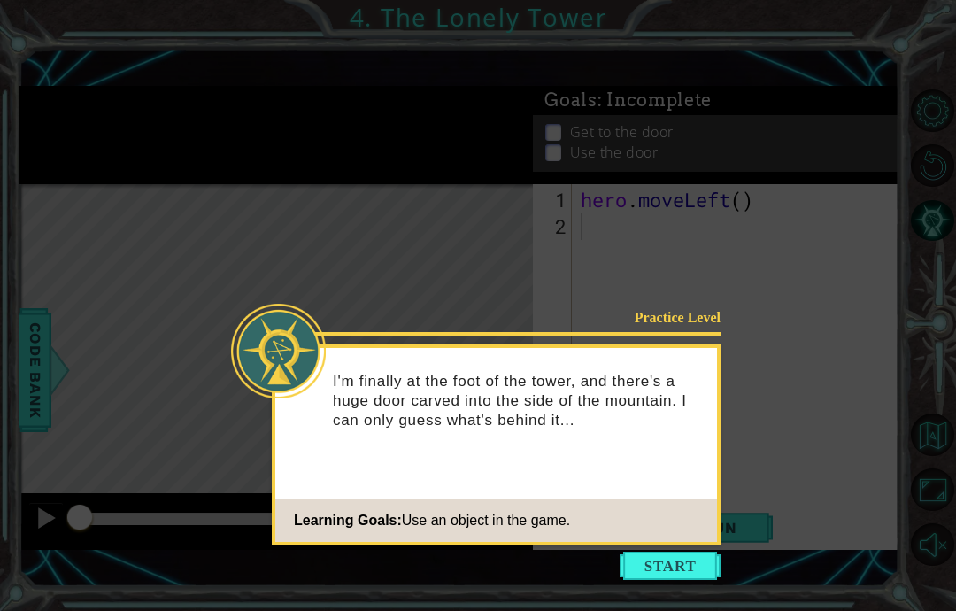
click at [662, 552] on button "Start" at bounding box center [670, 566] width 101 height 28
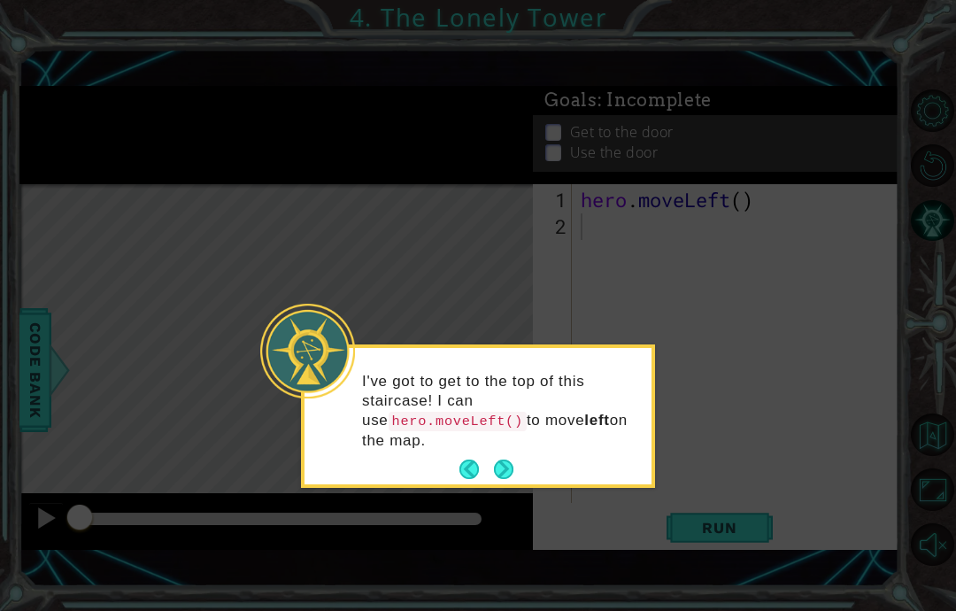
click at [513, 460] on button "Next" at bounding box center [503, 469] width 19 height 19
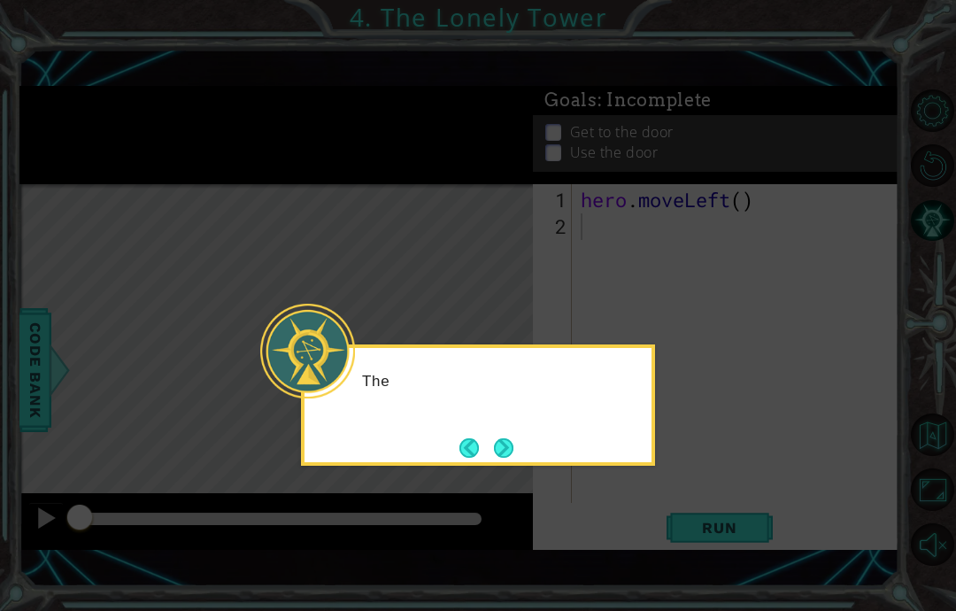
click at [514, 438] on button "Next" at bounding box center [503, 447] width 19 height 19
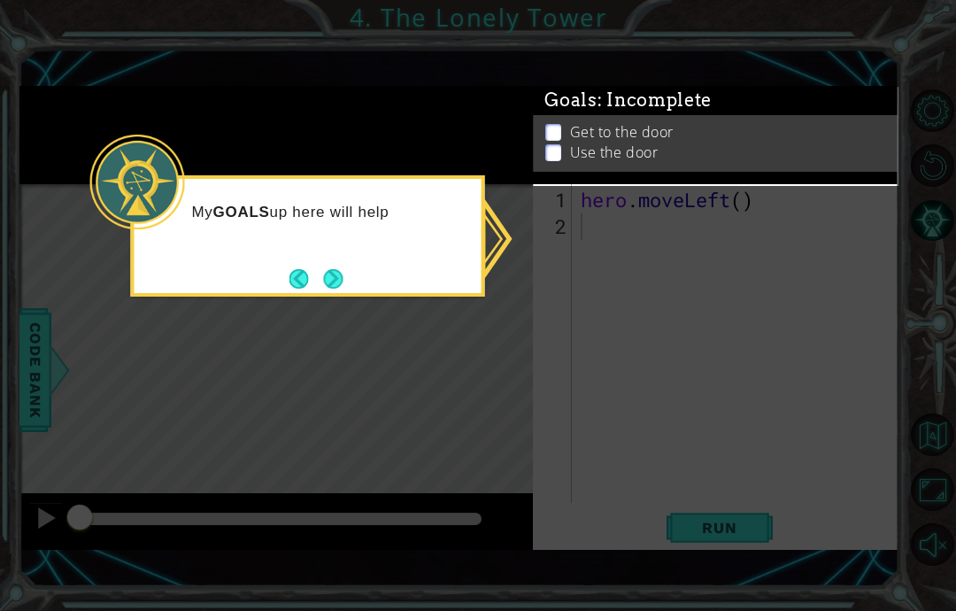
click at [358, 306] on icon at bounding box center [478, 305] width 956 height 611
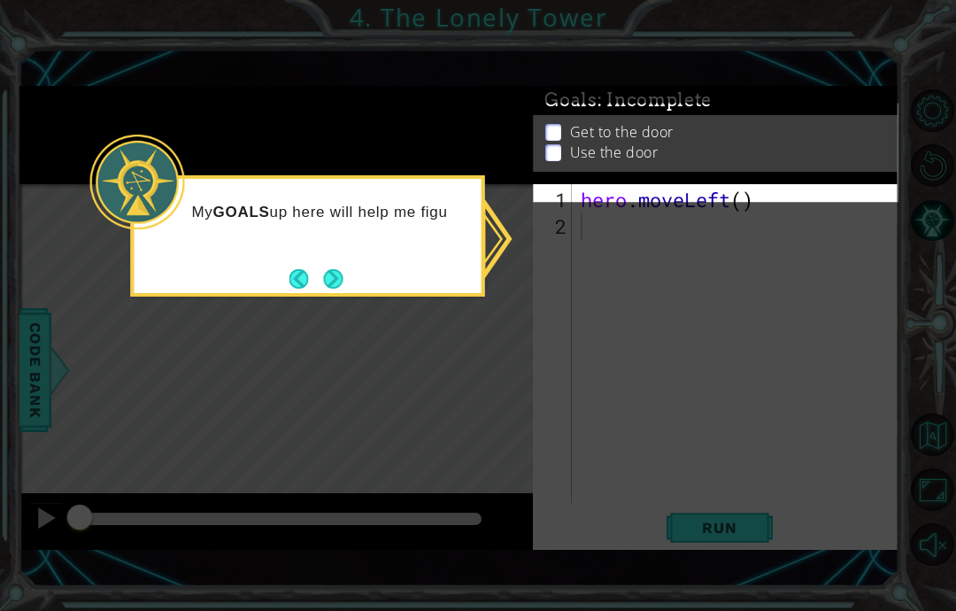
click at [328, 269] on button "Next" at bounding box center [332, 278] width 19 height 19
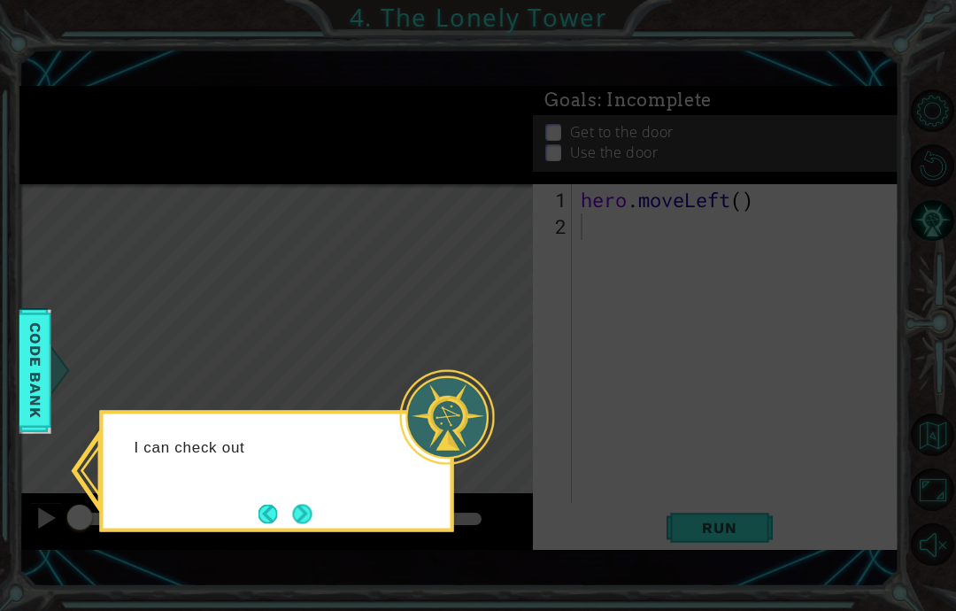
click at [301, 504] on button "Next" at bounding box center [301, 513] width 19 height 19
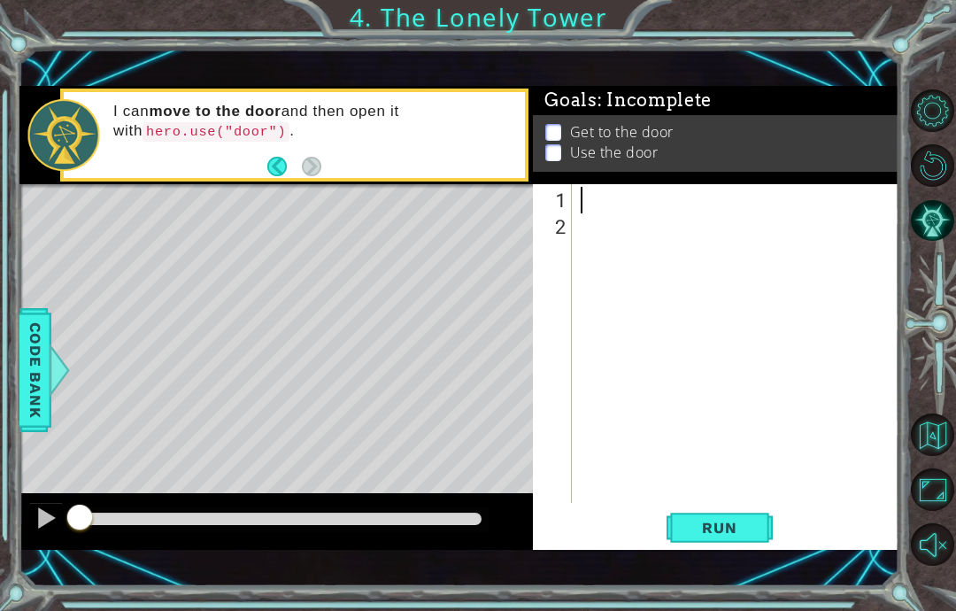
scroll to position [30, 43]
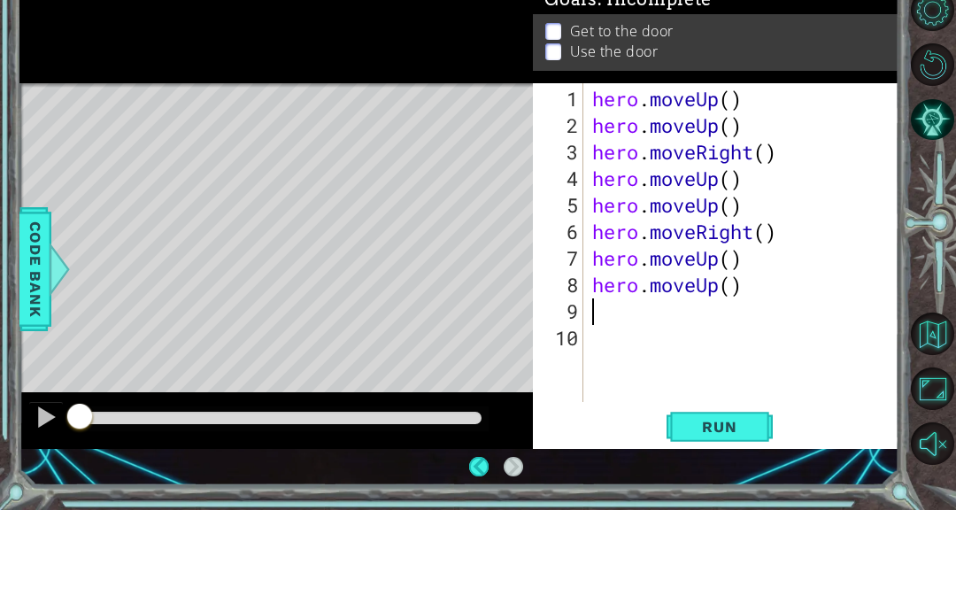
click at [736, 519] on span "Run" at bounding box center [719, 528] width 70 height 18
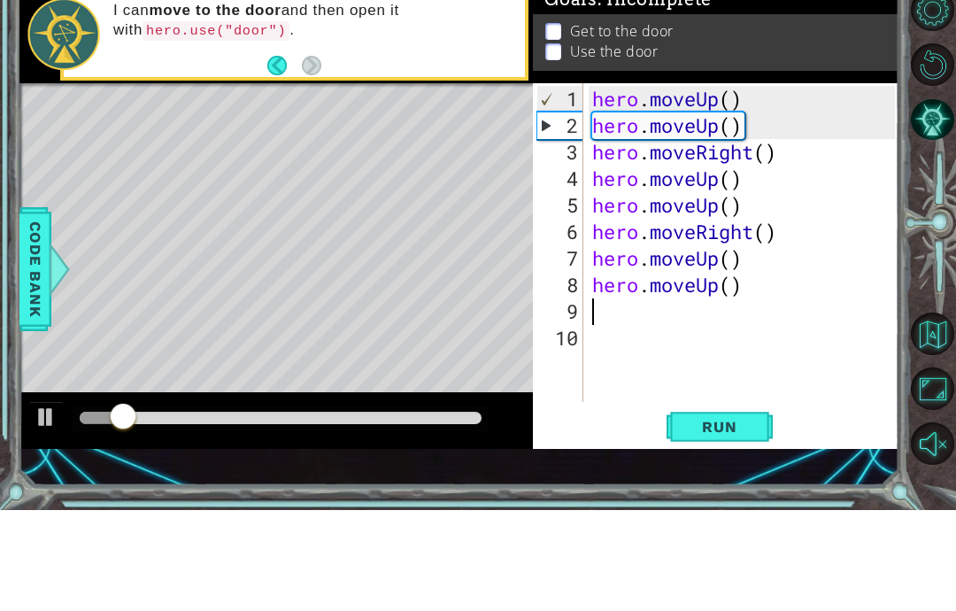
click at [731, 468] on div "1 ההההההההההההההההההההההההההההההההההההההההההההההההההההההההההההההההההההההההההההה…" at bounding box center [459, 317] width 880 height 537
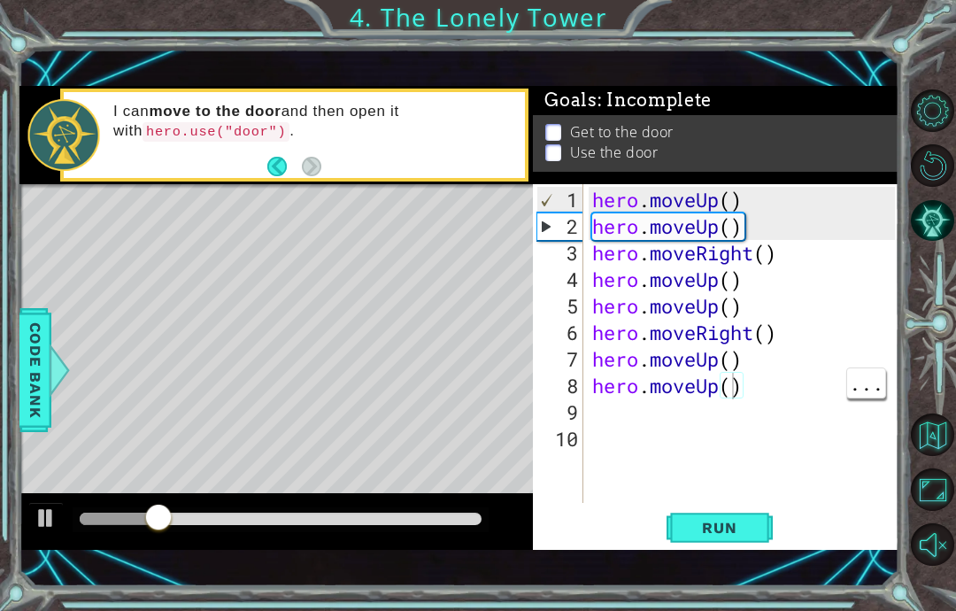
click at [752, 361] on div "hero . moveUp ( ) hero . moveUp ( ) hero . moveRight ( ) hero . moveUp ( ) hero…" at bounding box center [747, 373] width 316 height 372
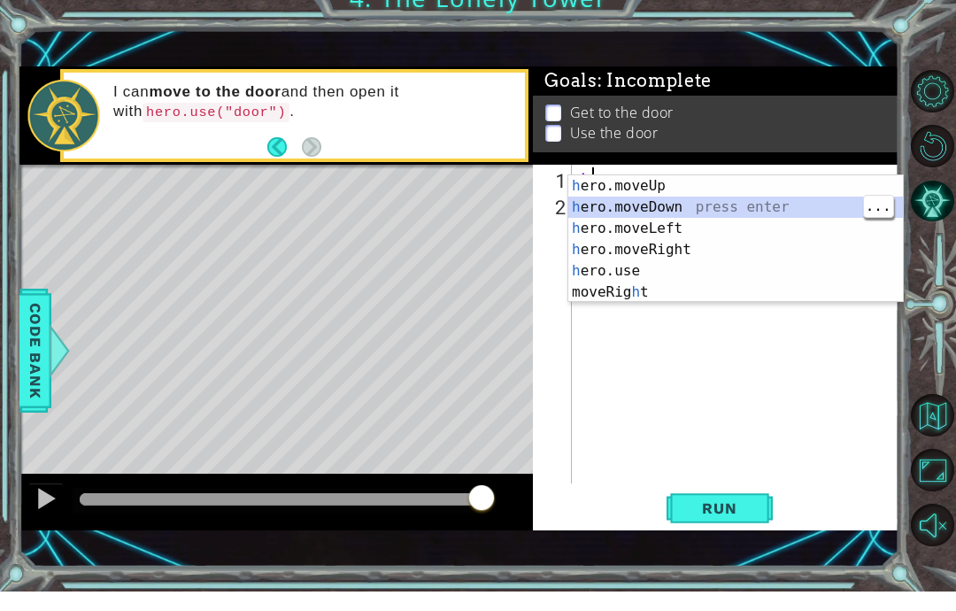
click at [728, 484] on div "h" at bounding box center [741, 373] width 328 height 372
click at [746, 510] on button "Run" at bounding box center [720, 528] width 106 height 36
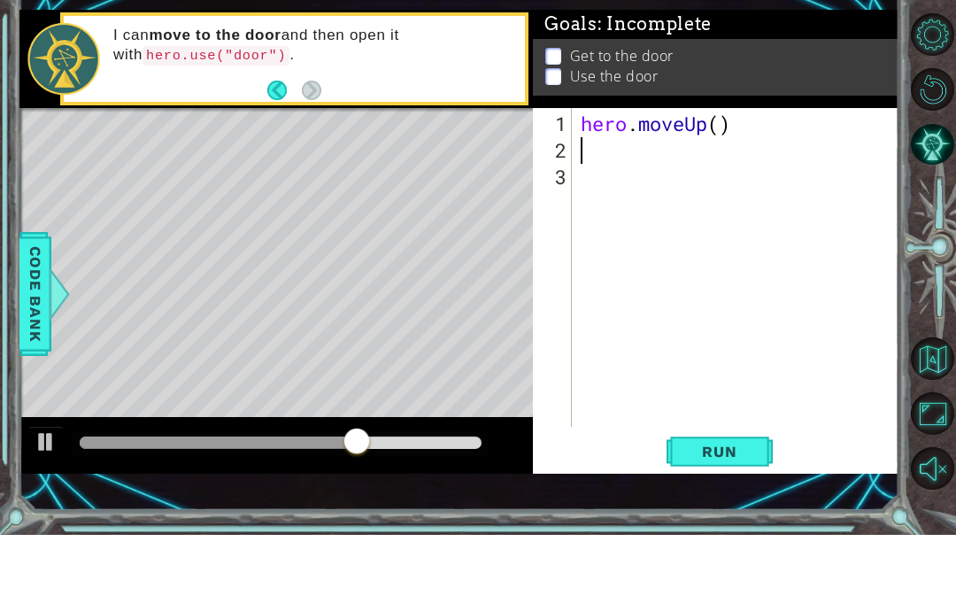
click at [724, 510] on button "Run" at bounding box center [720, 528] width 106 height 36
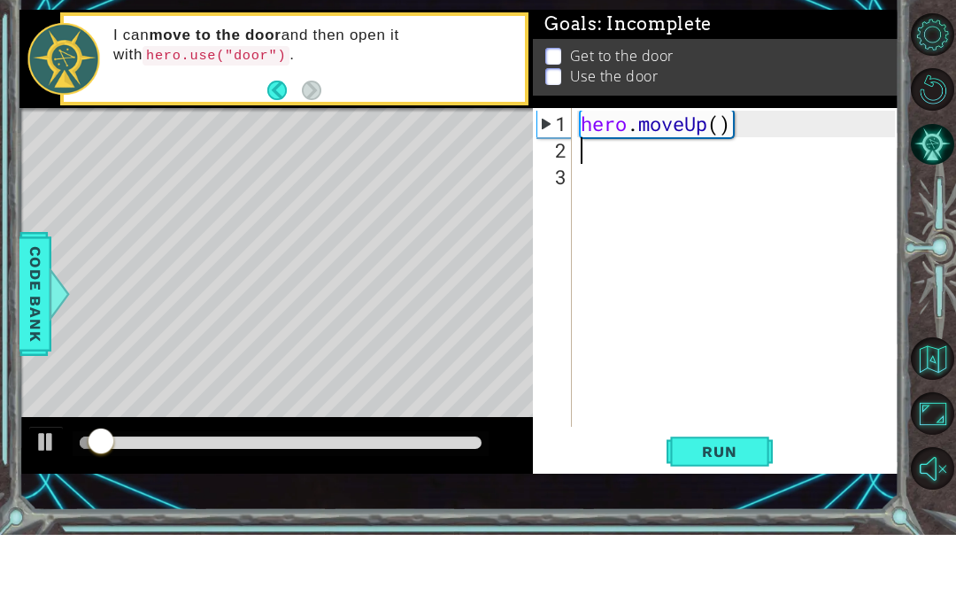
click at [708, 519] on span "Run" at bounding box center [719, 528] width 70 height 18
click at [706, 519] on span "Run" at bounding box center [719, 528] width 70 height 18
click at [707, 519] on span "Run" at bounding box center [719, 528] width 70 height 18
click at [708, 519] on span "Run" at bounding box center [719, 528] width 70 height 18
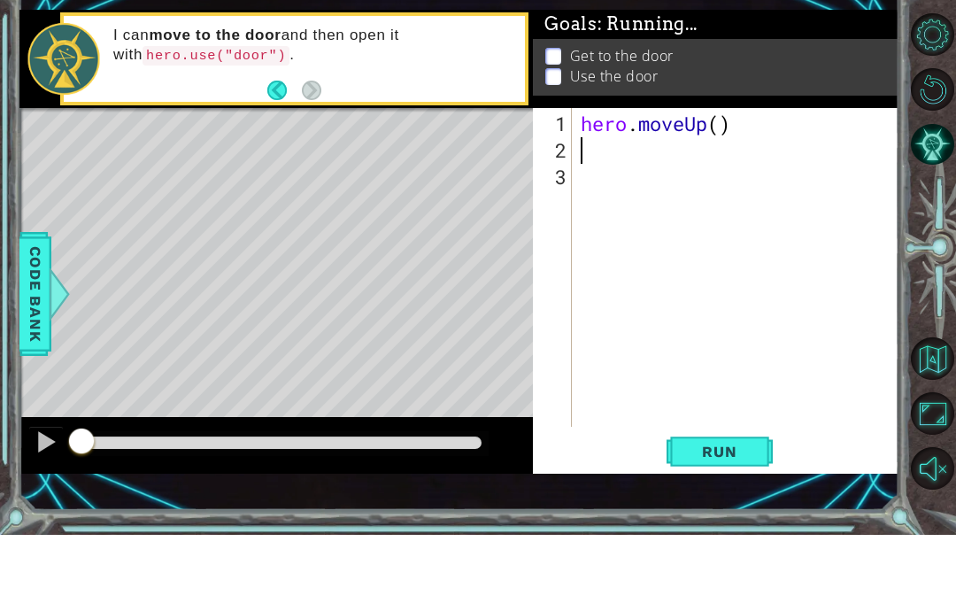
click at [709, 519] on span "Run" at bounding box center [719, 528] width 70 height 18
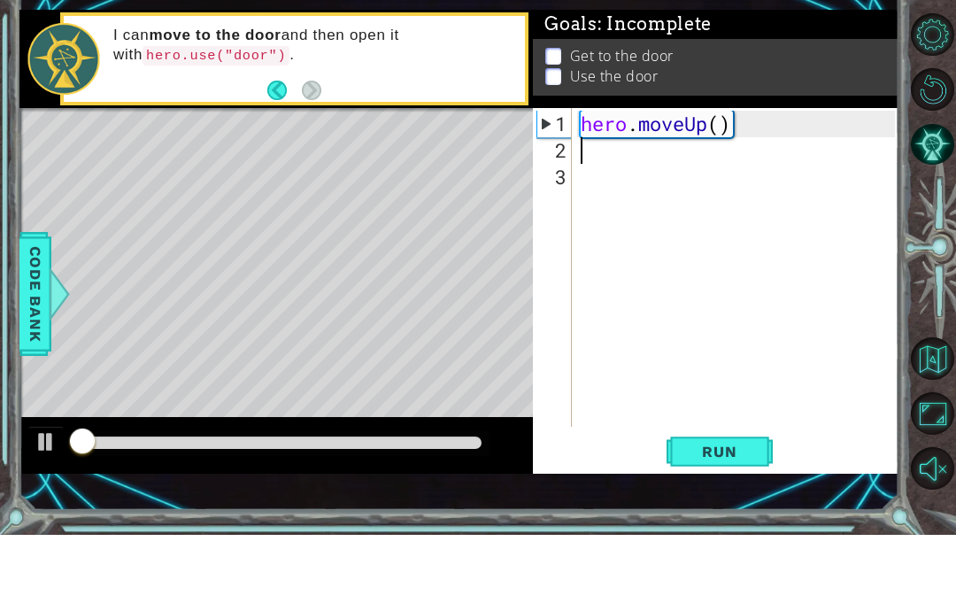
click at [710, 519] on span "Run" at bounding box center [719, 528] width 70 height 18
click at [706, 519] on span "Run" at bounding box center [719, 528] width 70 height 18
click at [707, 519] on span "Run" at bounding box center [719, 528] width 70 height 18
click at [715, 510] on button "Run" at bounding box center [720, 528] width 106 height 36
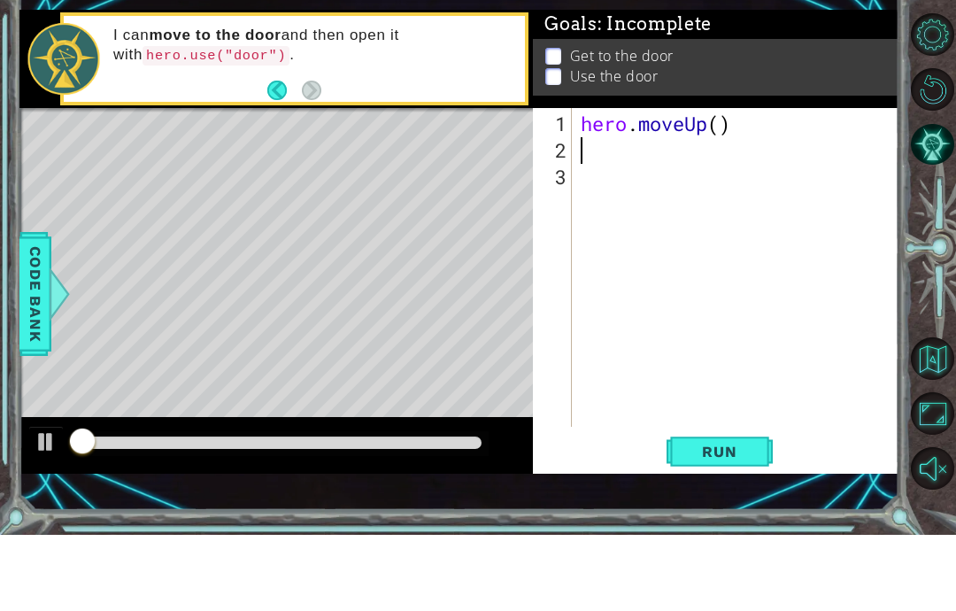
click at [712, 519] on span "Run" at bounding box center [719, 528] width 70 height 18
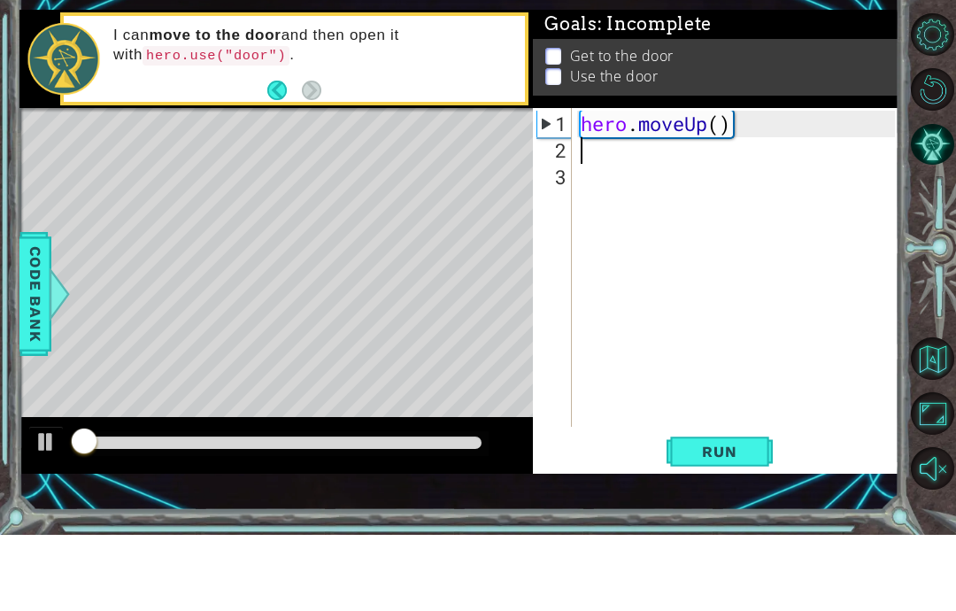
click at [712, 519] on span "Run" at bounding box center [719, 528] width 70 height 18
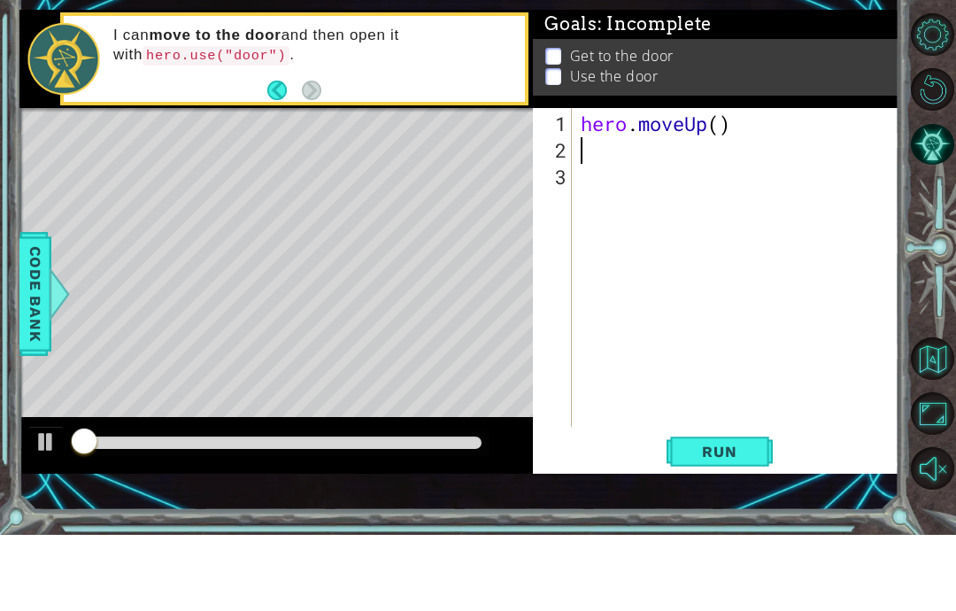
click at [714, 519] on span "Run" at bounding box center [719, 528] width 70 height 18
click at [711, 519] on span "Run" at bounding box center [719, 528] width 70 height 18
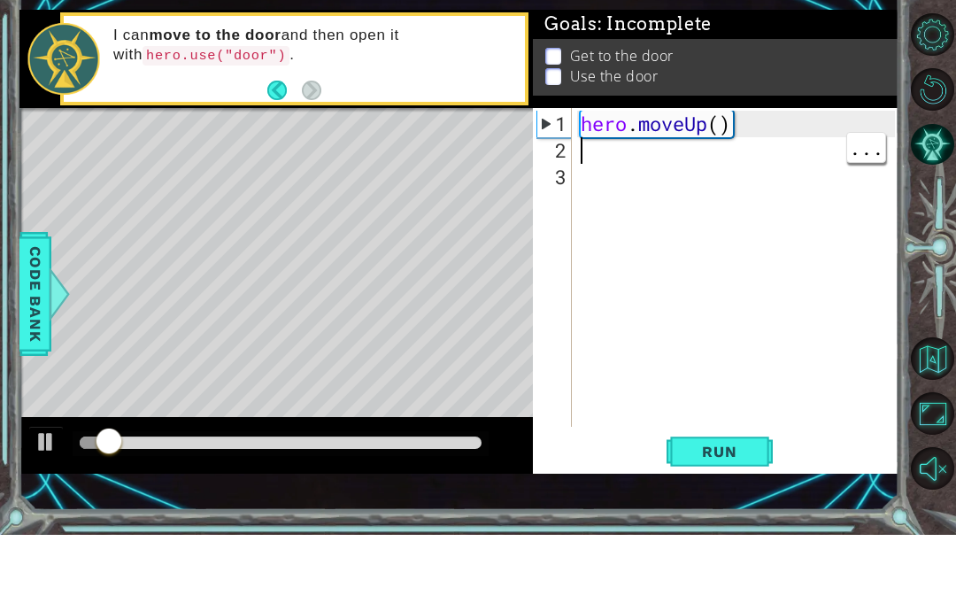
click at [826, 187] on div "hero . moveUp ( )" at bounding box center [741, 373] width 328 height 372
click at [825, 187] on div "hero . moveUp ( )" at bounding box center [741, 373] width 328 height 372
click at [819, 187] on div "hero . moveUp ( )" at bounding box center [741, 373] width 328 height 372
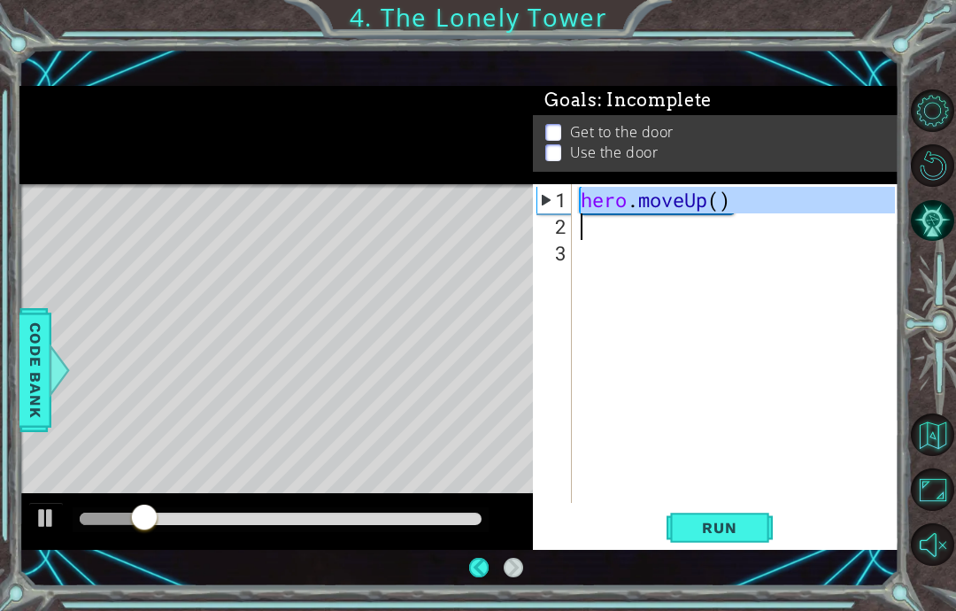
scroll to position [0, 0]
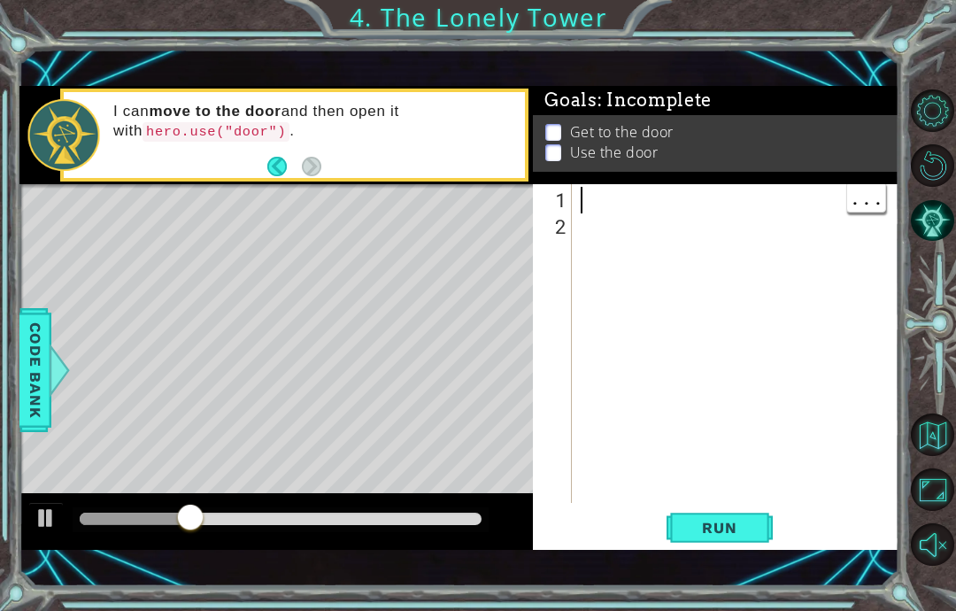
click at [676, 191] on div at bounding box center [741, 373] width 328 height 372
click at [582, 194] on div at bounding box center [741, 373] width 328 height 372
click at [571, 213] on div "1" at bounding box center [554, 200] width 35 height 27
click at [276, 167] on button "Back" at bounding box center [284, 166] width 35 height 19
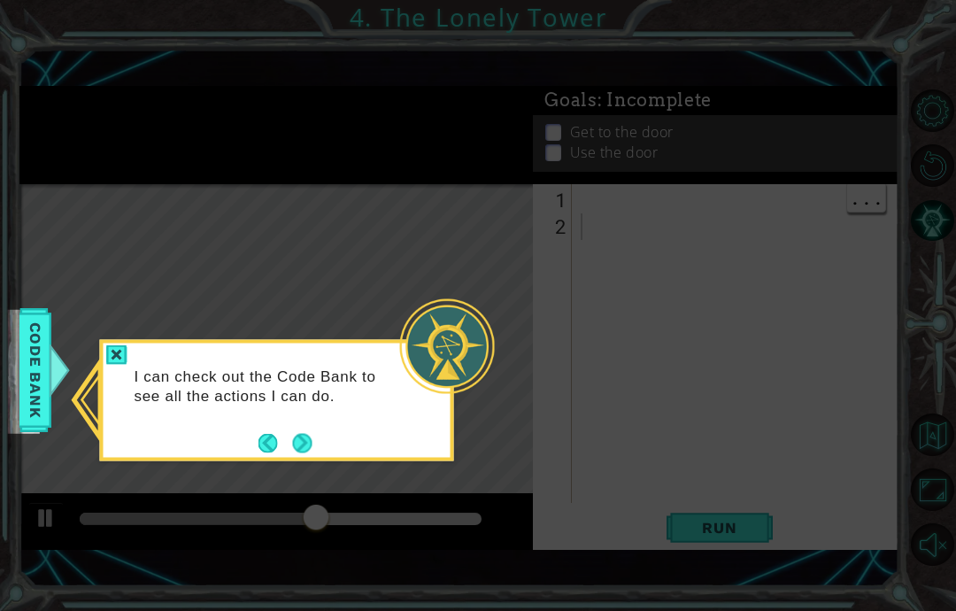
click at [282, 166] on icon at bounding box center [478, 305] width 956 height 611
click at [274, 435] on button "Back" at bounding box center [276, 442] width 35 height 19
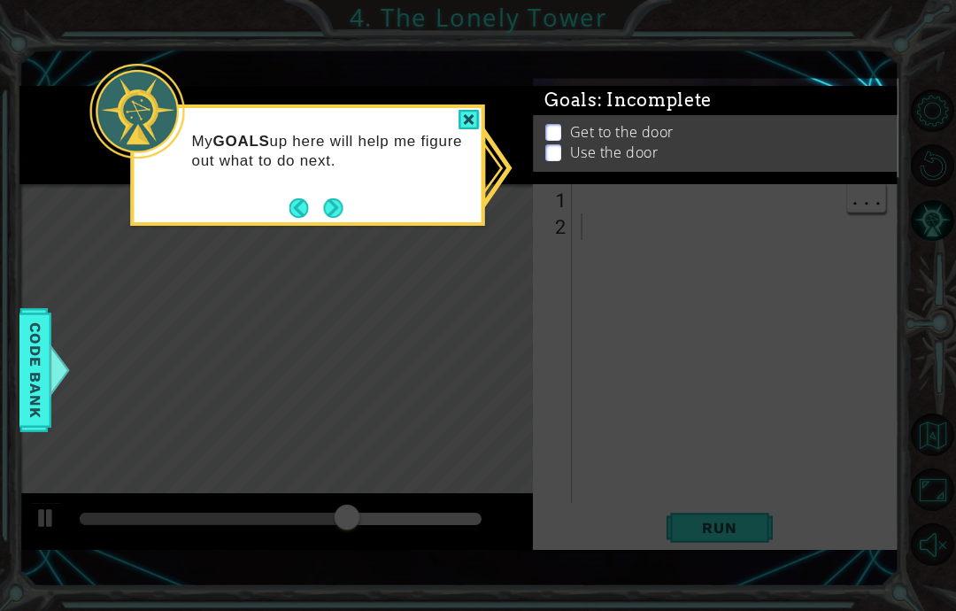
click at [294, 210] on button "Back" at bounding box center [307, 207] width 35 height 19
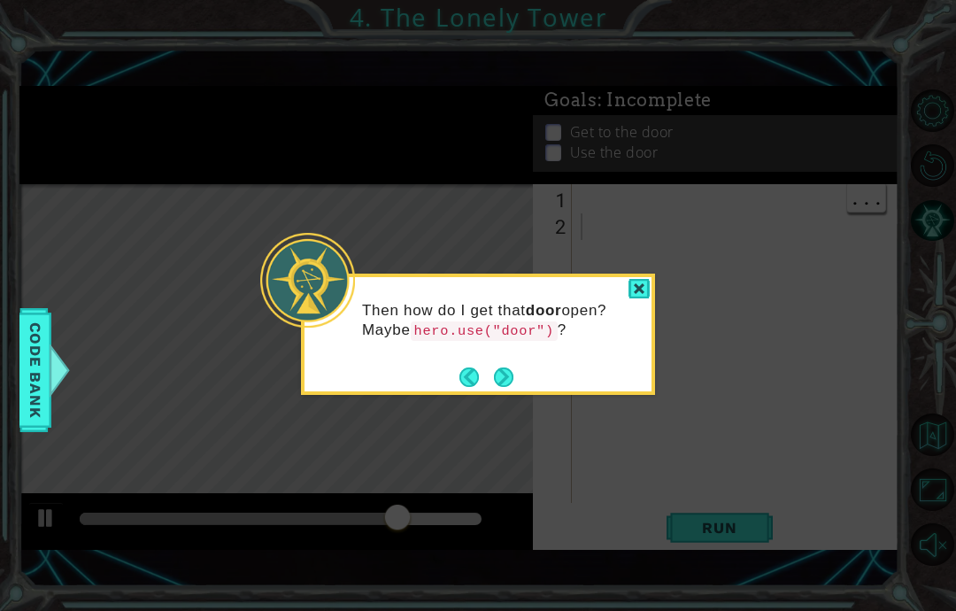
click at [641, 287] on div at bounding box center [639, 289] width 21 height 20
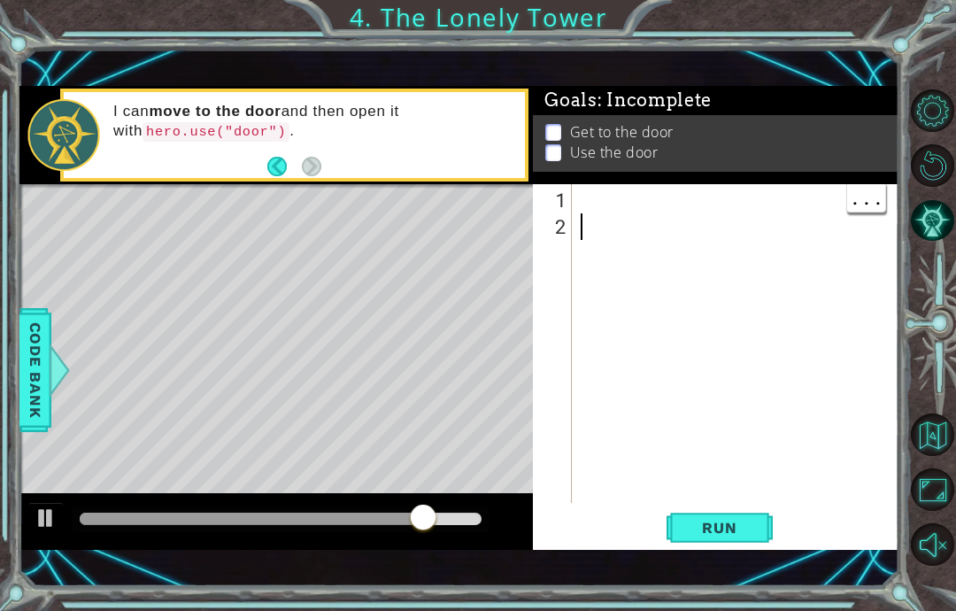
click at [677, 204] on div at bounding box center [741, 373] width 328 height 372
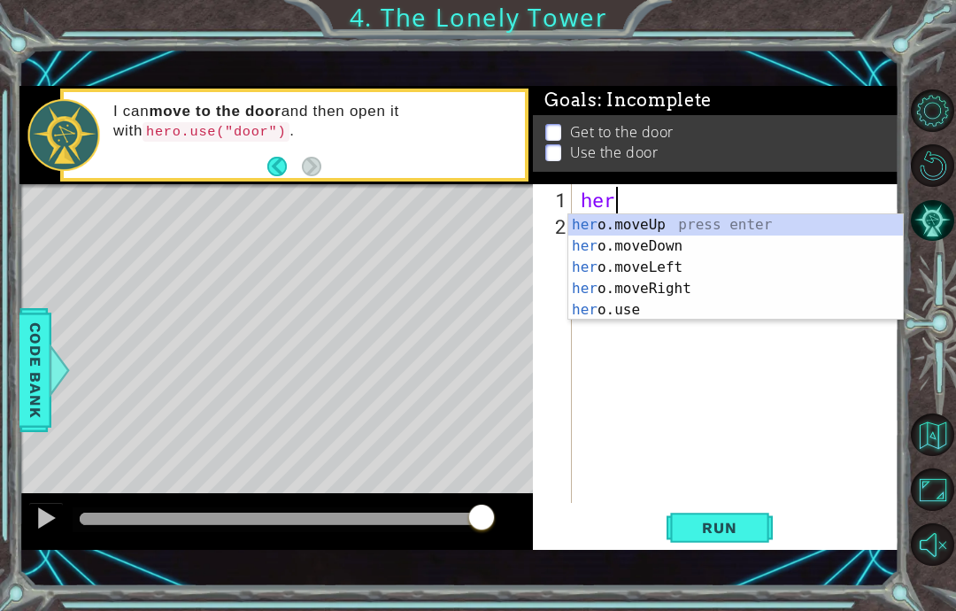
scroll to position [30, 79]
click at [713, 226] on div "hero .moveUp press enter hero .moveDown press enter hero .moveLeft press enter …" at bounding box center [735, 288] width 335 height 149
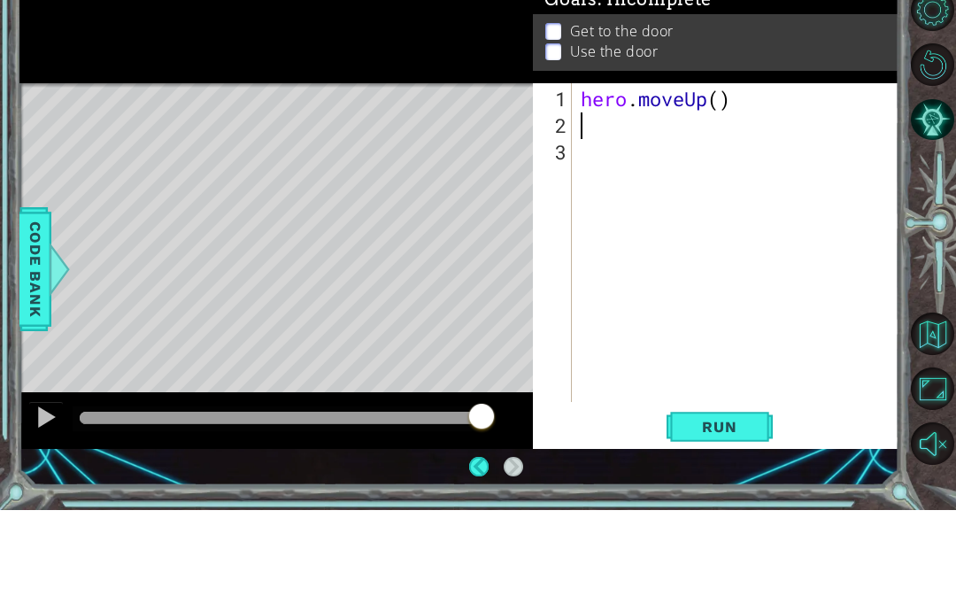
scroll to position [71, 0]
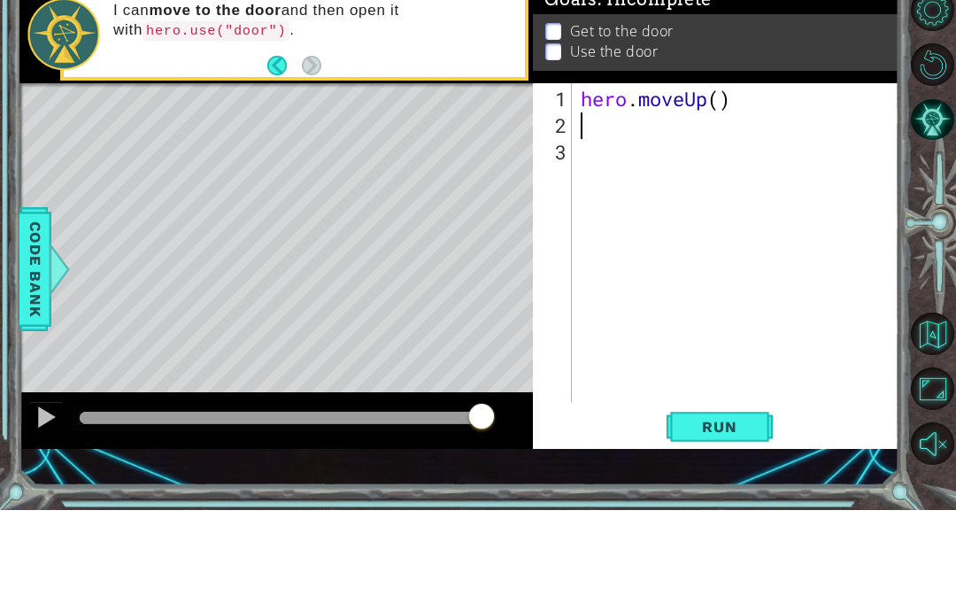
click at [715, 519] on span "Run" at bounding box center [719, 528] width 70 height 18
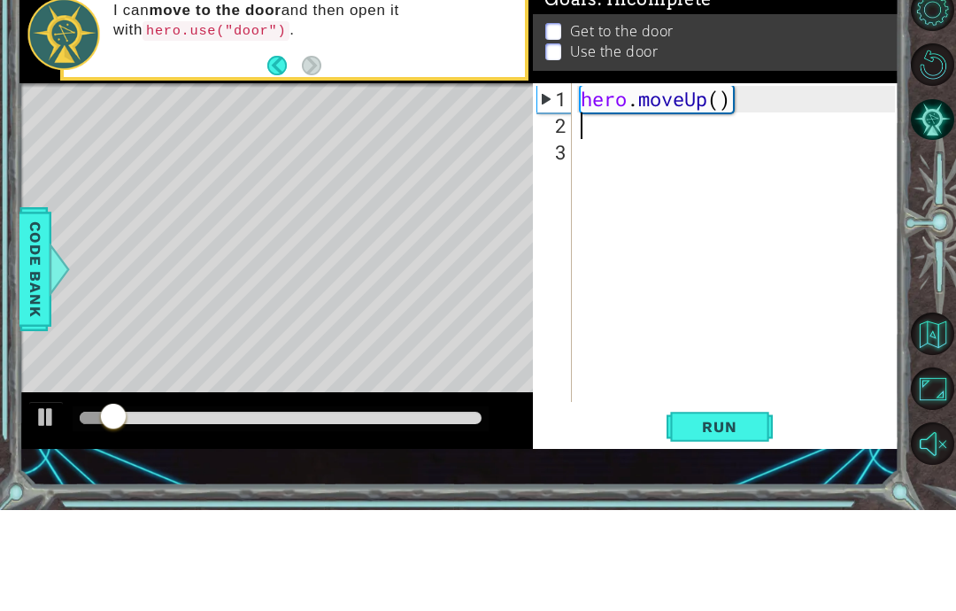
click at [696, 519] on span "Run" at bounding box center [719, 528] width 70 height 18
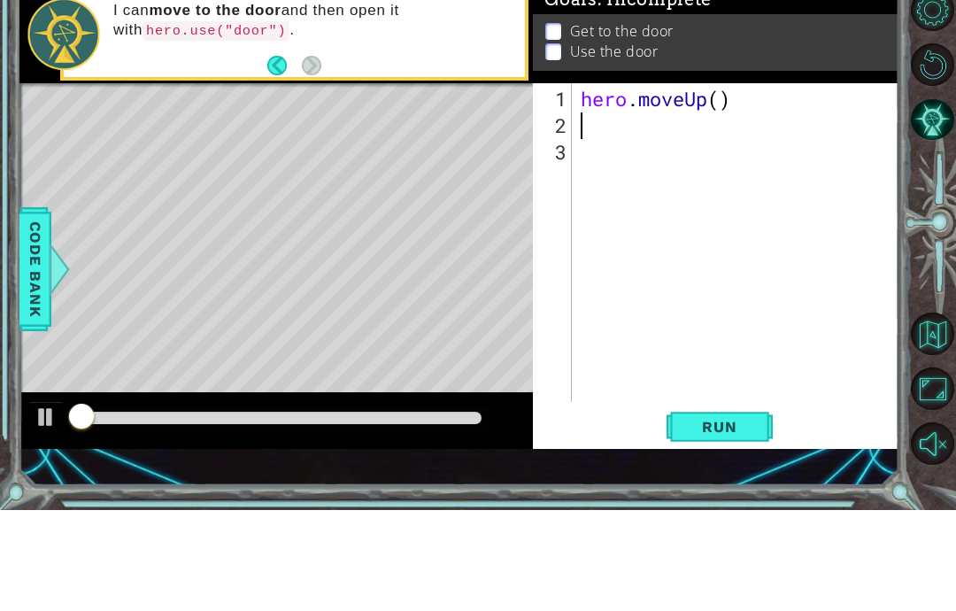
click at [710, 510] on button "Run" at bounding box center [720, 528] width 106 height 36
click at [712, 519] on span "Run" at bounding box center [719, 528] width 70 height 18
click at [719, 519] on span "Run" at bounding box center [719, 528] width 70 height 18
click at [729, 519] on span "Run" at bounding box center [719, 528] width 70 height 18
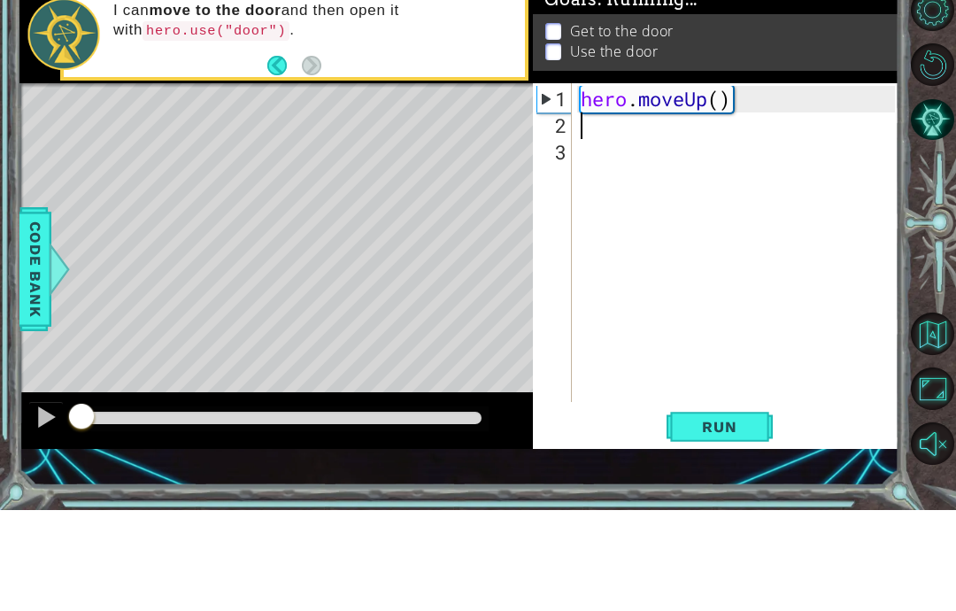
click at [723, 519] on span "Run" at bounding box center [719, 528] width 70 height 18
click at [719, 519] on span "Run" at bounding box center [719, 528] width 70 height 18
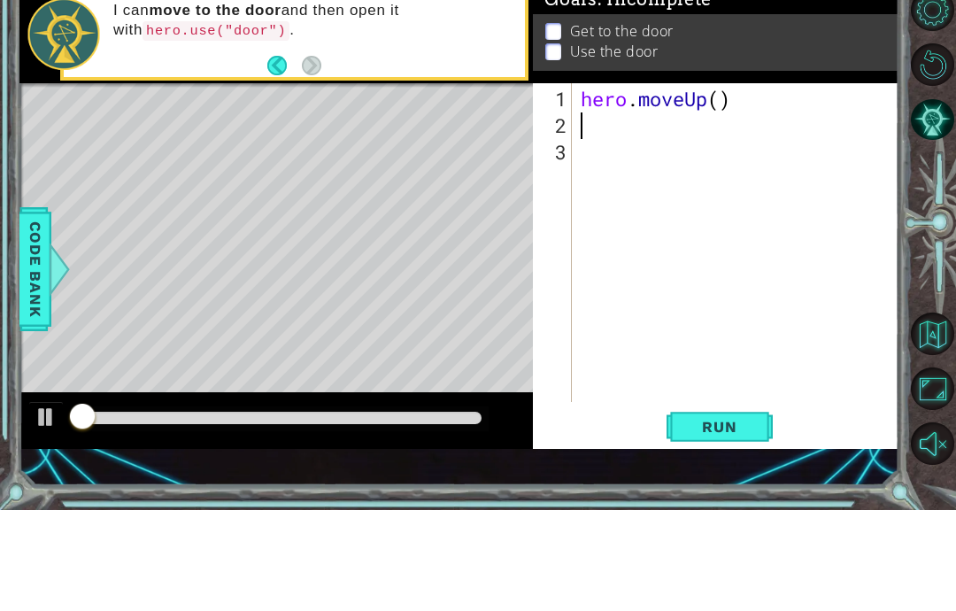
click at [715, 519] on span "Run" at bounding box center [719, 528] width 70 height 18
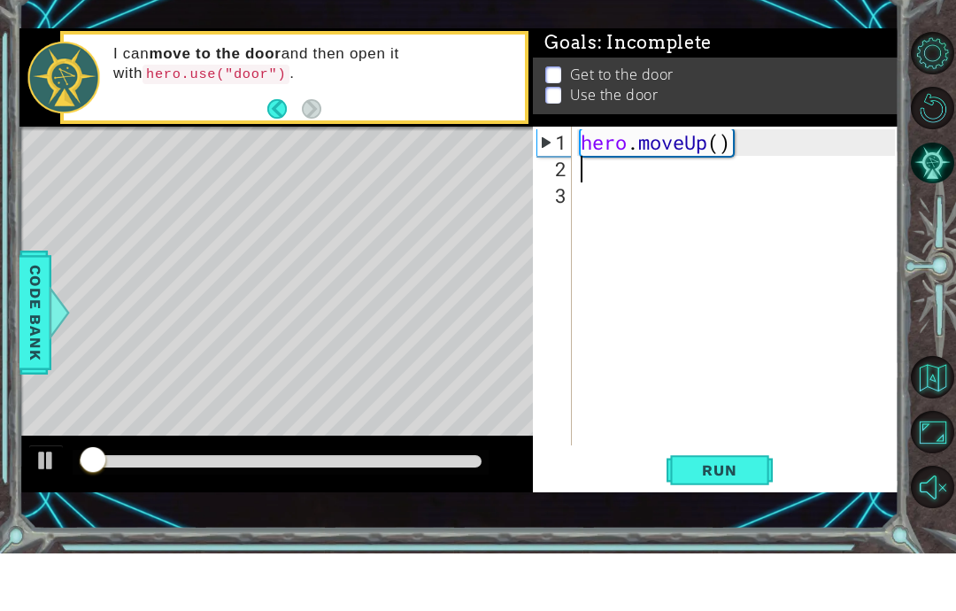
click at [728, 519] on span "Run" at bounding box center [719, 528] width 70 height 18
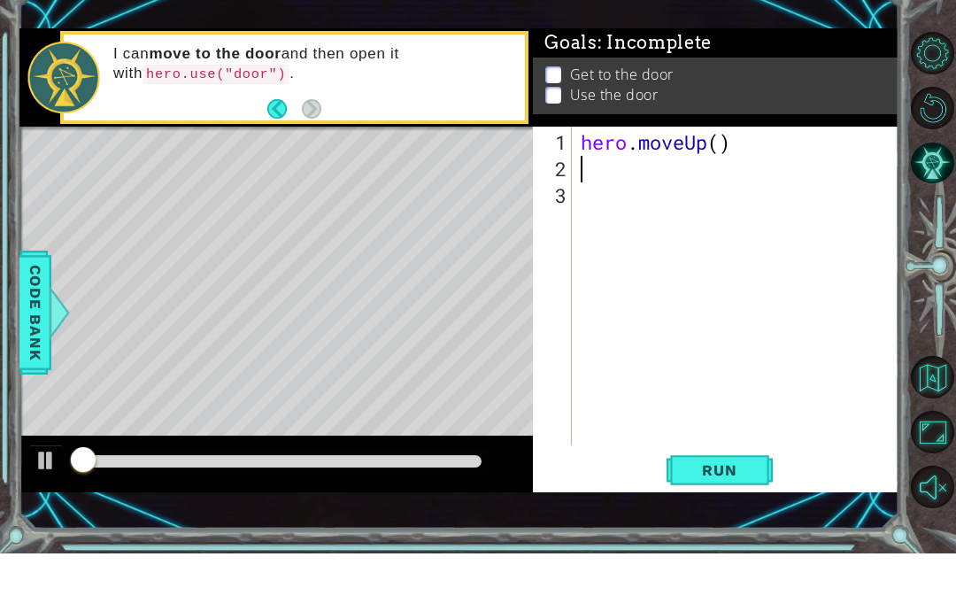
click at [730, 510] on button "Run" at bounding box center [720, 528] width 106 height 36
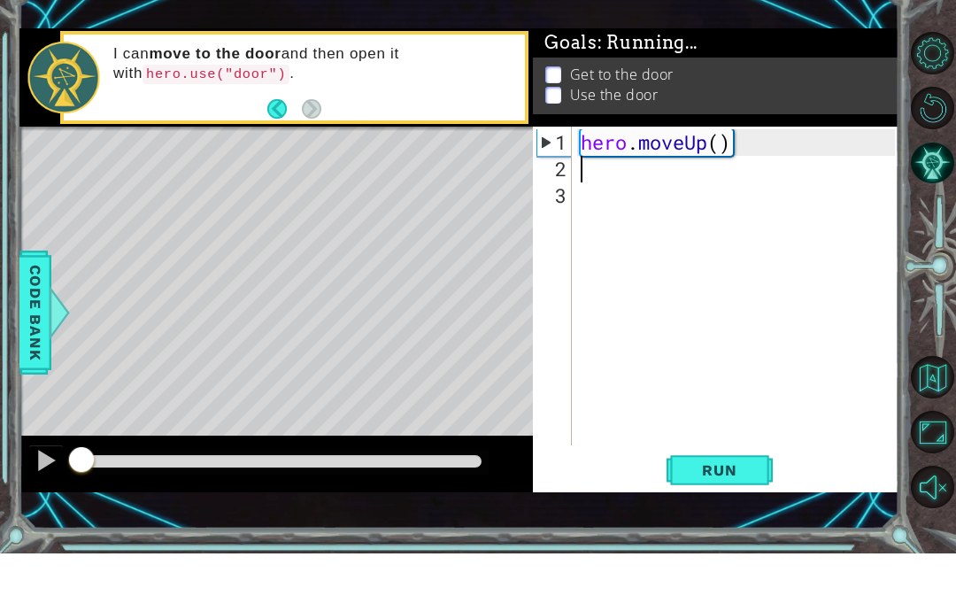
click at [720, 510] on button "Run" at bounding box center [720, 528] width 106 height 36
click at [730, 519] on span "Run" at bounding box center [719, 528] width 70 height 18
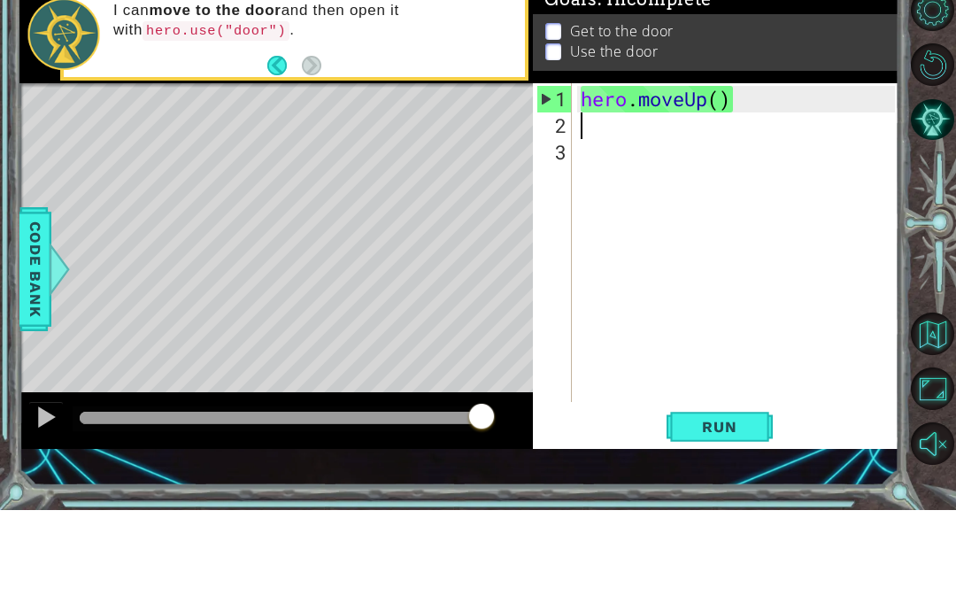
click at [691, 519] on span "Run" at bounding box center [719, 528] width 70 height 18
click at [685, 519] on span "Run" at bounding box center [719, 528] width 70 height 18
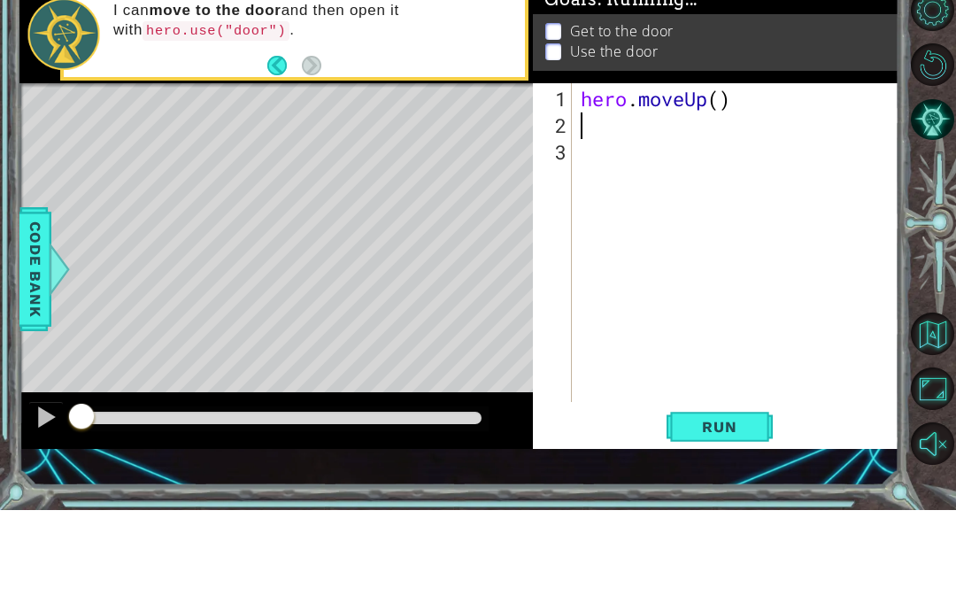
click at [683, 510] on button "Run" at bounding box center [720, 528] width 106 height 36
click at [705, 510] on button "Run" at bounding box center [720, 528] width 106 height 36
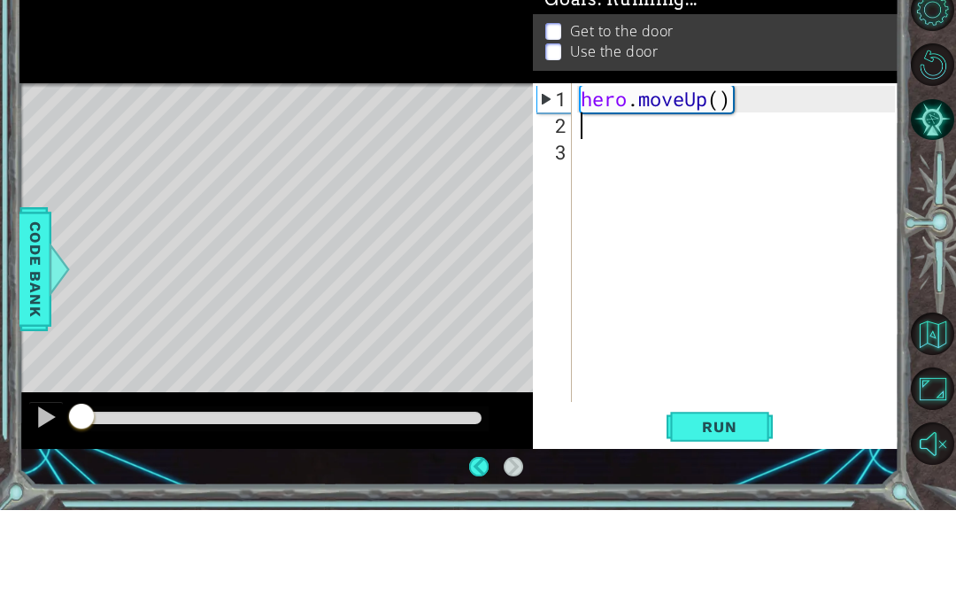
click at [664, 460] on div "1 ההההההההההההההההההההההההההההההההההההההההההההההההההההההההההההההההההההההההההההה…" at bounding box center [459, 317] width 880 height 537
click at [737, 510] on button "Run" at bounding box center [720, 528] width 106 height 36
click at [770, 510] on button "Run" at bounding box center [720, 528] width 106 height 36
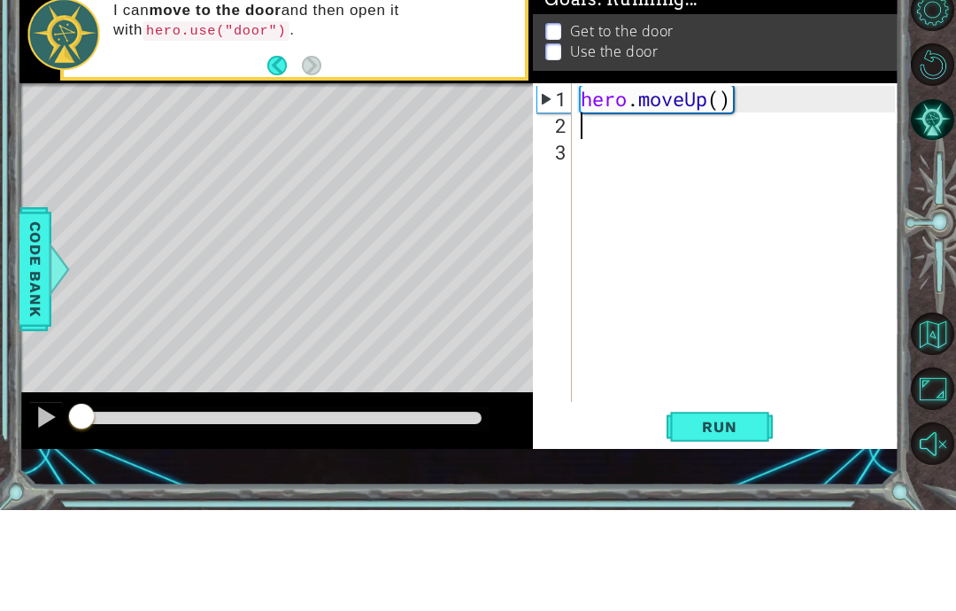
click at [714, 519] on span "Run" at bounding box center [719, 528] width 70 height 18
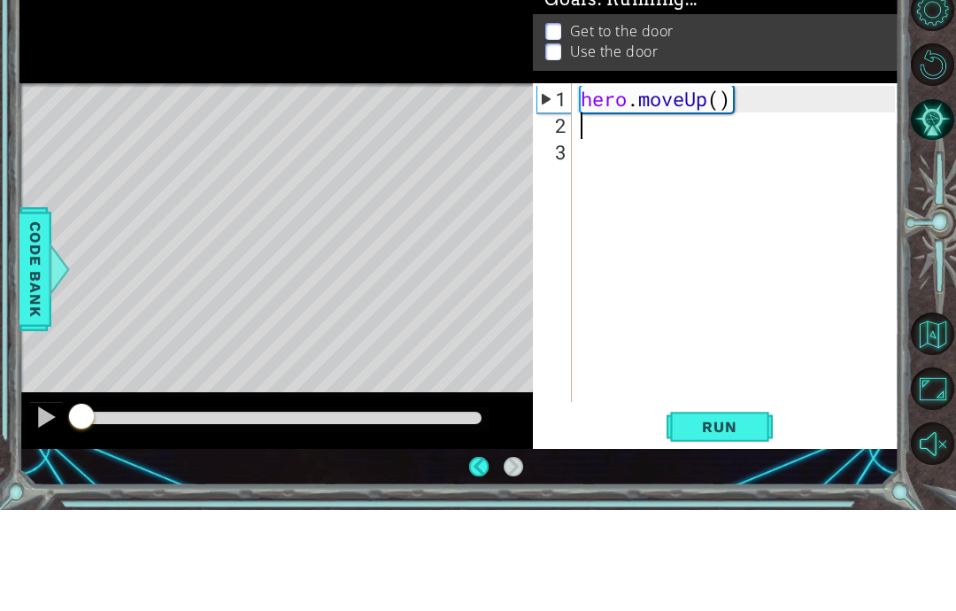
click at [704, 519] on span "Run" at bounding box center [719, 528] width 70 height 18
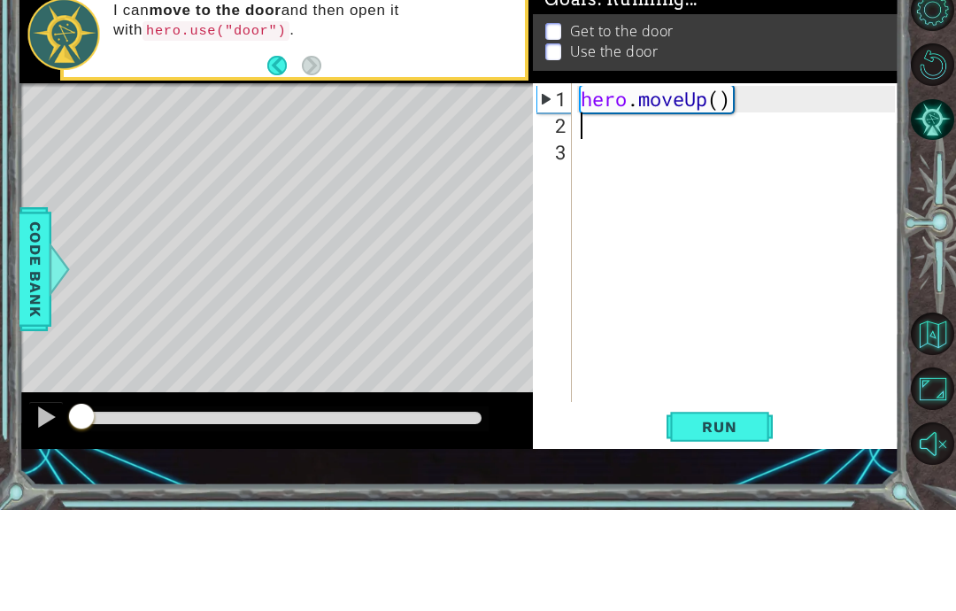
click at [717, 510] on button "Run" at bounding box center [720, 528] width 106 height 36
click at [713, 519] on span "Run" at bounding box center [719, 528] width 70 height 18
click at [719, 519] on span "Run" at bounding box center [719, 528] width 70 height 18
click at [721, 519] on span "Run" at bounding box center [719, 528] width 70 height 18
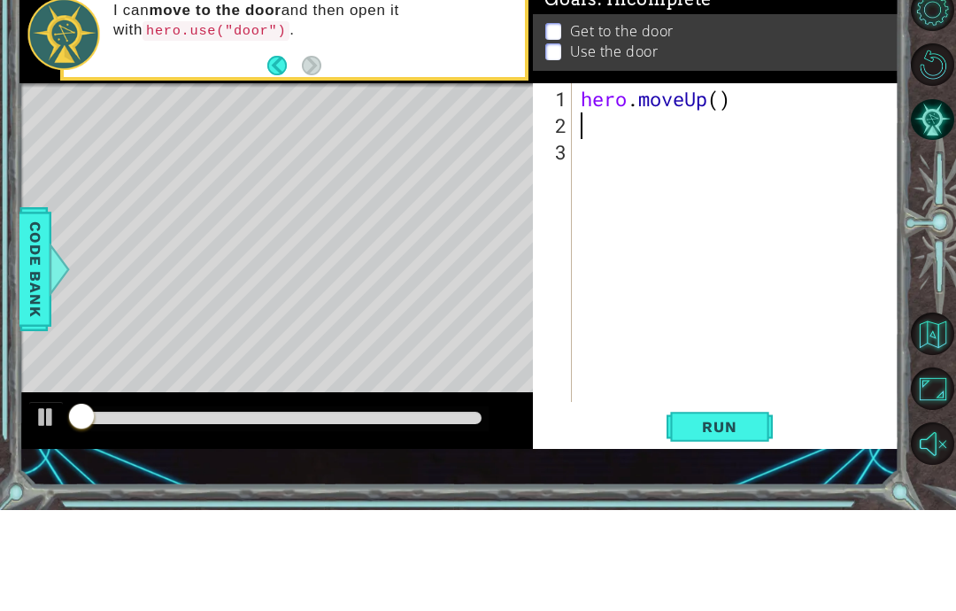
click at [723, 510] on button "Run" at bounding box center [720, 528] width 106 height 36
click at [740, 510] on button "Run" at bounding box center [720, 528] width 106 height 36
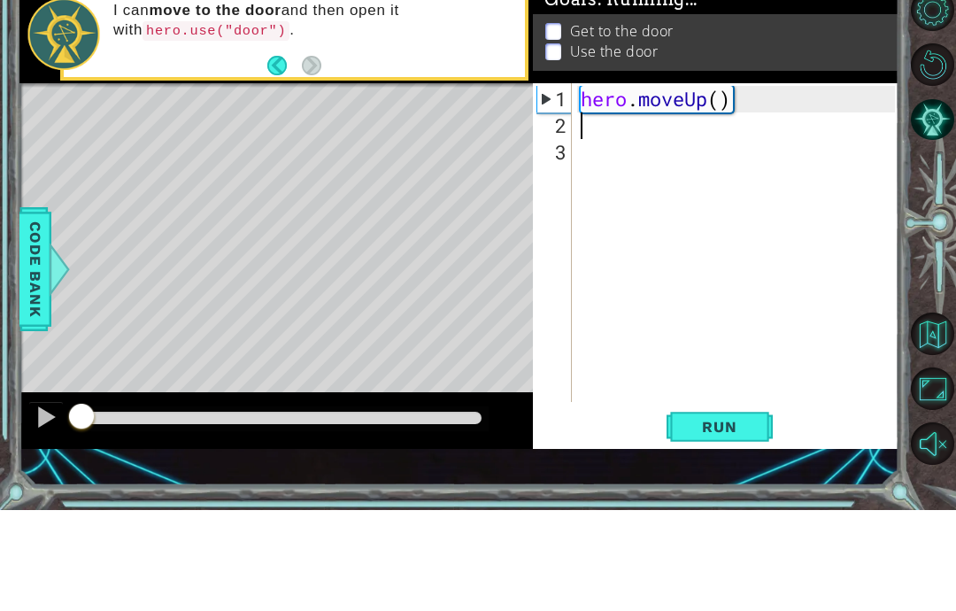
click at [740, 519] on span "Run" at bounding box center [719, 528] width 70 height 18
click at [739, 519] on span "Run" at bounding box center [719, 528] width 70 height 18
click at [735, 519] on span "Run" at bounding box center [719, 528] width 70 height 18
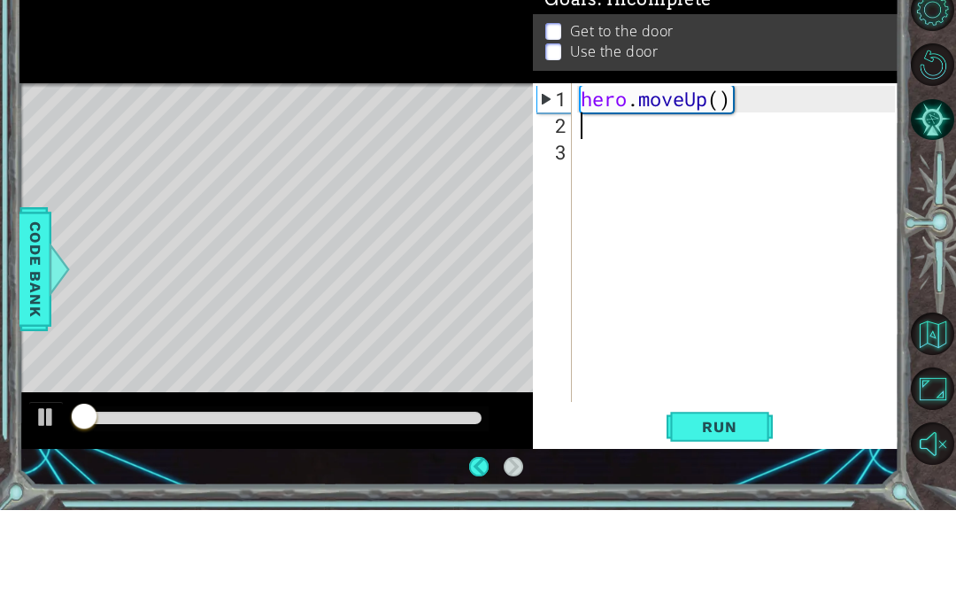
click at [720, 519] on span "Run" at bounding box center [719, 528] width 70 height 18
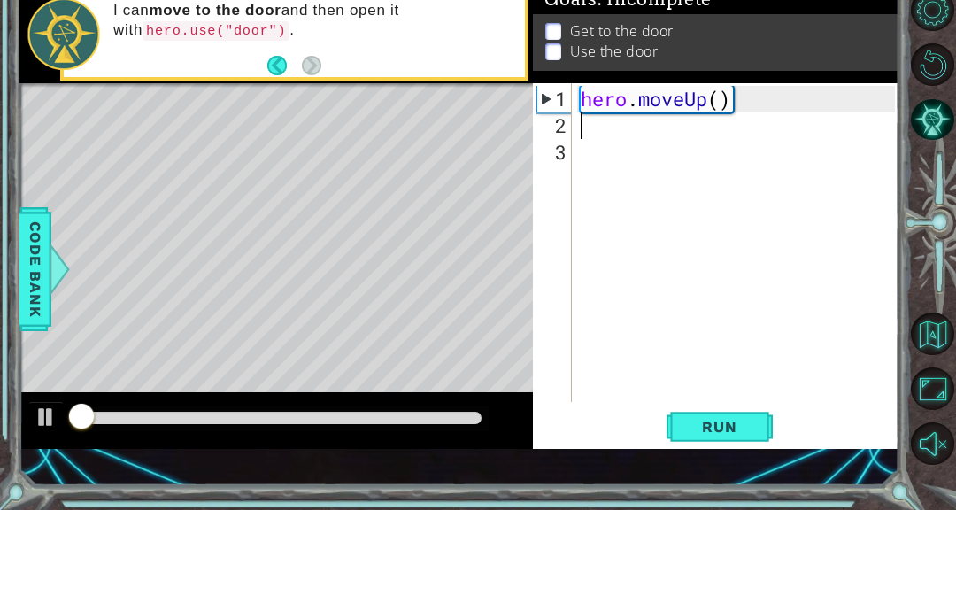
click at [721, 510] on button "Run" at bounding box center [720, 528] width 106 height 36
click at [761, 216] on div "hero . moveUp ( )" at bounding box center [741, 373] width 328 height 372
click at [673, 376] on div "hero . moveUp ( )" at bounding box center [741, 373] width 328 height 372
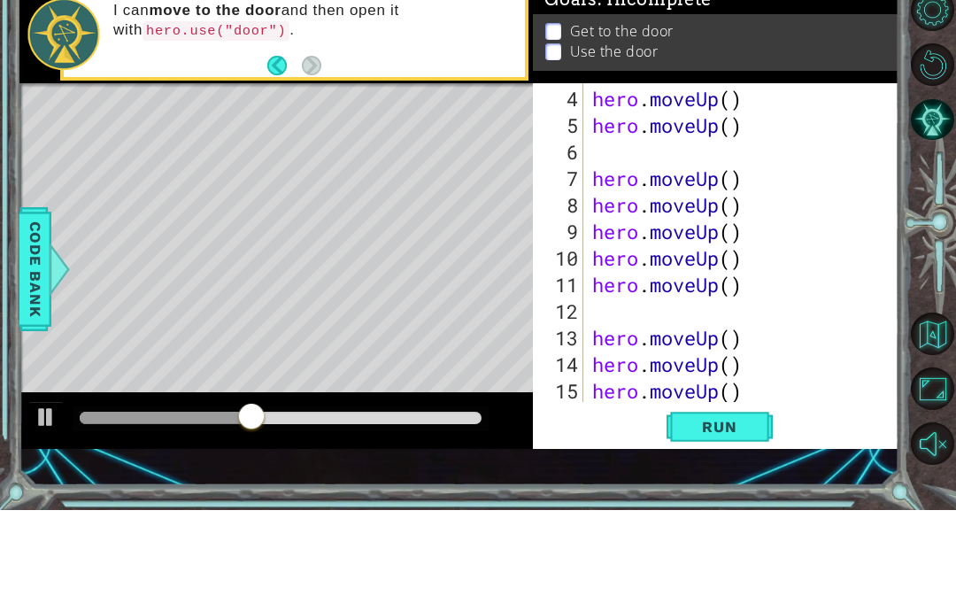
scroll to position [133, 0]
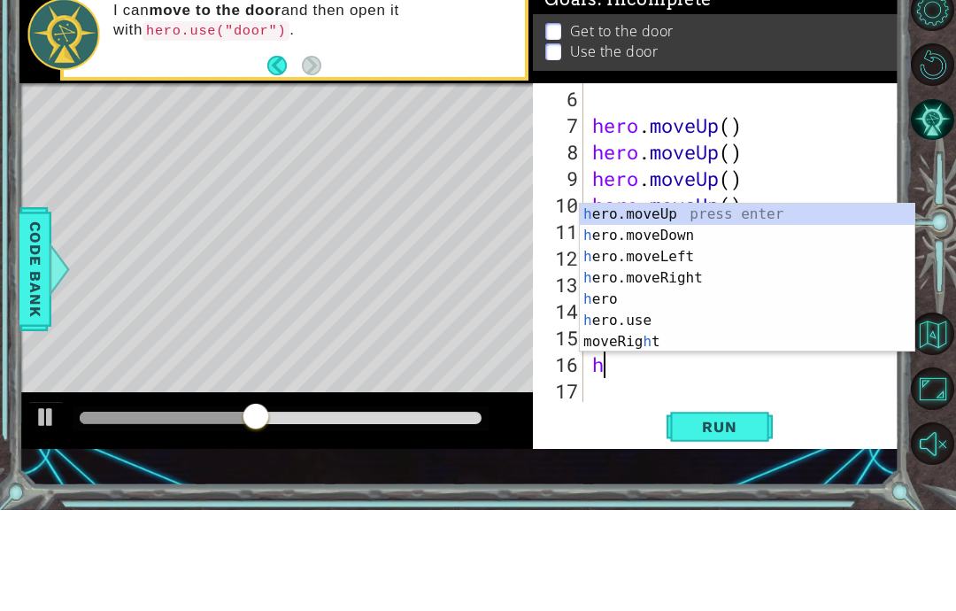
click at [722, 519] on span "Run" at bounding box center [719, 528] width 70 height 18
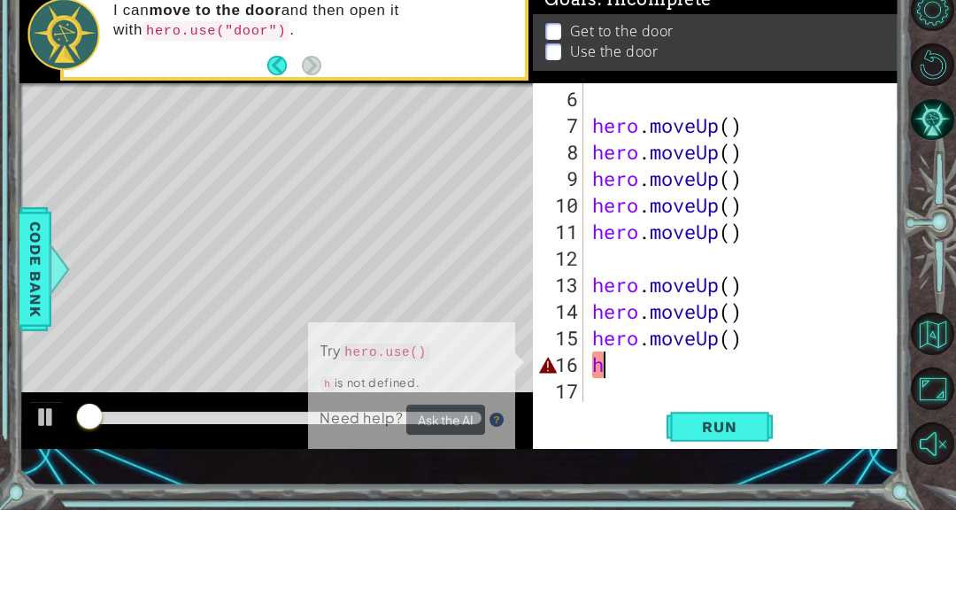
click at [721, 510] on button "Run" at bounding box center [720, 528] width 106 height 36
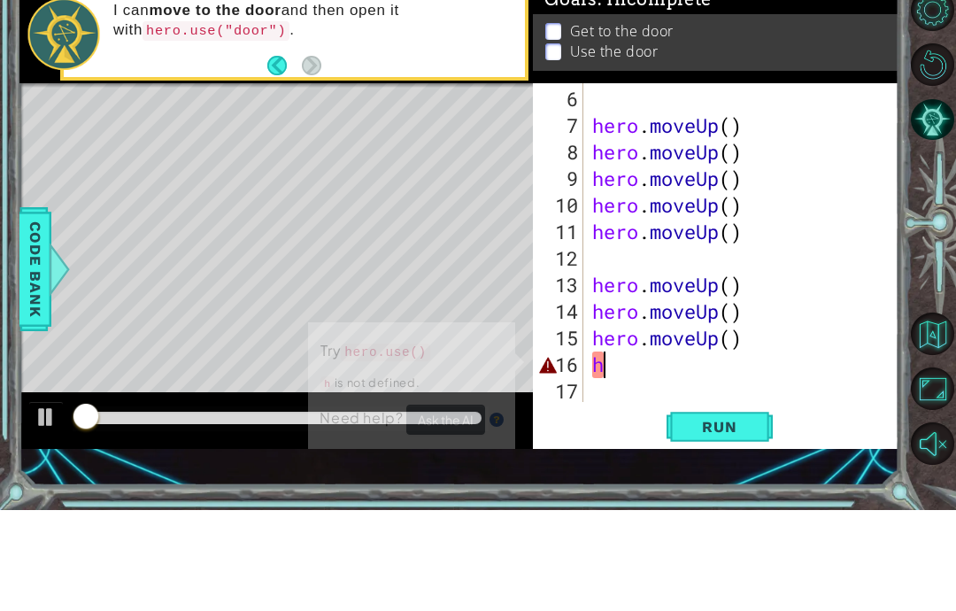
click at [730, 519] on span "Run" at bounding box center [719, 528] width 70 height 18
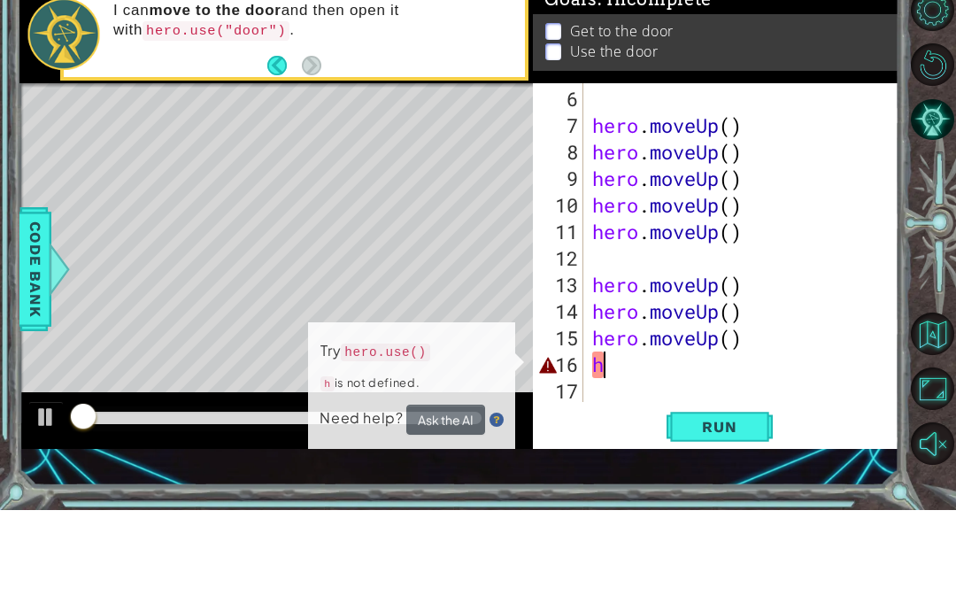
click at [730, 519] on span "Run" at bounding box center [719, 528] width 70 height 18
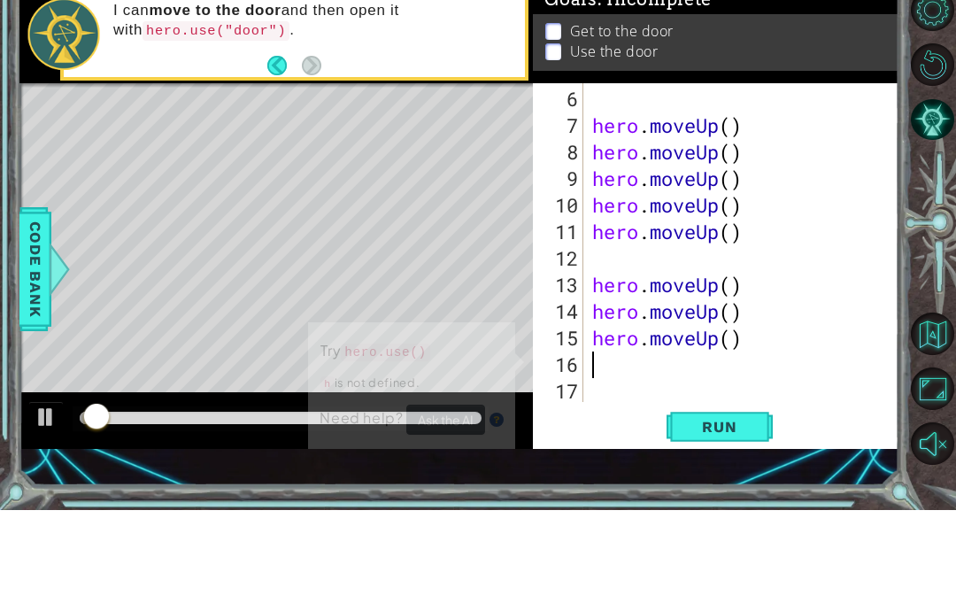
scroll to position [106, 0]
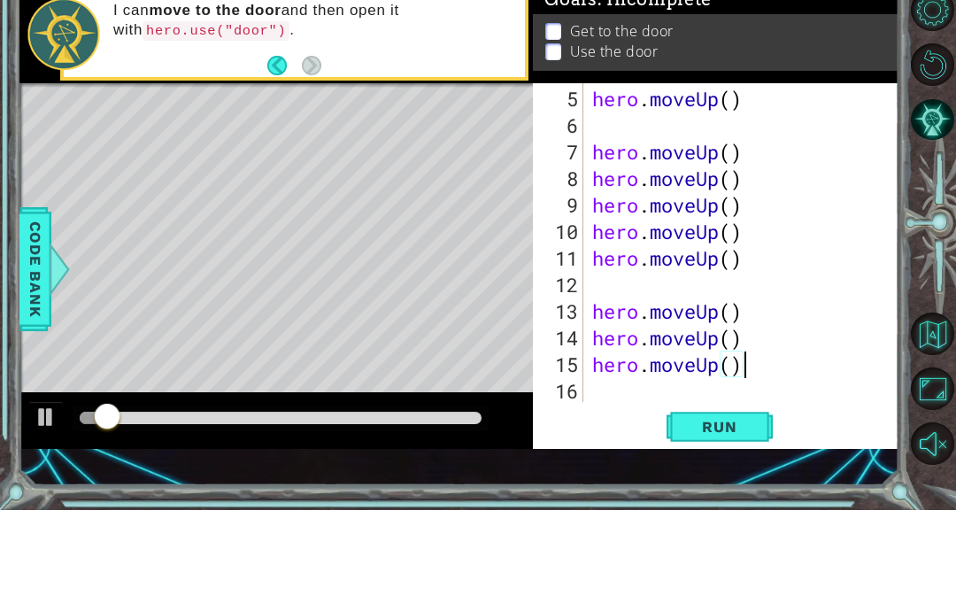
click at [753, 466] on div "1 ההההההההההההההההההההההההההההההההההההההההההההההההההההההההההההההההההההההההההההה…" at bounding box center [459, 317] width 880 height 537
click at [739, 510] on button "Run" at bounding box center [720, 528] width 106 height 36
click at [733, 510] on button "Run" at bounding box center [720, 528] width 106 height 36
click at [759, 510] on button "Run" at bounding box center [720, 528] width 106 height 36
click at [757, 510] on button "Run" at bounding box center [720, 528] width 106 height 36
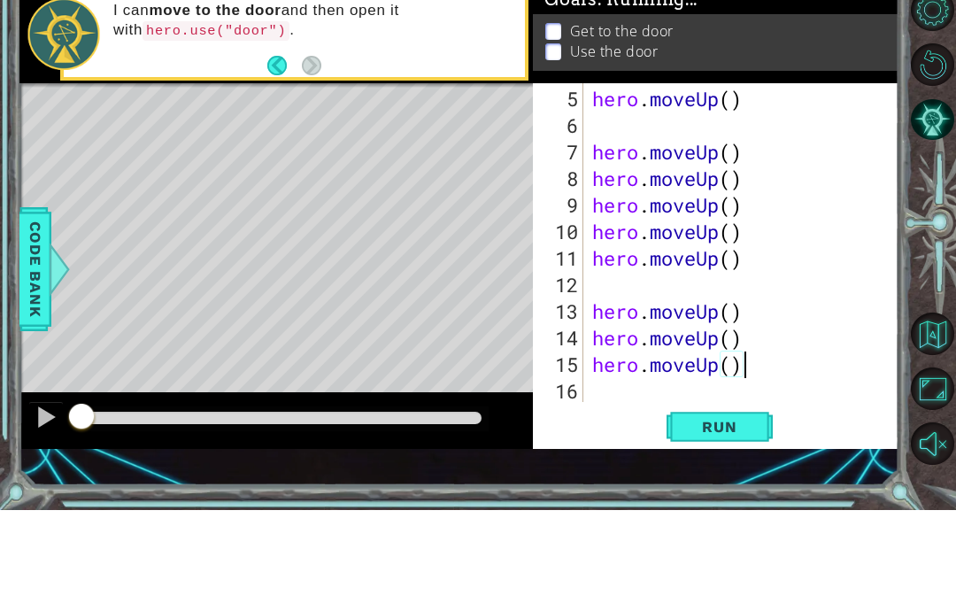
click at [751, 519] on span "Run" at bounding box center [719, 528] width 70 height 18
click at [752, 510] on button "Run" at bounding box center [720, 528] width 106 height 36
click at [731, 510] on button "Run" at bounding box center [720, 528] width 106 height 36
click at [741, 519] on span "Run" at bounding box center [719, 528] width 70 height 18
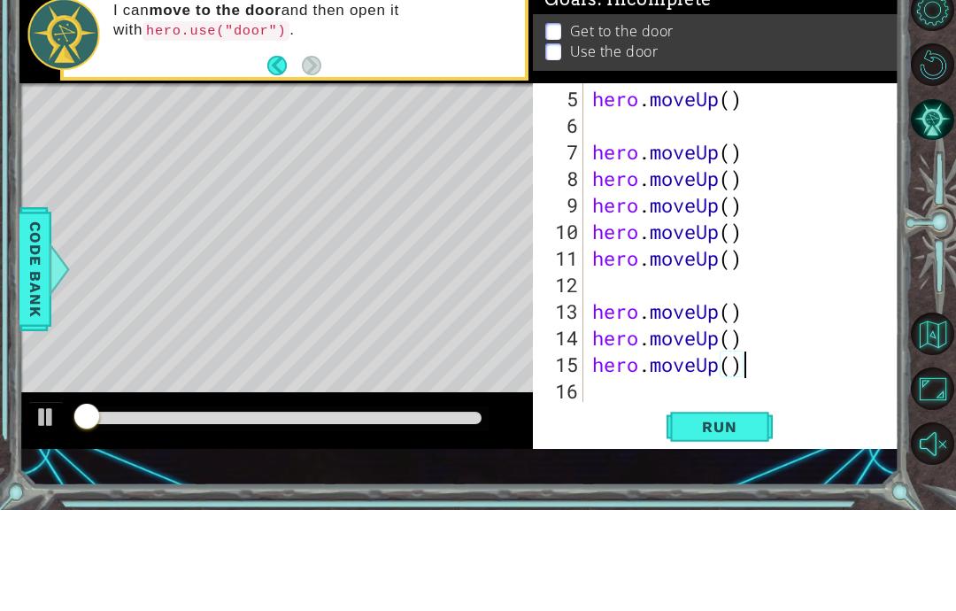
click at [732, 510] on button "Run" at bounding box center [720, 528] width 106 height 36
click at [743, 519] on span "Run" at bounding box center [719, 528] width 70 height 18
click at [742, 519] on span "Run" at bounding box center [719, 528] width 70 height 18
click at [745, 519] on span "Run" at bounding box center [719, 528] width 70 height 18
click at [746, 519] on span "Run" at bounding box center [719, 528] width 70 height 18
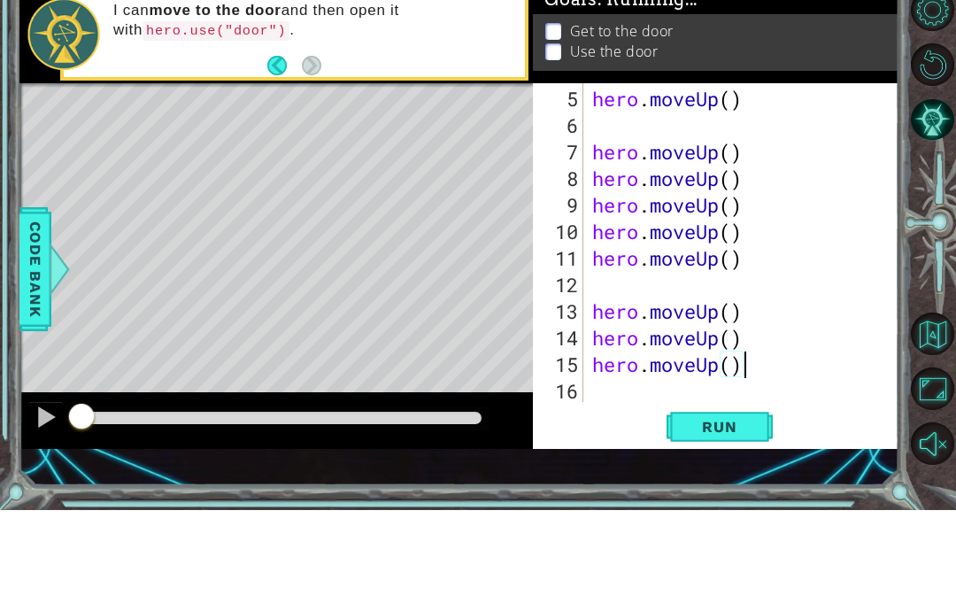
click at [749, 519] on span "Run" at bounding box center [719, 528] width 70 height 18
click at [745, 519] on span "Run" at bounding box center [719, 528] width 70 height 18
click at [741, 519] on span "Run" at bounding box center [719, 528] width 70 height 18
click at [753, 519] on span "Run" at bounding box center [719, 528] width 70 height 18
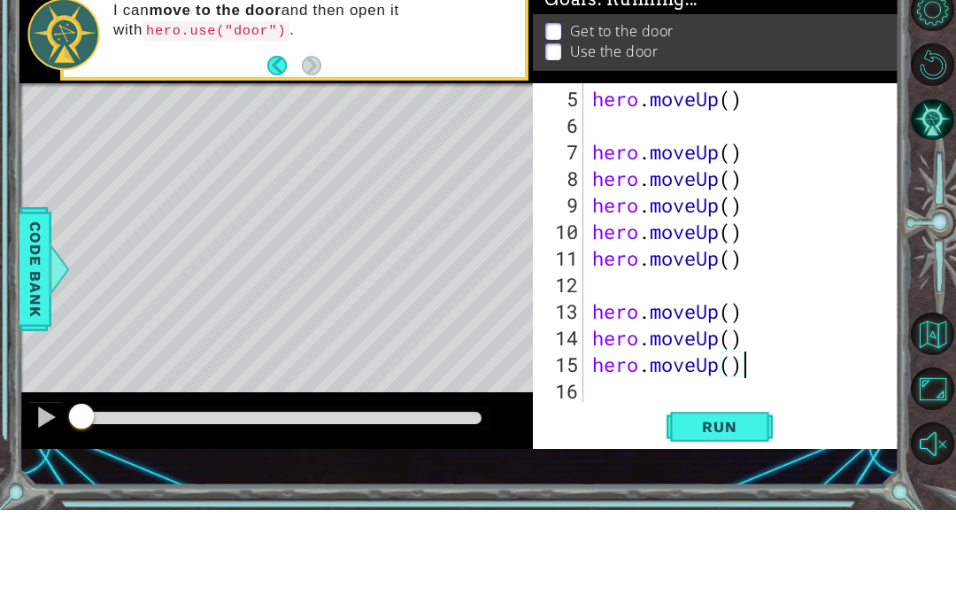
click at [738, 519] on span "Run" at bounding box center [719, 528] width 70 height 18
click at [745, 519] on span "Run" at bounding box center [719, 528] width 70 height 18
click at [737, 519] on span "Run" at bounding box center [719, 528] width 70 height 18
click at [746, 519] on span "Run" at bounding box center [719, 528] width 70 height 18
click at [751, 510] on button "Run" at bounding box center [720, 528] width 106 height 36
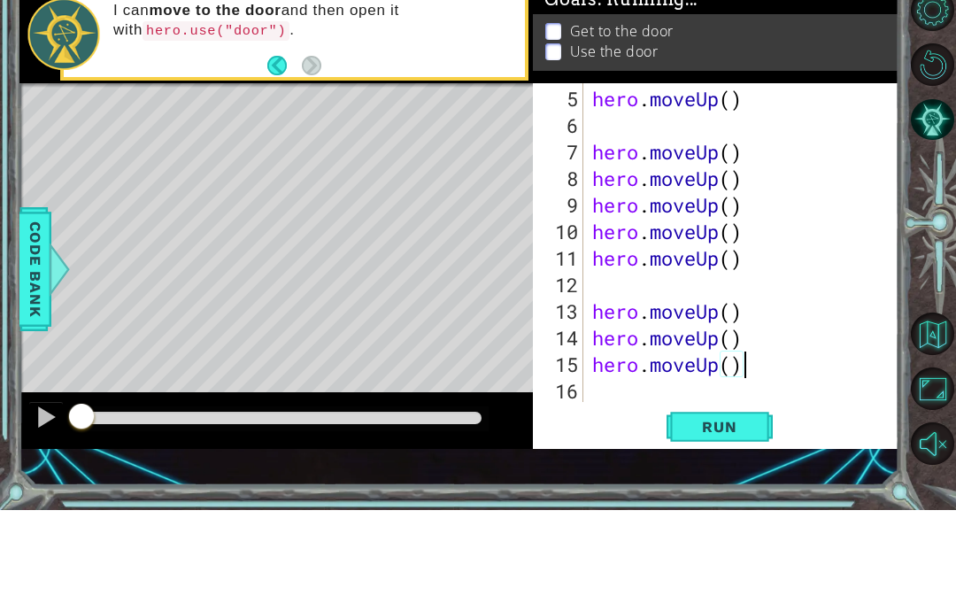
click at [752, 510] on button "Run" at bounding box center [720, 528] width 106 height 36
click at [752, 519] on span "Run" at bounding box center [719, 528] width 70 height 18
click at [750, 519] on span "Run" at bounding box center [719, 528] width 70 height 18
click at [742, 519] on span "Run" at bounding box center [719, 528] width 70 height 18
click at [730, 519] on span "Run" at bounding box center [719, 528] width 70 height 18
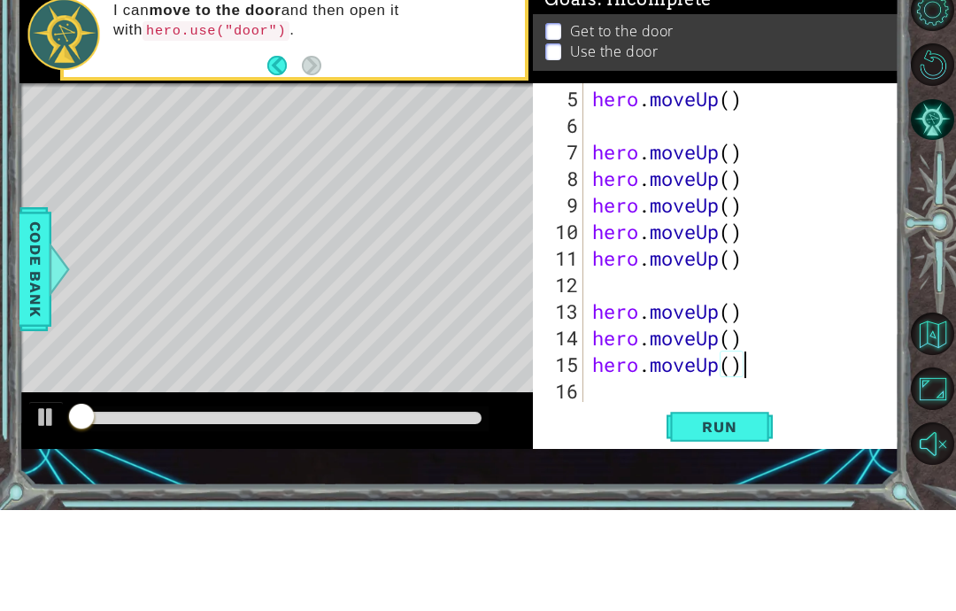
click at [725, 519] on span "Run" at bounding box center [719, 528] width 70 height 18
click at [712, 519] on span "Run" at bounding box center [719, 528] width 70 height 18
click at [708, 519] on span "Run" at bounding box center [719, 528] width 70 height 18
click at [714, 519] on span "Run" at bounding box center [719, 528] width 70 height 18
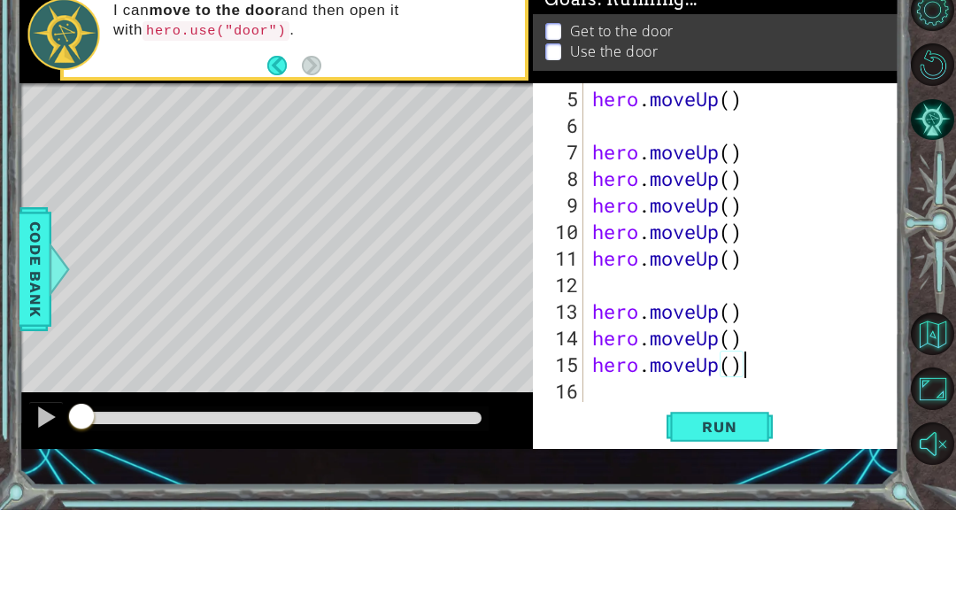
click at [707, 519] on span "Run" at bounding box center [719, 528] width 70 height 18
click at [712, 519] on span "Run" at bounding box center [719, 528] width 70 height 18
click at [725, 519] on span "Run" at bounding box center [719, 528] width 70 height 18
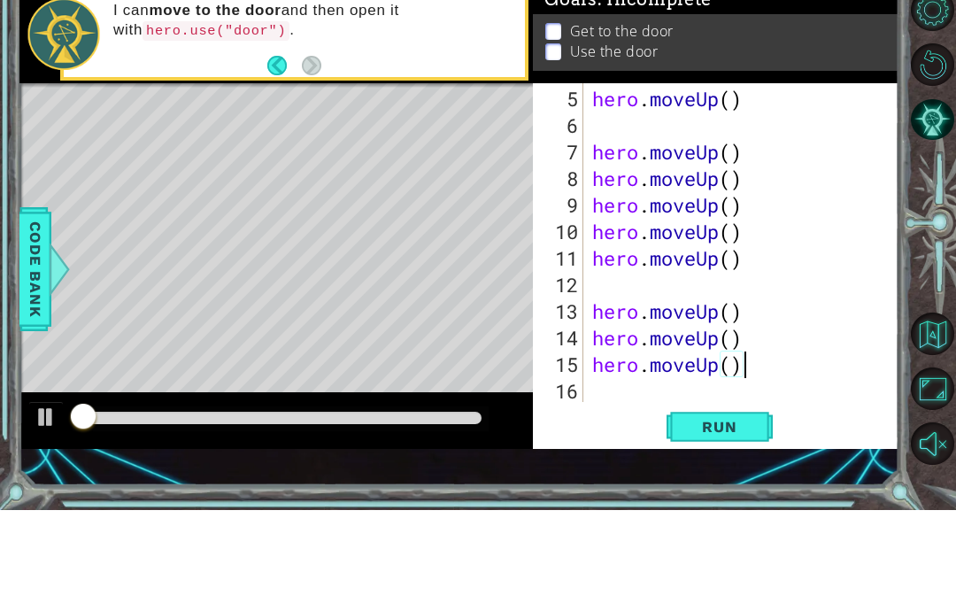
click at [730, 519] on span "Run" at bounding box center [719, 528] width 70 height 18
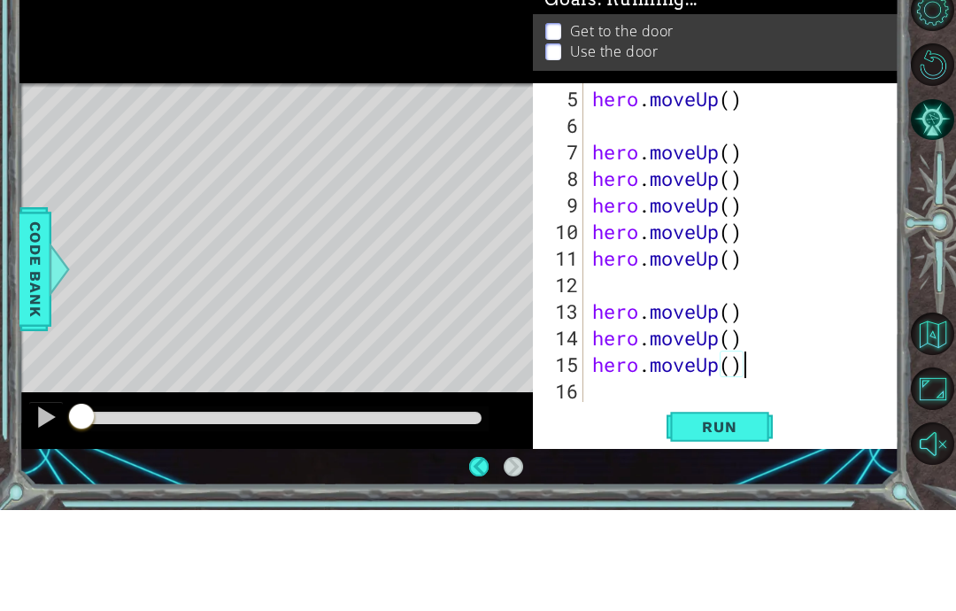
click at [727, 510] on button "Run" at bounding box center [720, 528] width 106 height 36
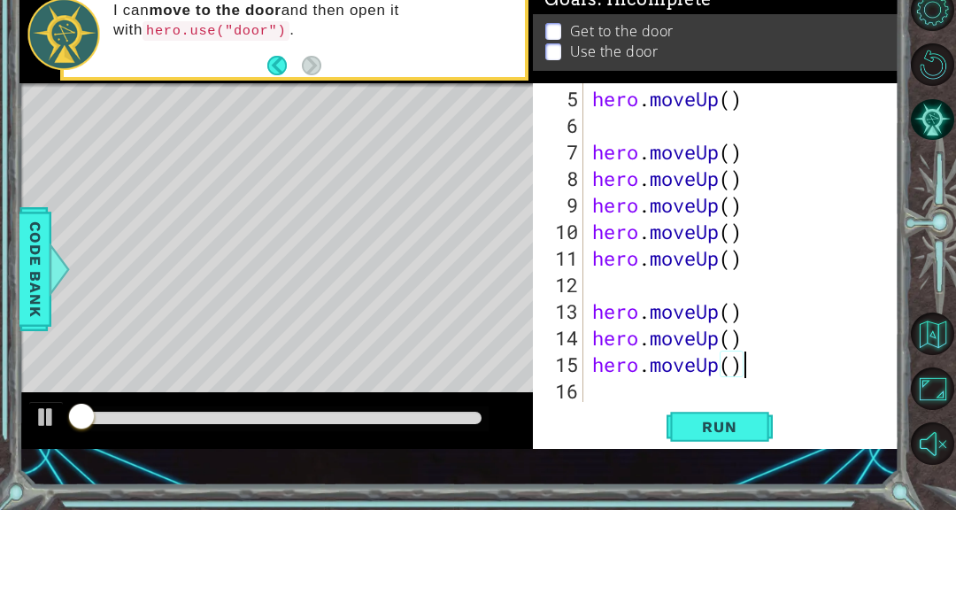
click at [730, 519] on span "Run" at bounding box center [719, 528] width 70 height 18
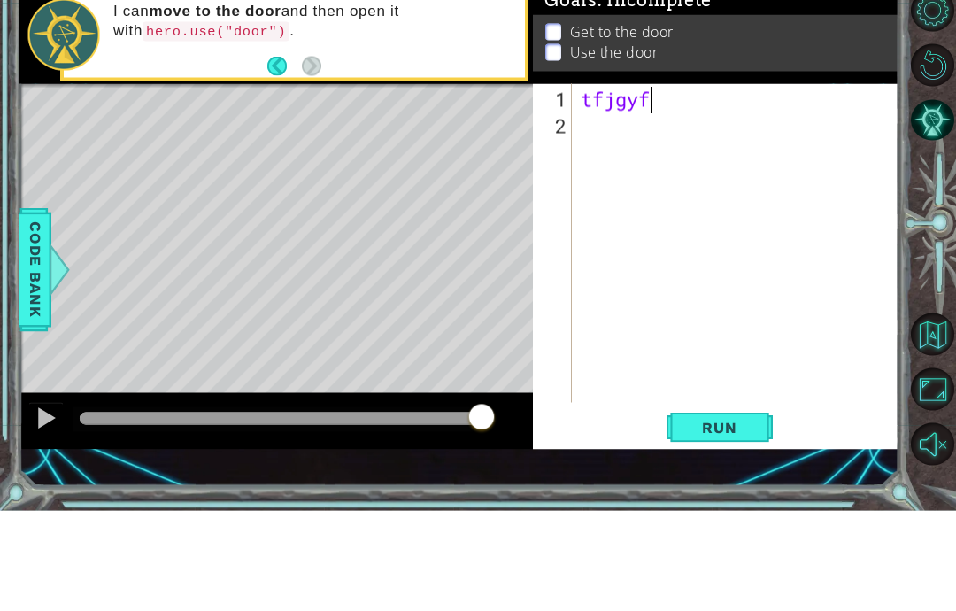
scroll to position [30, 97]
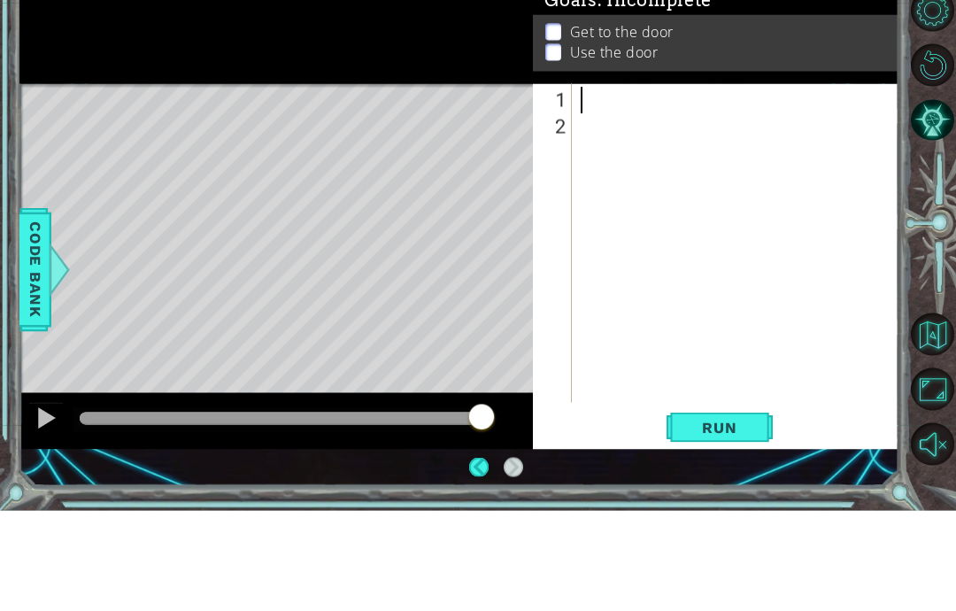
click at [0, 494] on div "1 ההההההההההההההההההההההההההההההההההההההההההההההההההההההההההההההההההההההההההההה…" at bounding box center [478, 305] width 956 height 611
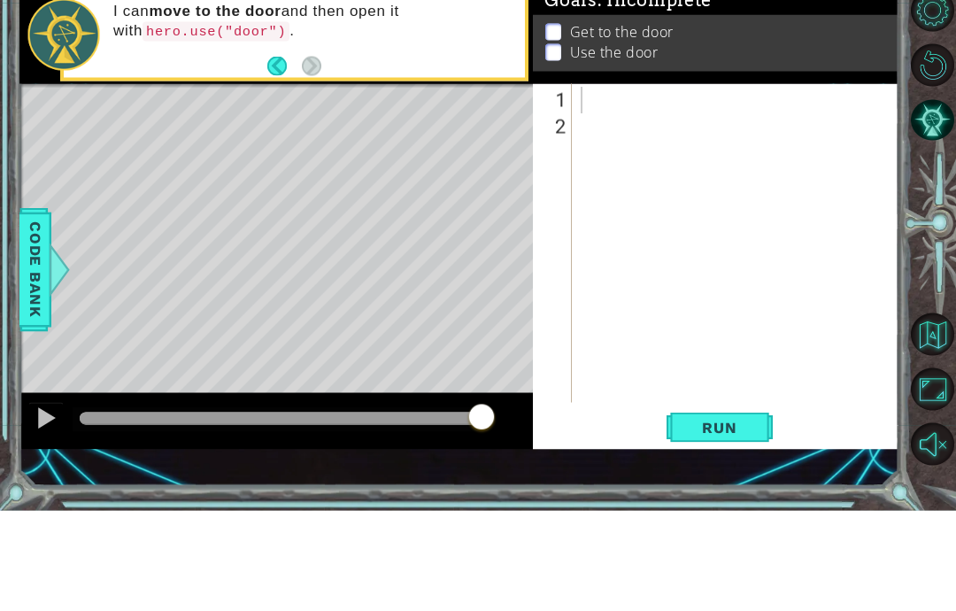
scroll to position [71, 0]
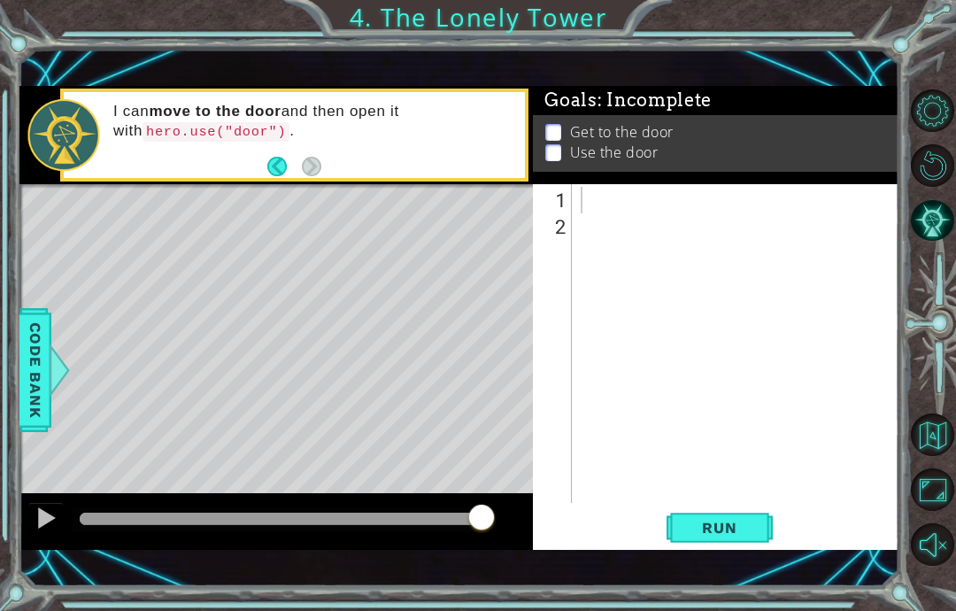
click at [817, 12] on div "1 ההההההההההההההההההההההההההההההההההההההההההההההההההההההההההההההההההההההההההההה…" at bounding box center [478, 305] width 956 height 611
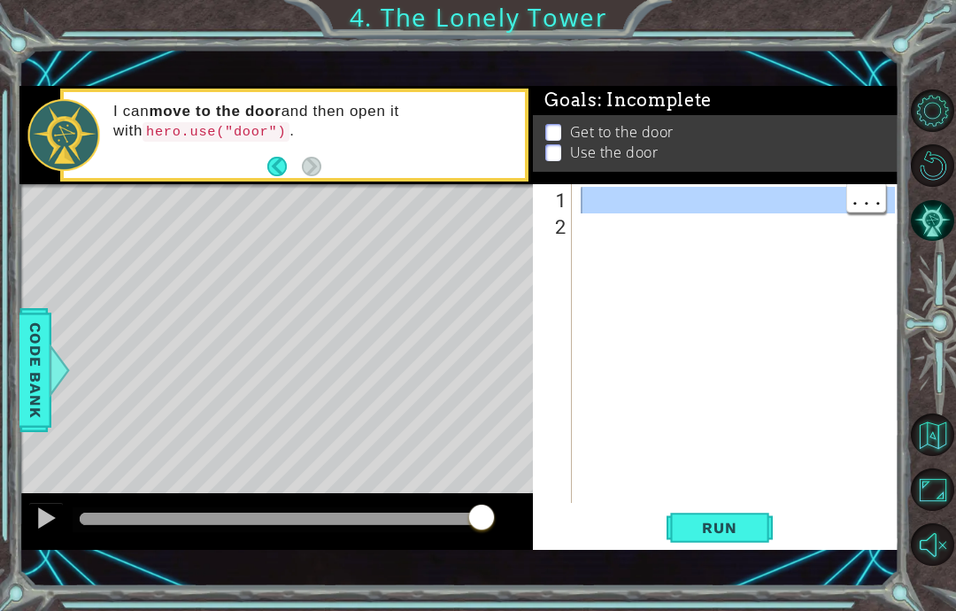
click at [612, 312] on div at bounding box center [741, 373] width 328 height 372
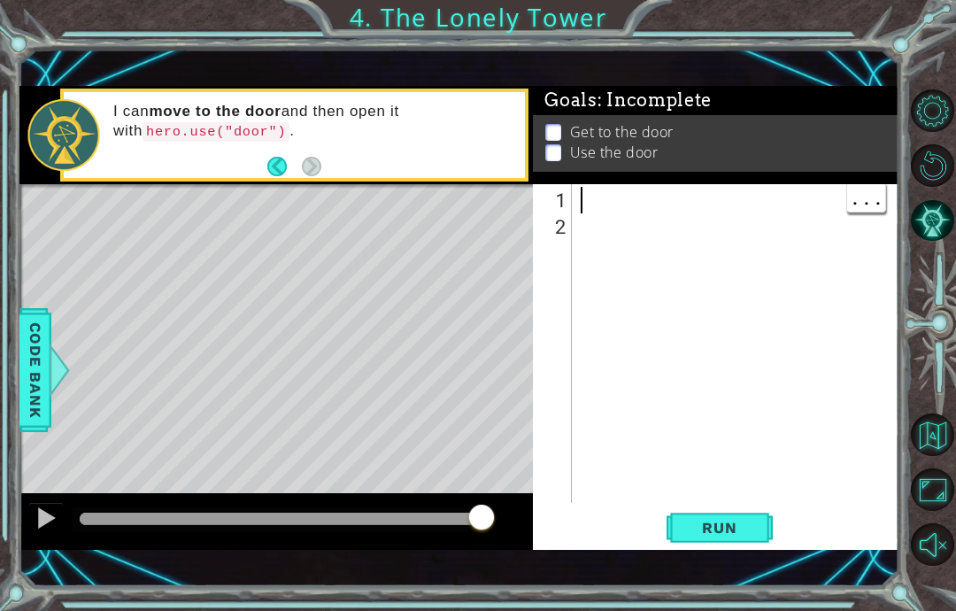
click at [590, 204] on div at bounding box center [741, 373] width 328 height 372
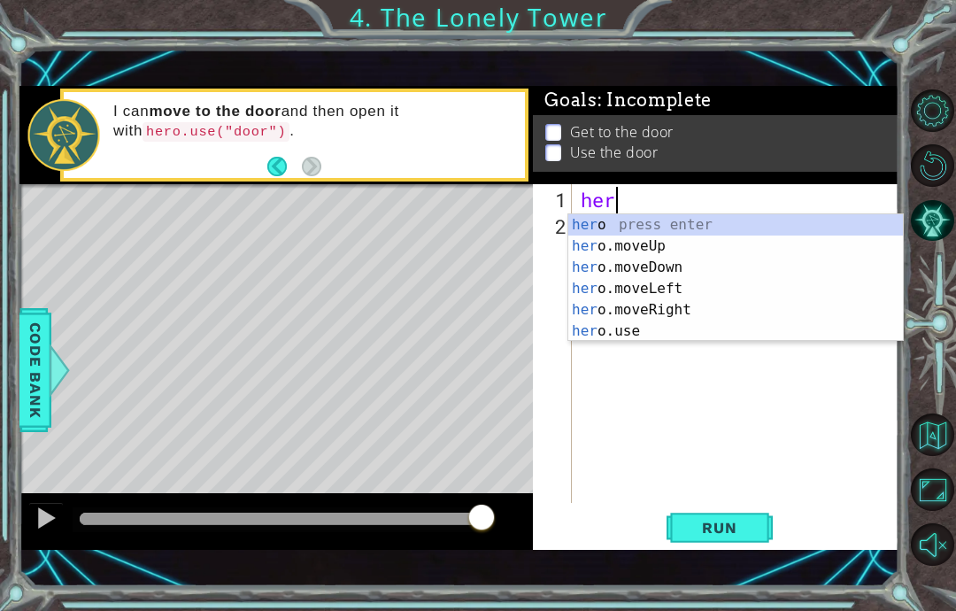
scroll to position [30, 79]
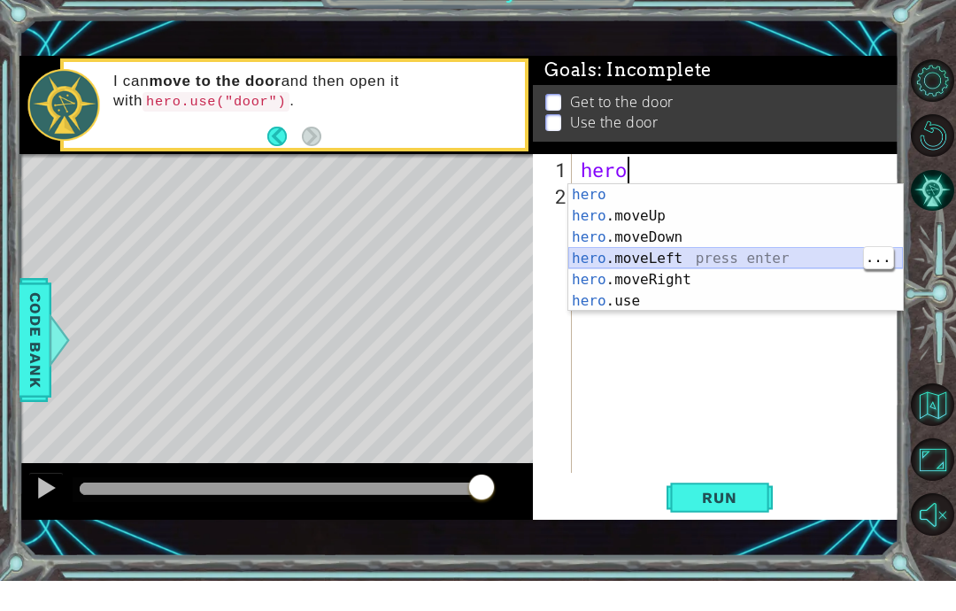
click at [596, 266] on div "hero press enter hero .moveUp press enter hero .moveDown press enter hero .move…" at bounding box center [735, 299] width 335 height 170
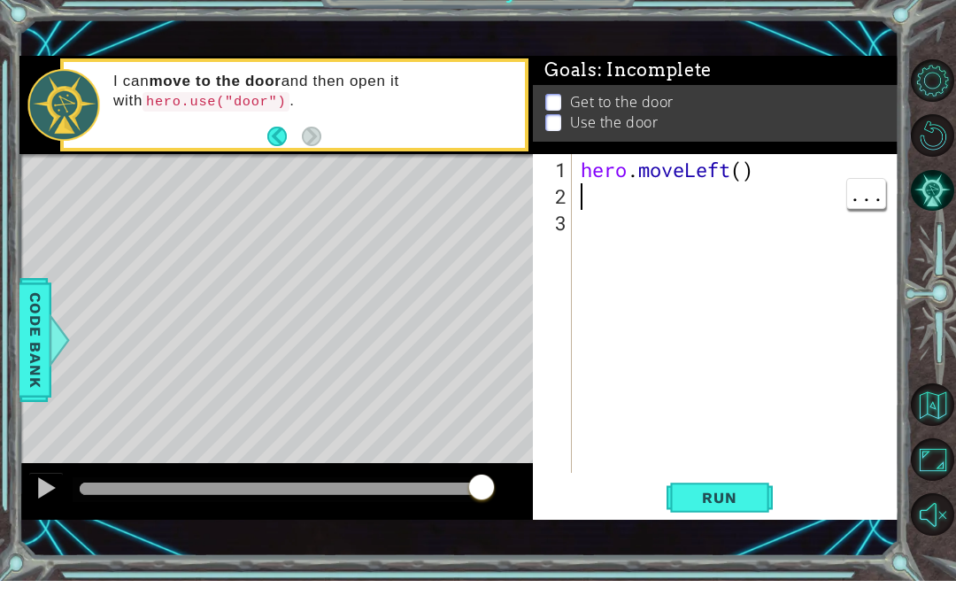
click at [579, 246] on div "hero . moveLeft ( )" at bounding box center [740, 373] width 327 height 372
click at [571, 213] on div "2" at bounding box center [554, 226] width 35 height 27
click at [567, 213] on div "2" at bounding box center [554, 226] width 35 height 27
click at [597, 199] on div "hero . moveLeft ( )" at bounding box center [740, 373] width 327 height 372
click at [598, 188] on div "hero . moveLeft ( )" at bounding box center [740, 373] width 327 height 372
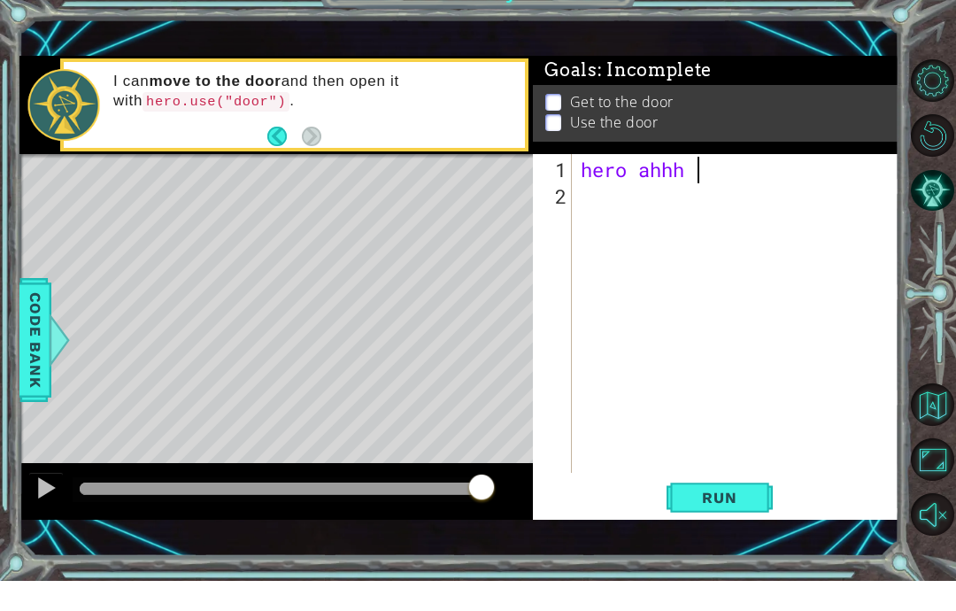
click at [921, 555] on button "Unmute" at bounding box center [932, 544] width 43 height 43
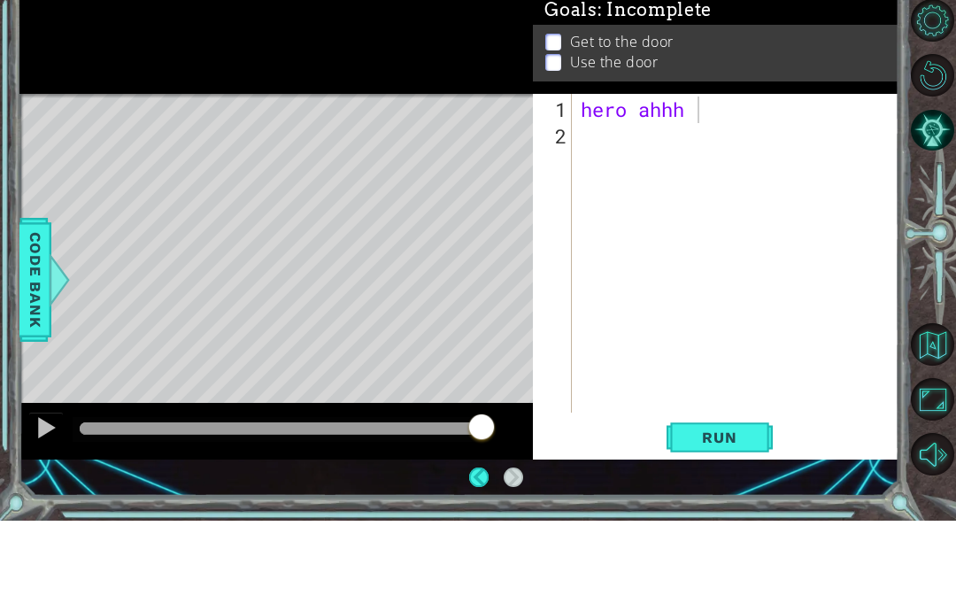
scroll to position [9, 0]
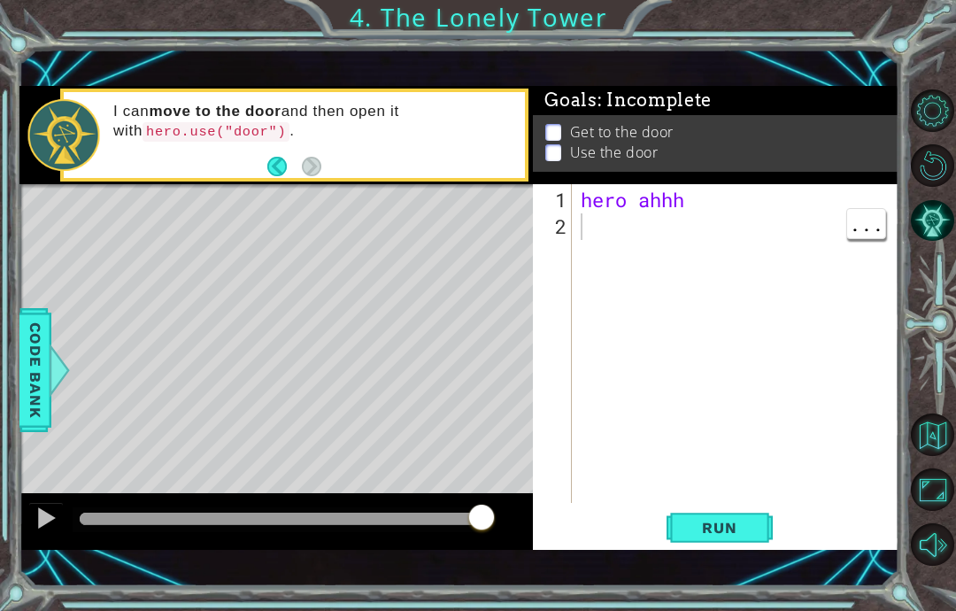
click at [748, 173] on div "Get to the door Use the door" at bounding box center [716, 154] width 366 height 57
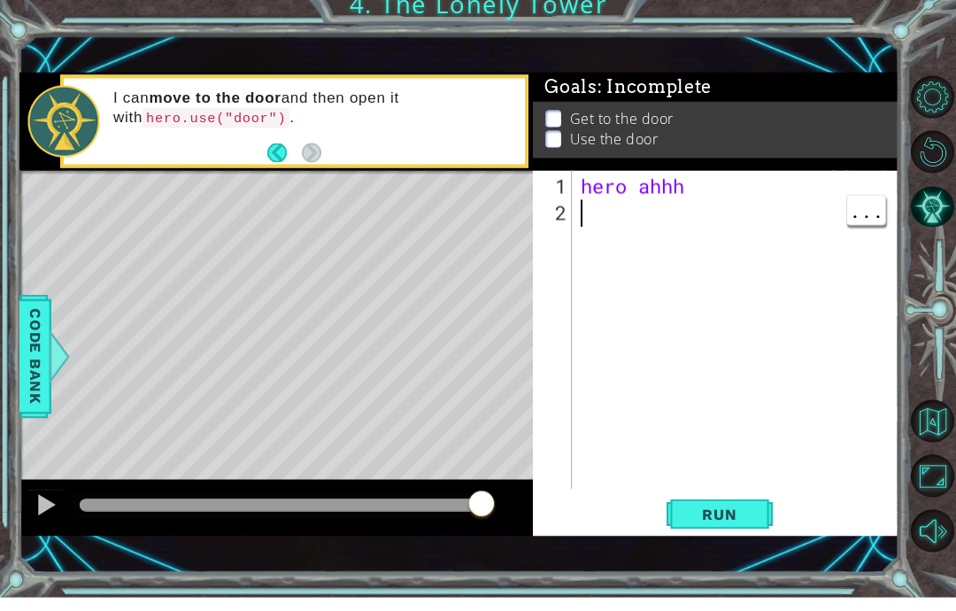
click at [703, 203] on div "hero ahhh" at bounding box center [740, 373] width 327 height 372
click at [672, 187] on div "hero ahhh" at bounding box center [740, 373] width 327 height 372
click at [672, 189] on div "hero ahhh" at bounding box center [740, 373] width 327 height 372
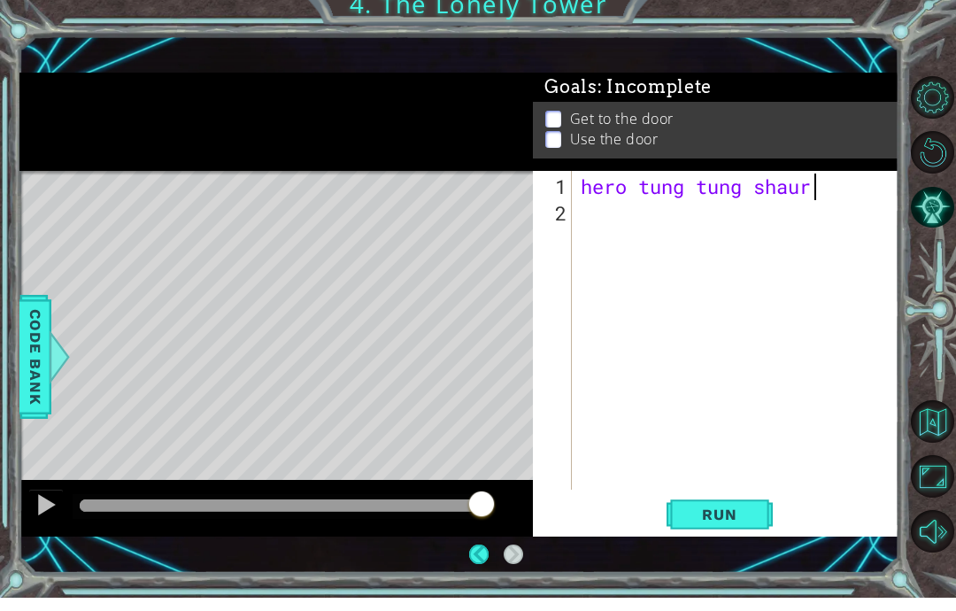
click at [718, 537] on span "Run" at bounding box center [719, 528] width 70 height 18
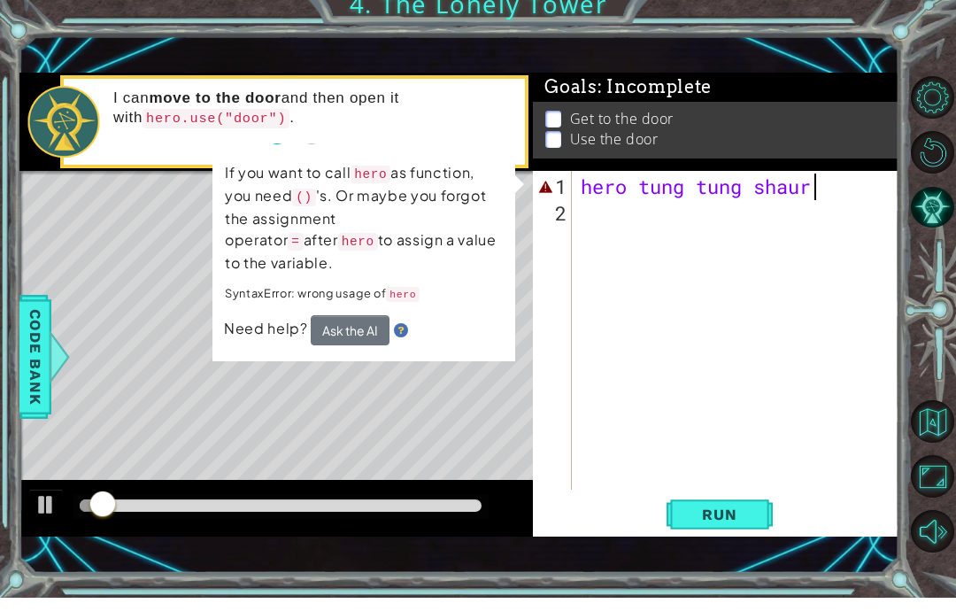
click at [691, 537] on span "Run" at bounding box center [719, 528] width 70 height 18
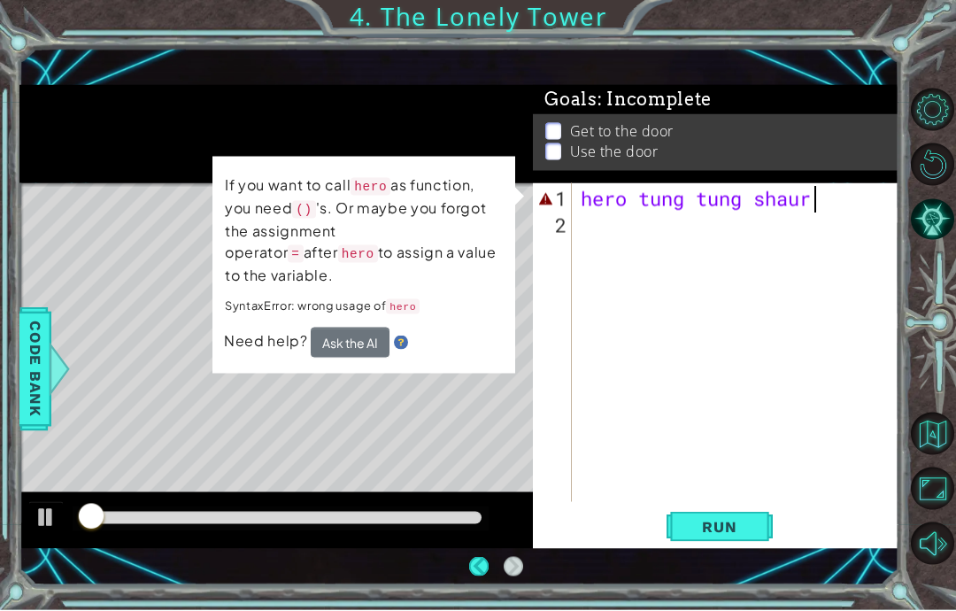
scroll to position [6, 0]
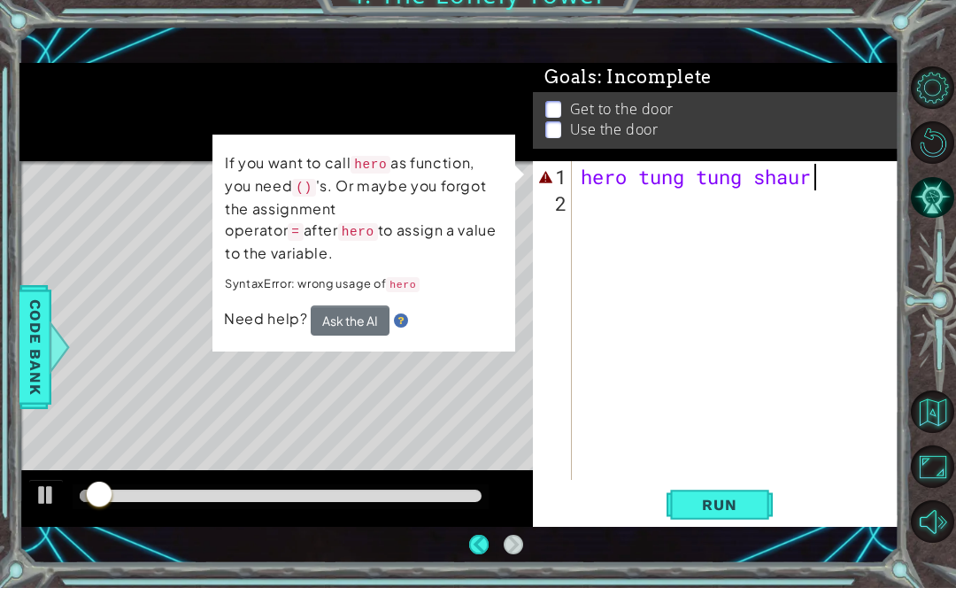
click at [692, 523] on span "Run" at bounding box center [719, 528] width 70 height 18
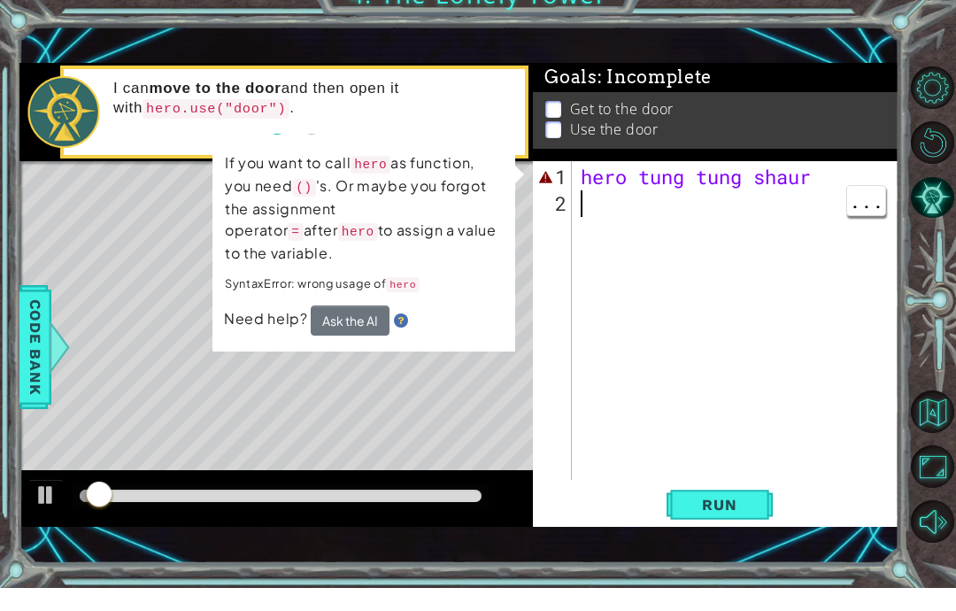
click at [730, 223] on div "hero [PERSON_NAME]" at bounding box center [740, 373] width 327 height 372
click at [733, 194] on div "hero [PERSON_NAME]" at bounding box center [740, 373] width 327 height 372
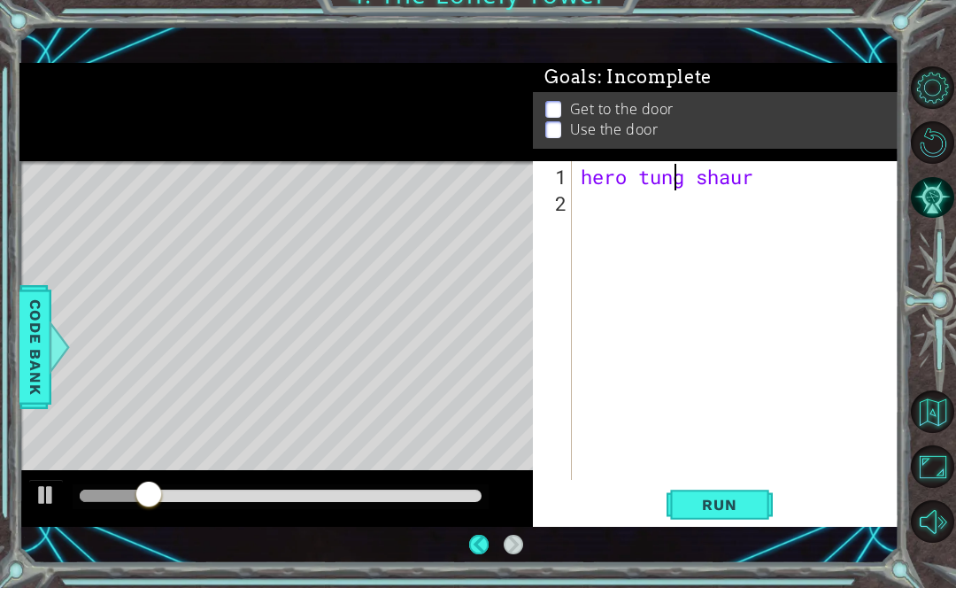
click at [893, 408] on div "hero [PERSON_NAME]" at bounding box center [740, 373] width 327 height 372
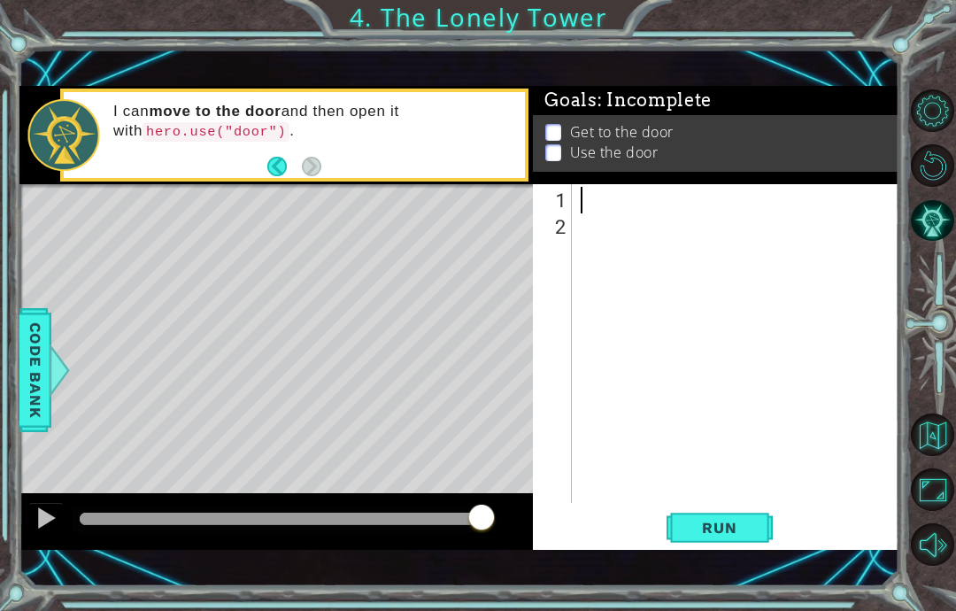
scroll to position [30, 43]
click at [384, 172] on div "I can move to the door and then open it with hero.use("door") ." at bounding box center [313, 134] width 424 height 83
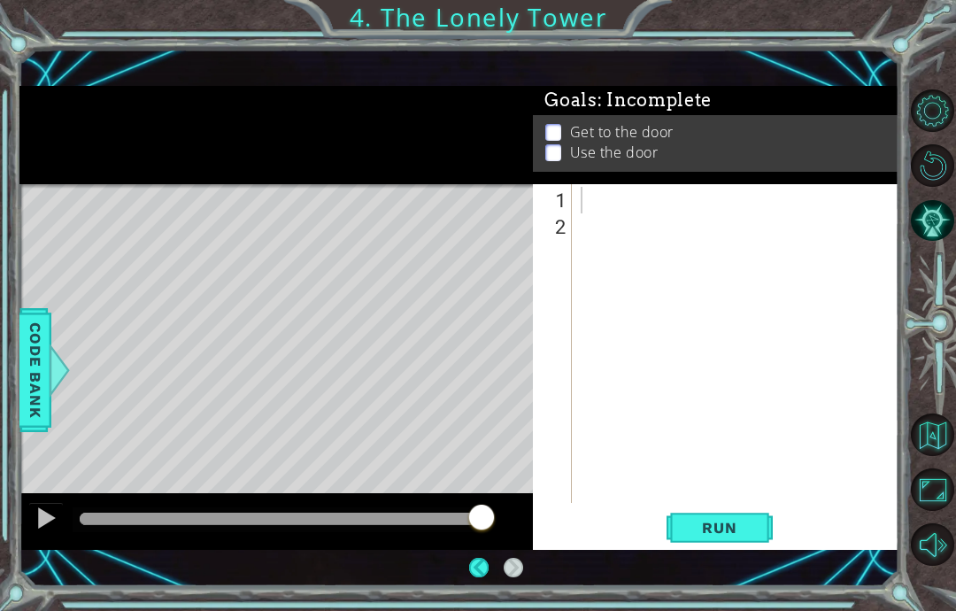
click at [351, 87] on div "I can move to the door and then open it with hero.use("door") ." at bounding box center [191, 45] width 320 height 83
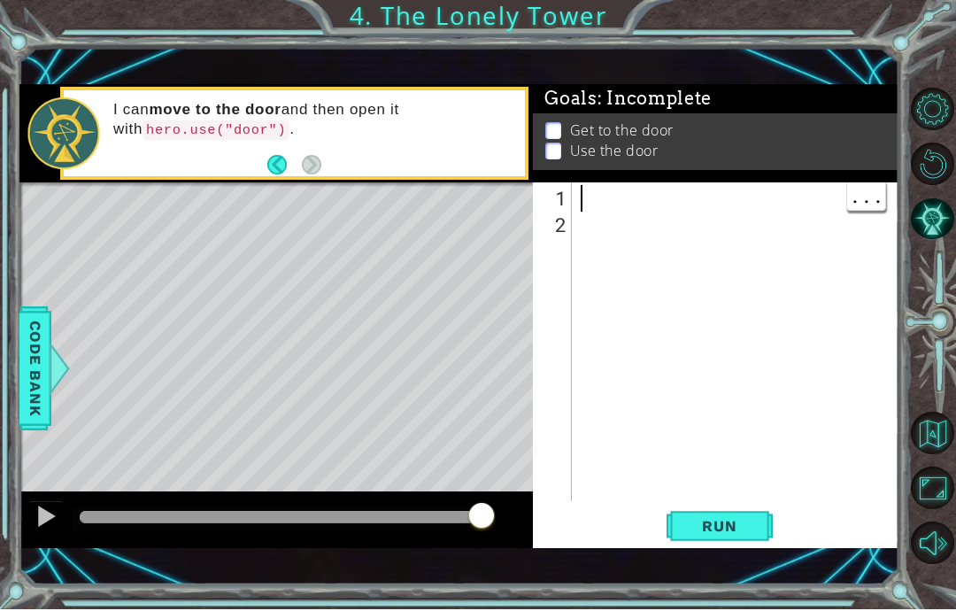
click at [612, 187] on div at bounding box center [740, 373] width 327 height 372
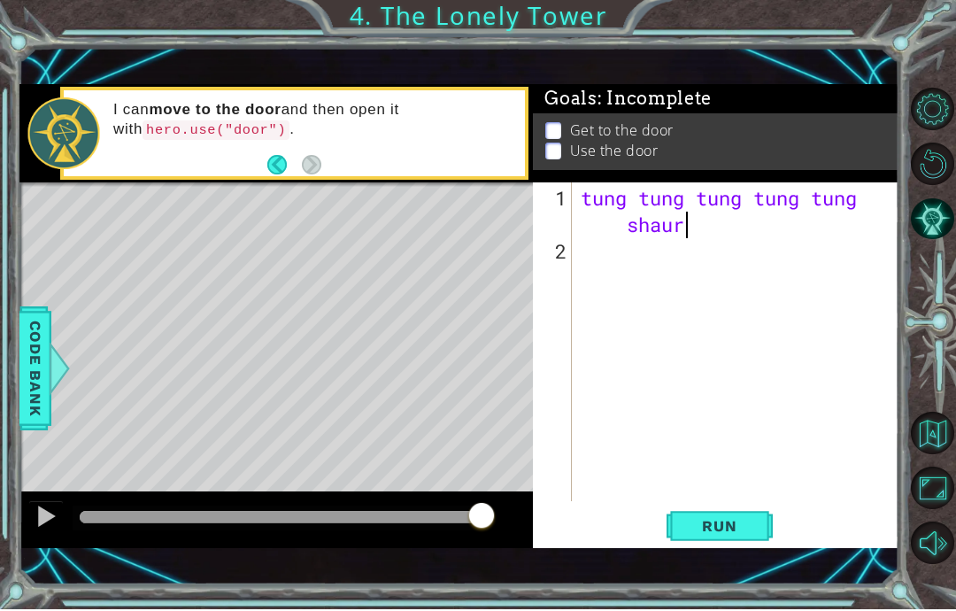
scroll to position [30, 90]
type textarea "abcde fg"
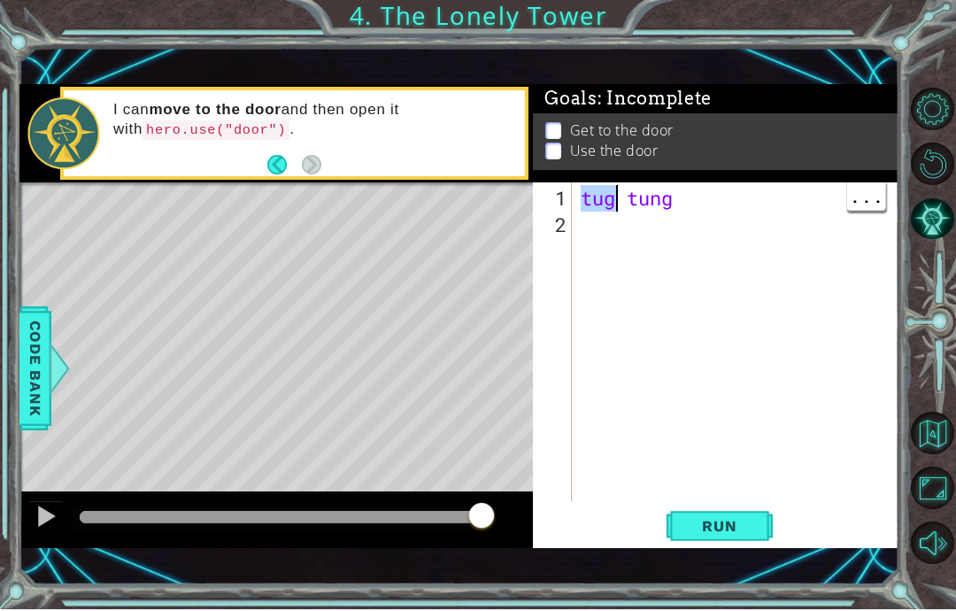
click at [632, 213] on div "[PERSON_NAME]" at bounding box center [740, 373] width 327 height 372
